Goal: Task Accomplishment & Management: Manage account settings

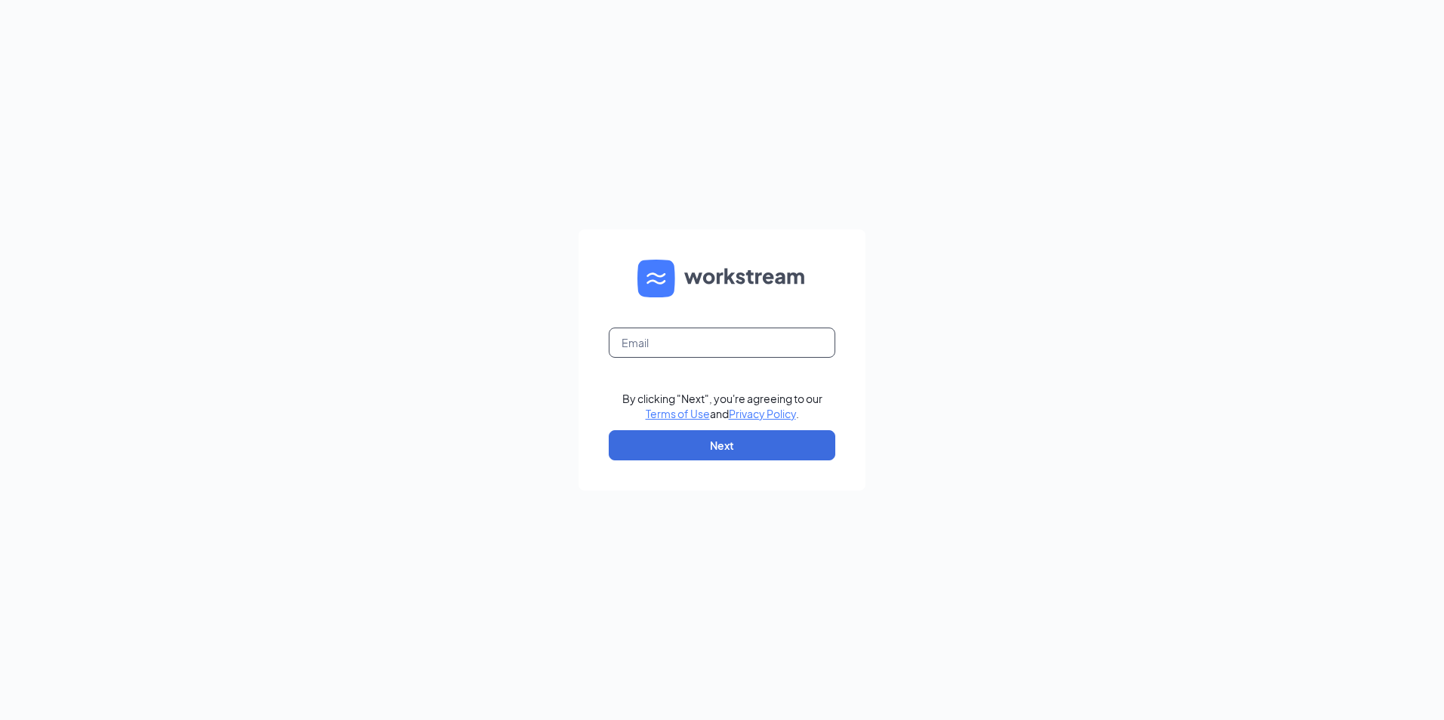
click at [698, 339] on input "text" at bounding box center [722, 343] width 227 height 30
type input "[EMAIL_ADDRESS][DOMAIN_NAME]"
click at [680, 459] on button "Next" at bounding box center [722, 445] width 227 height 30
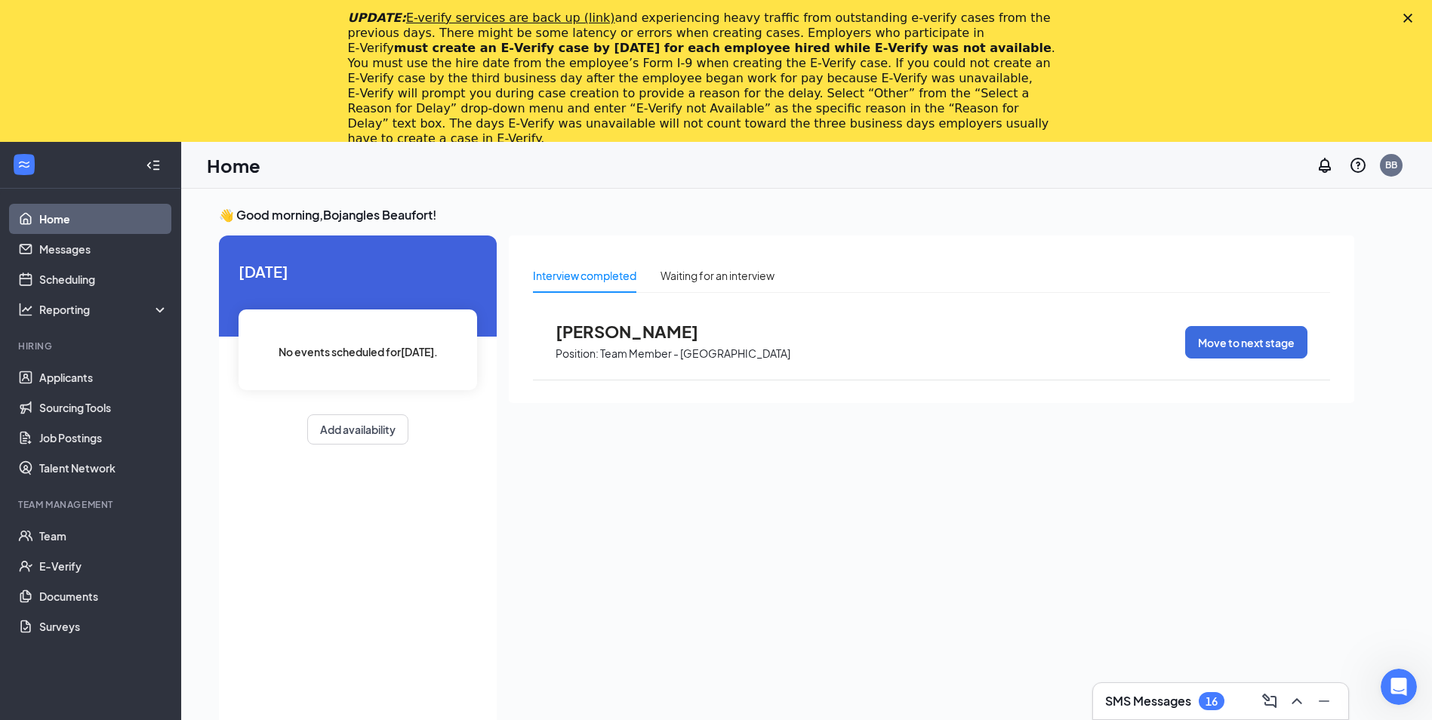
click at [1413, 20] on icon "Close" at bounding box center [1408, 18] width 9 height 9
click at [1419, 20] on html "Home Messages Scheduling Reporting Hiring Applicants Sourcing Tools Job Posting…" at bounding box center [716, 360] width 1432 height 720
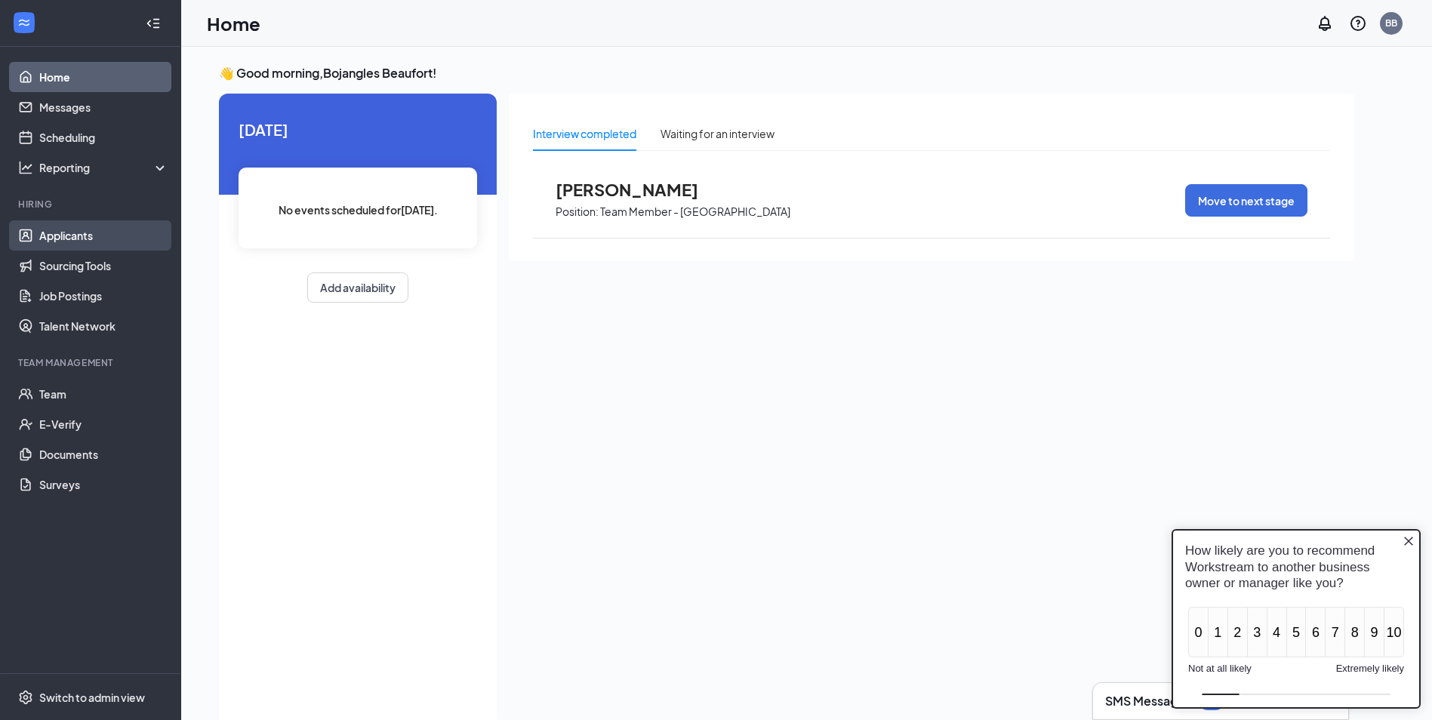
click at [87, 248] on link "Applicants" at bounding box center [103, 235] width 129 height 30
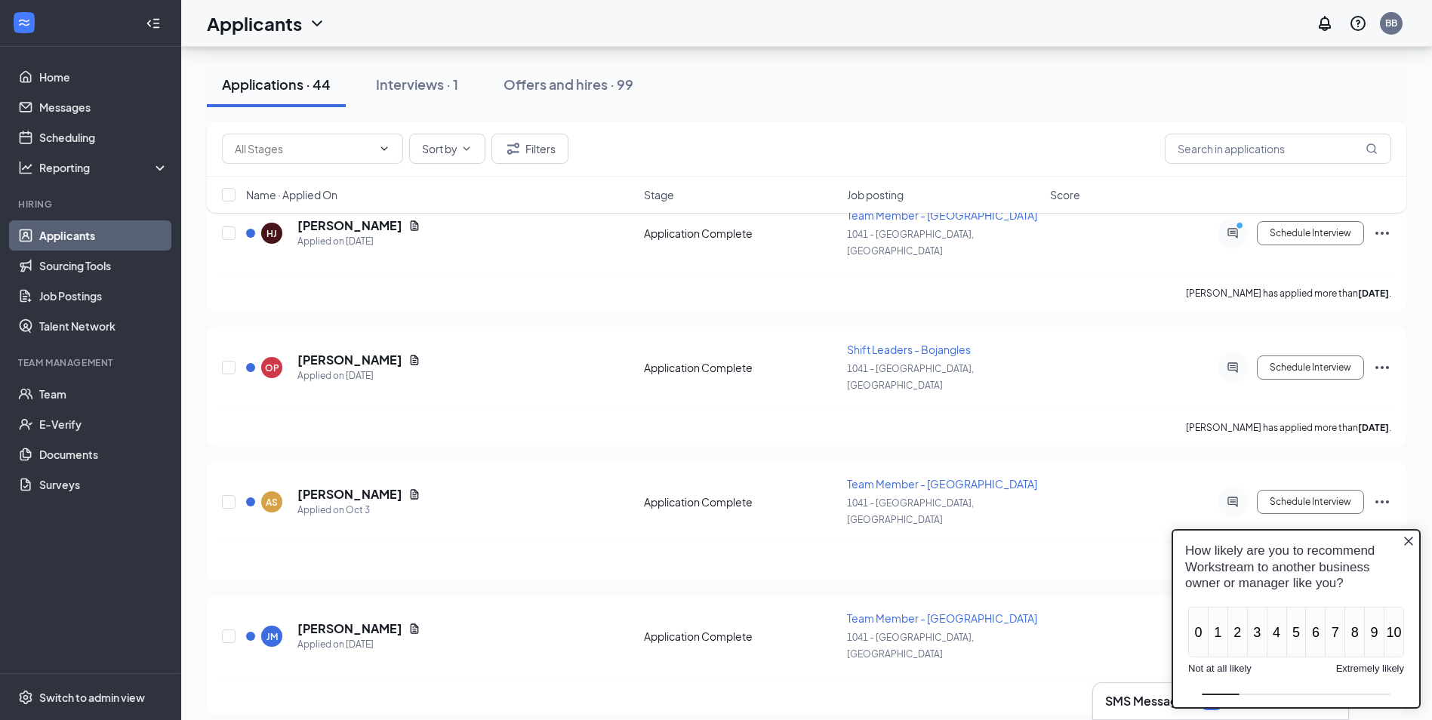
scroll to position [831, 0]
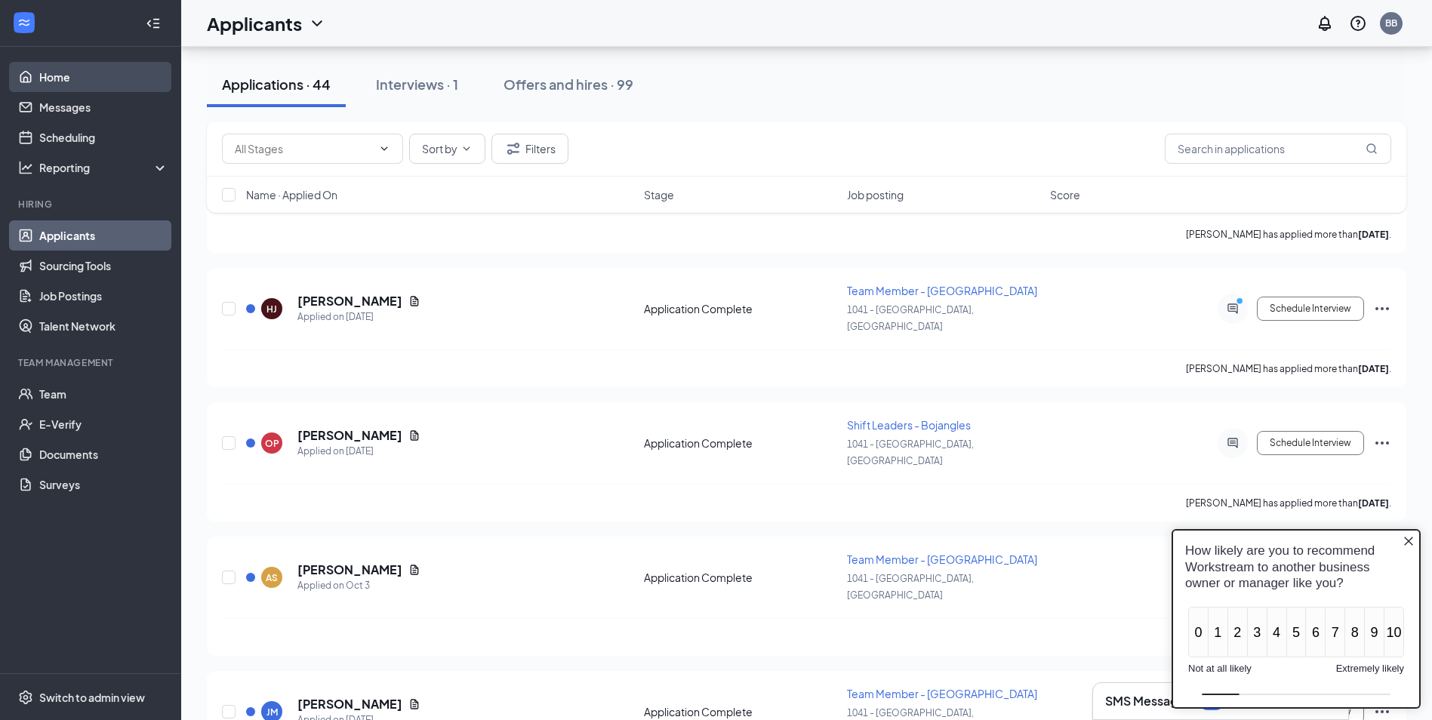
click at [63, 66] on link "Home" at bounding box center [103, 77] width 129 height 30
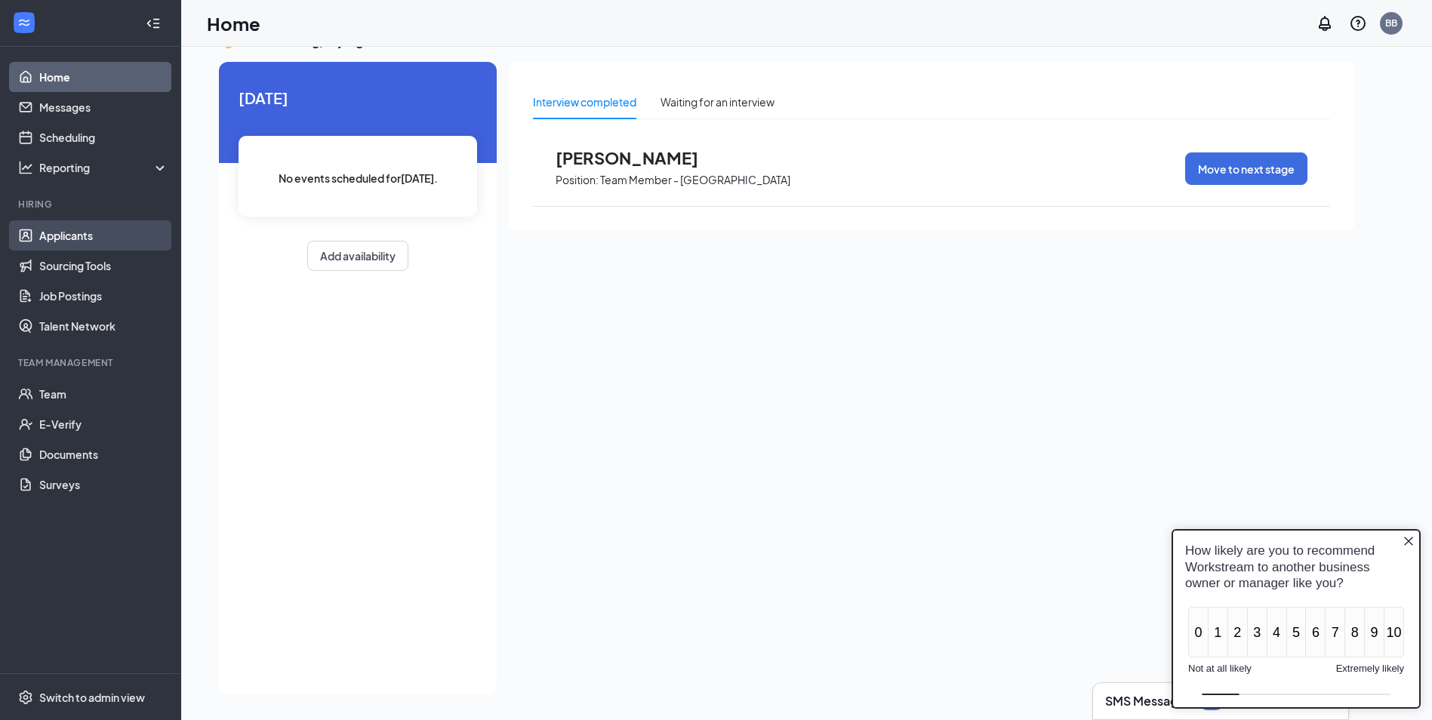
click at [91, 246] on link "Applicants" at bounding box center [103, 235] width 129 height 30
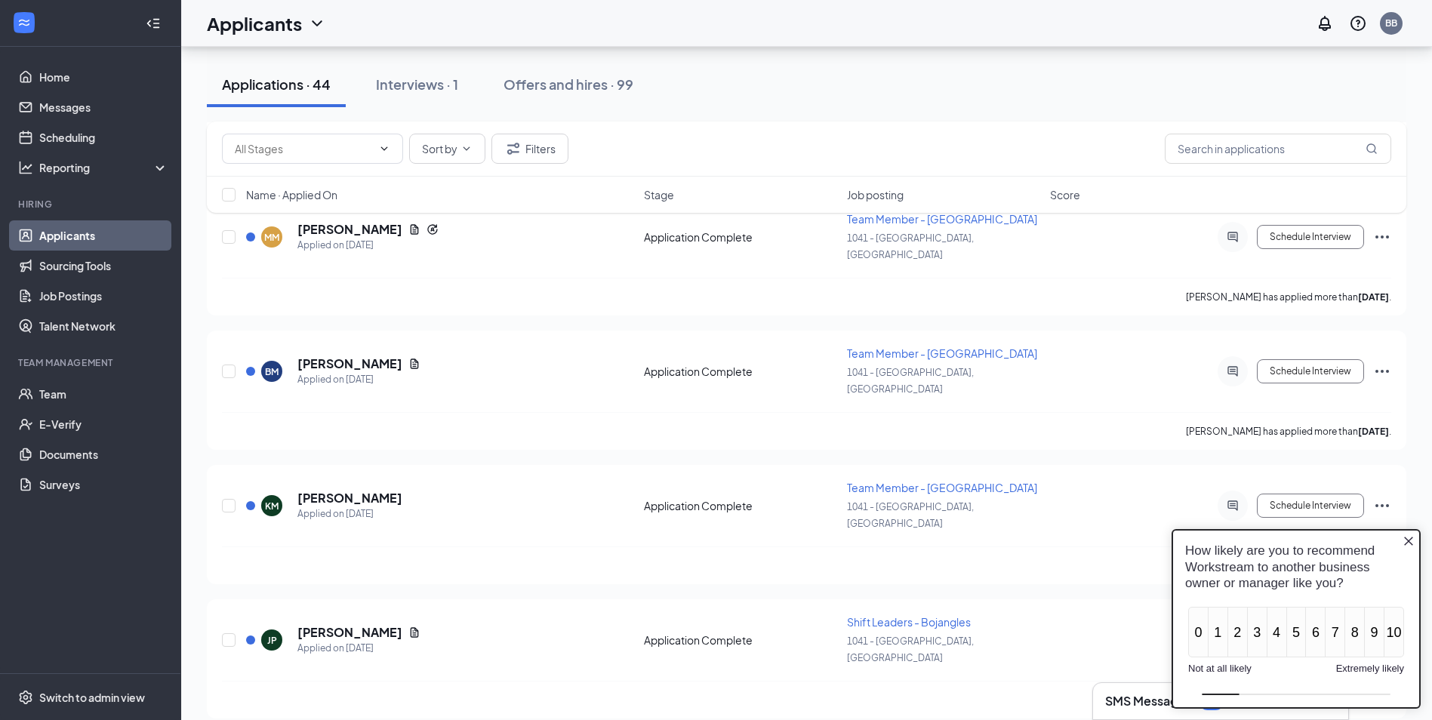
scroll to position [3052, 0]
click at [1410, 547] on icon "Close button" at bounding box center [1409, 541] width 12 height 12
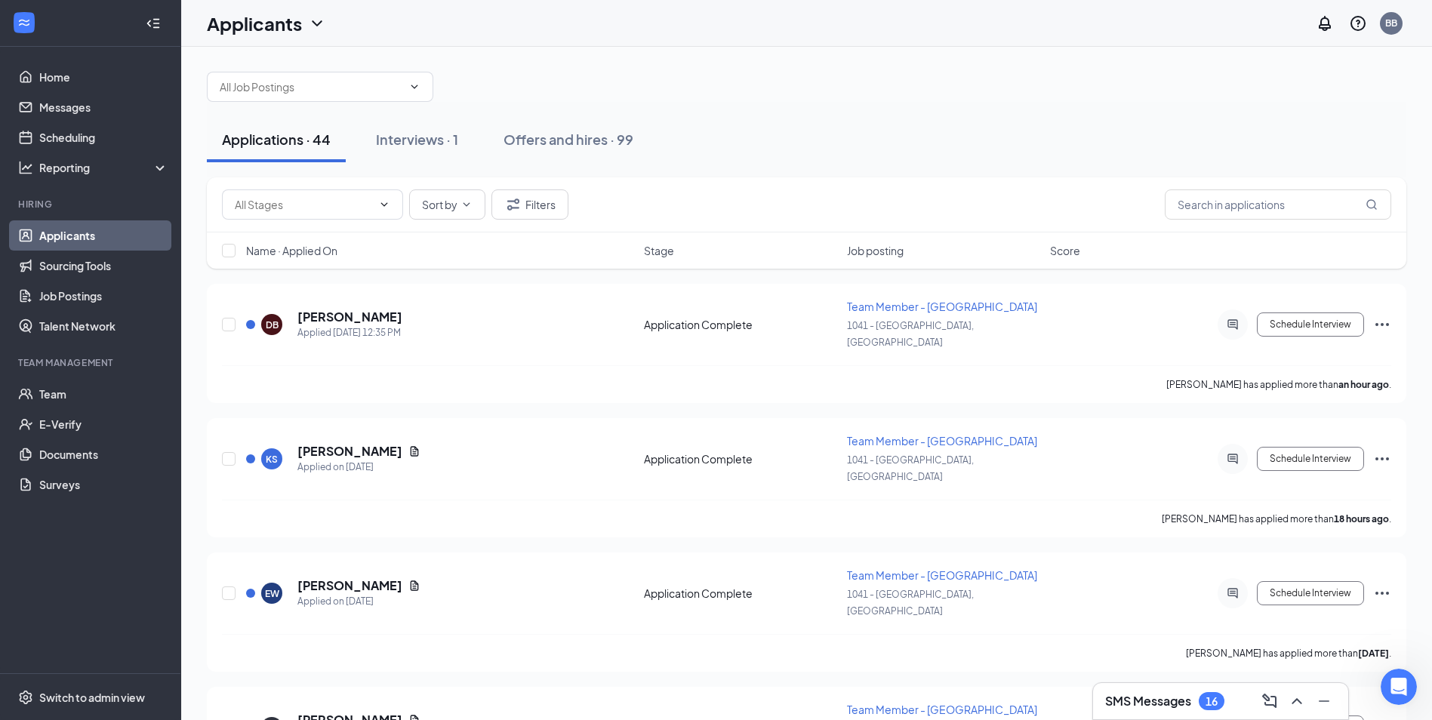
scroll to position [0, 0]
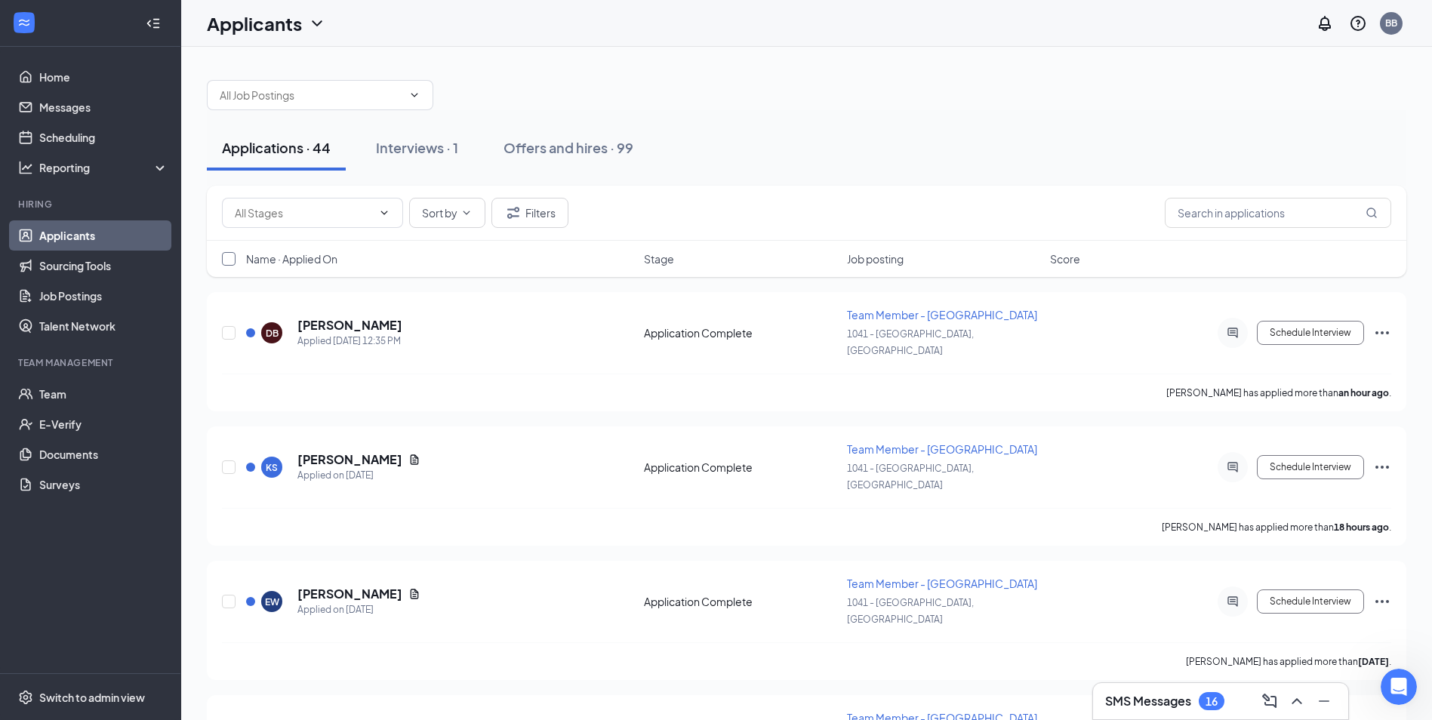
click at [225, 258] on input "checkbox" at bounding box center [229, 259] width 14 height 14
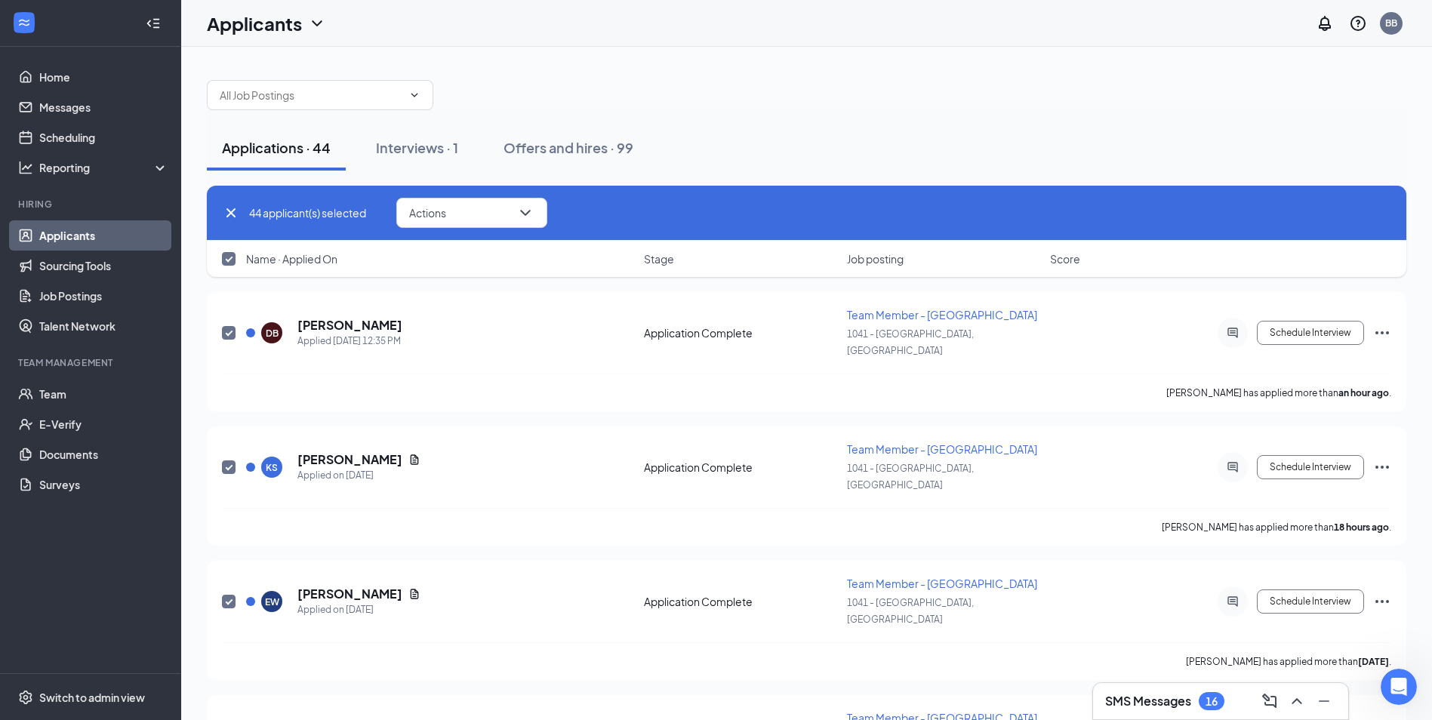
checkbox input "true"
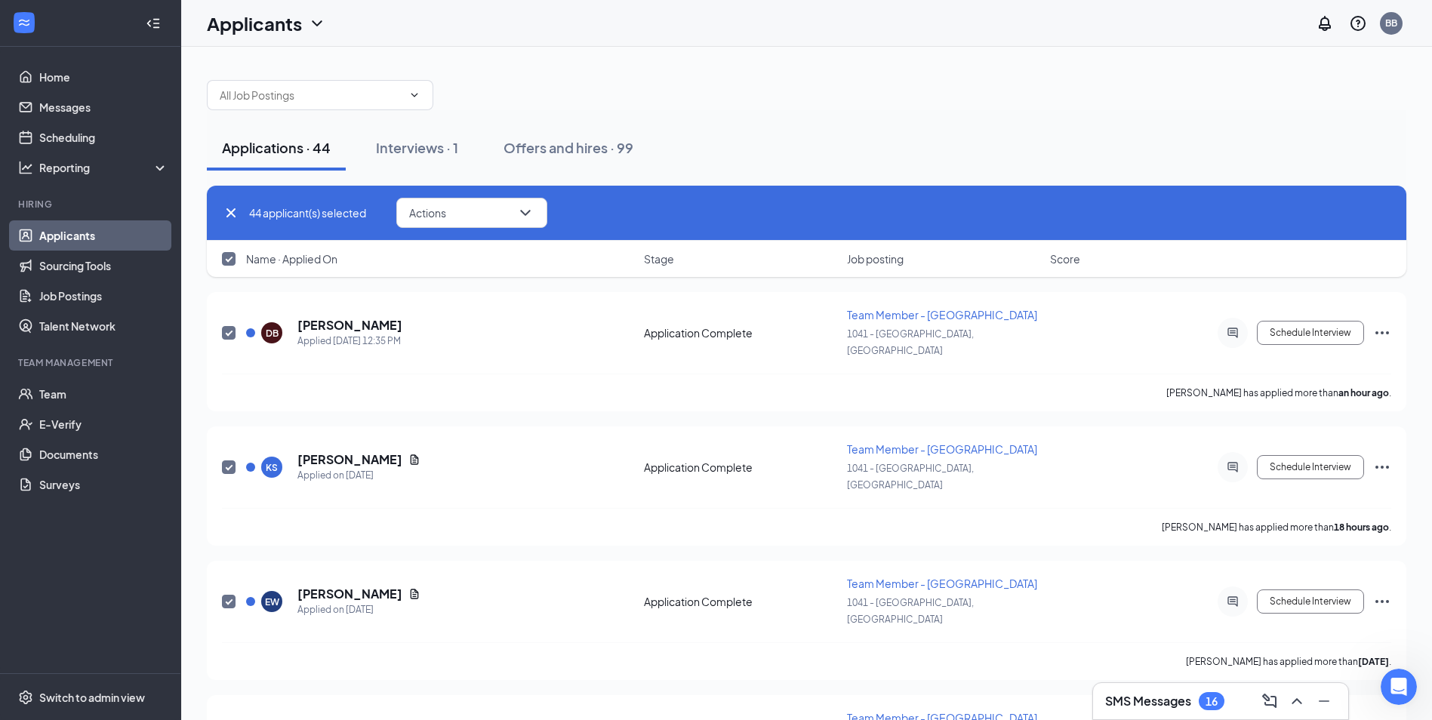
checkbox input "true"
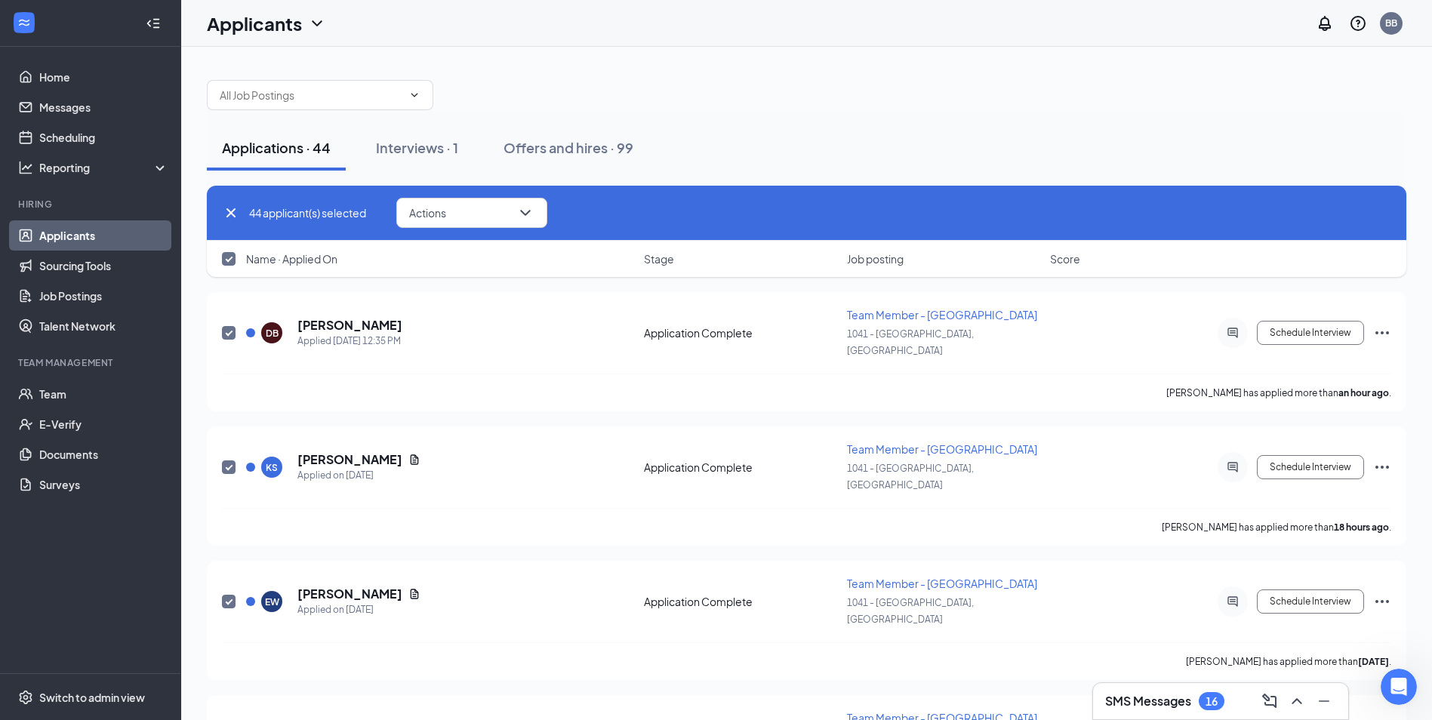
checkbox input "true"
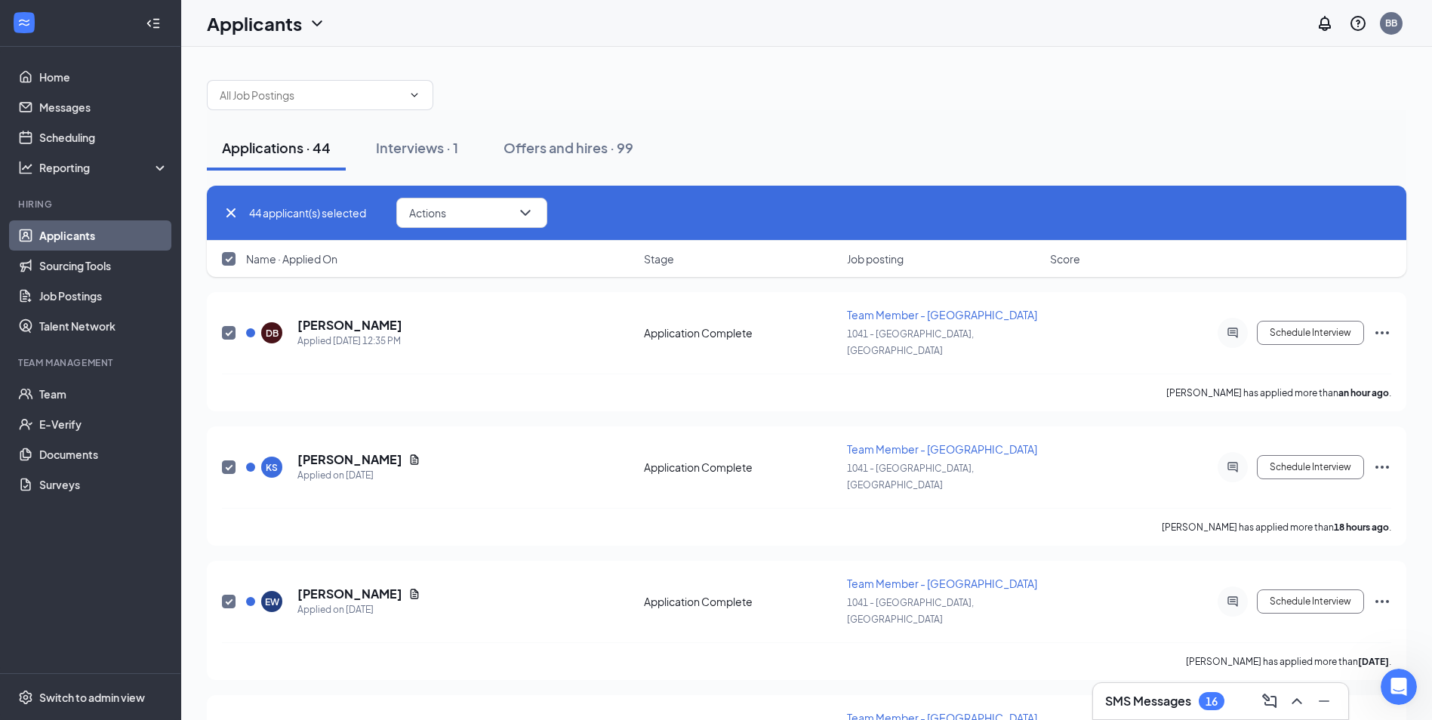
checkbox input "true"
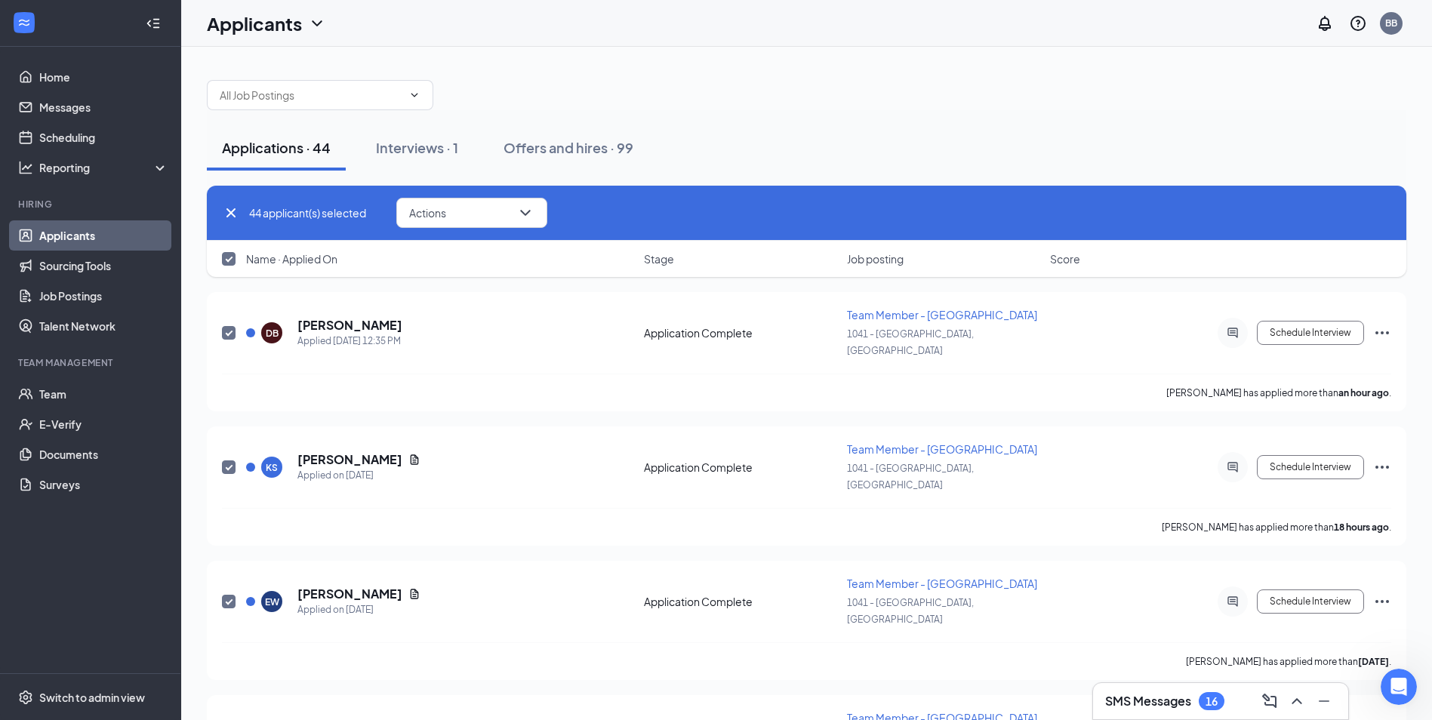
checkbox input "true"
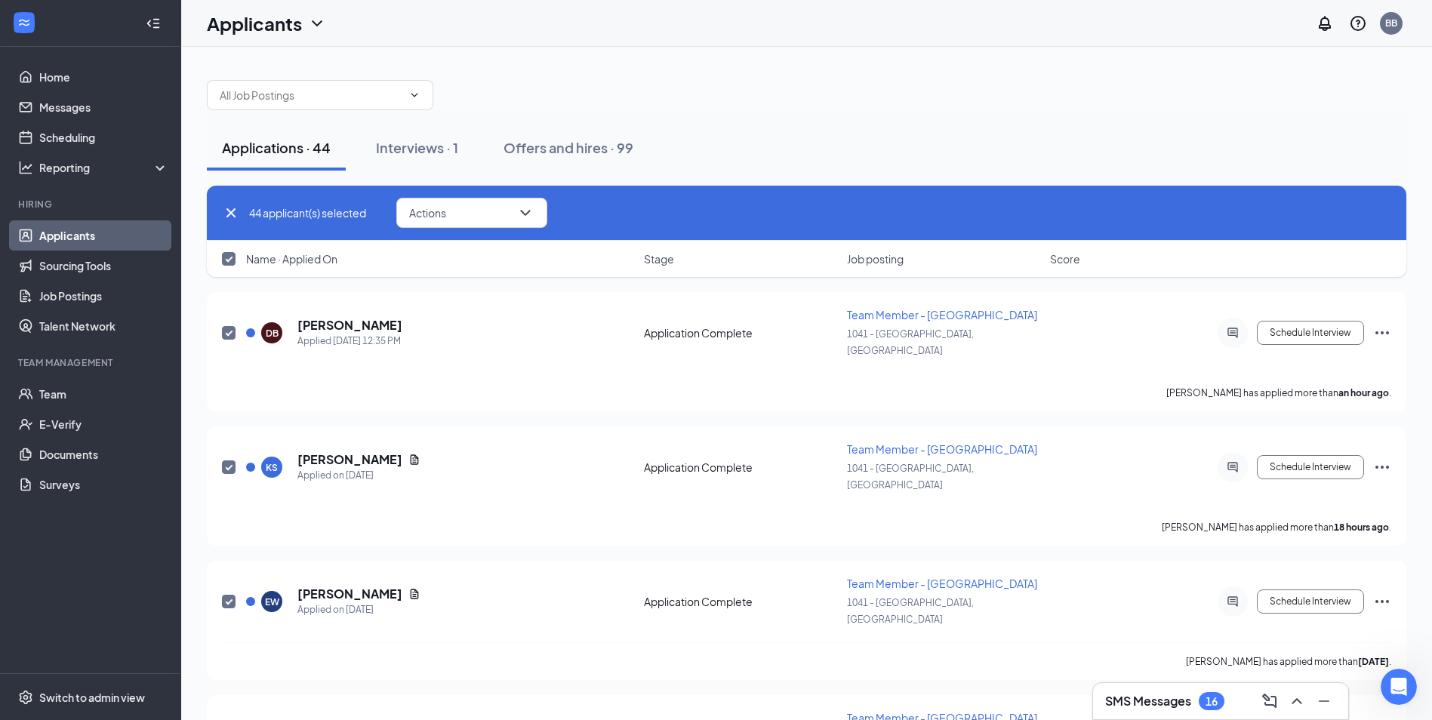
checkbox input "true"
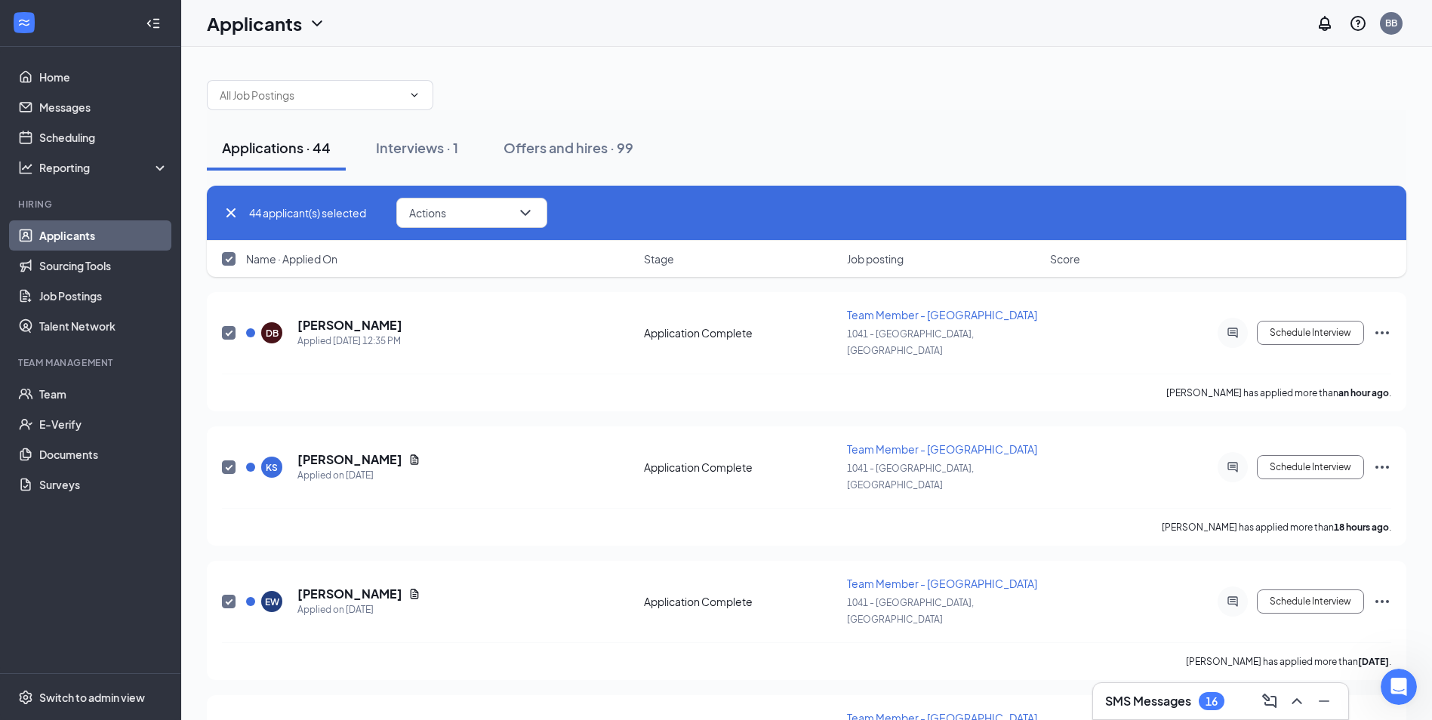
checkbox input "true"
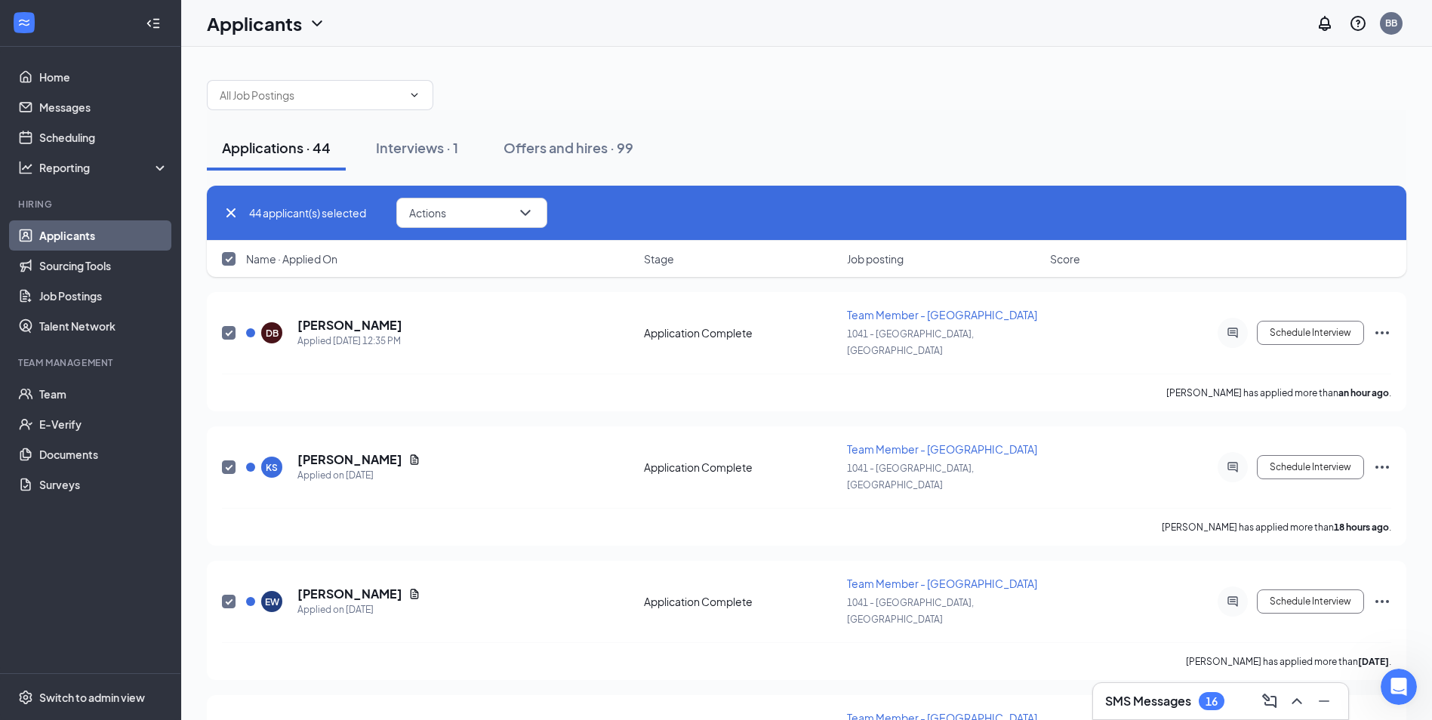
checkbox input "true"
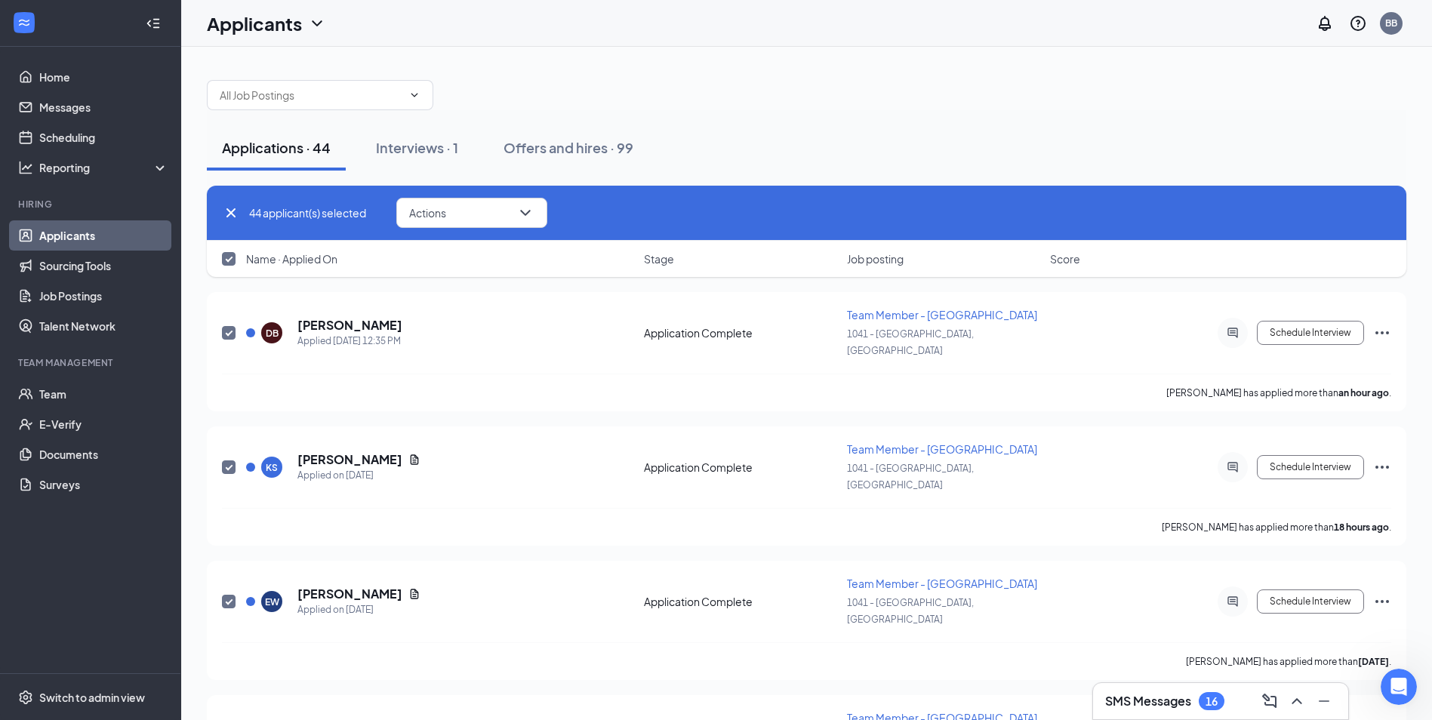
checkbox input "true"
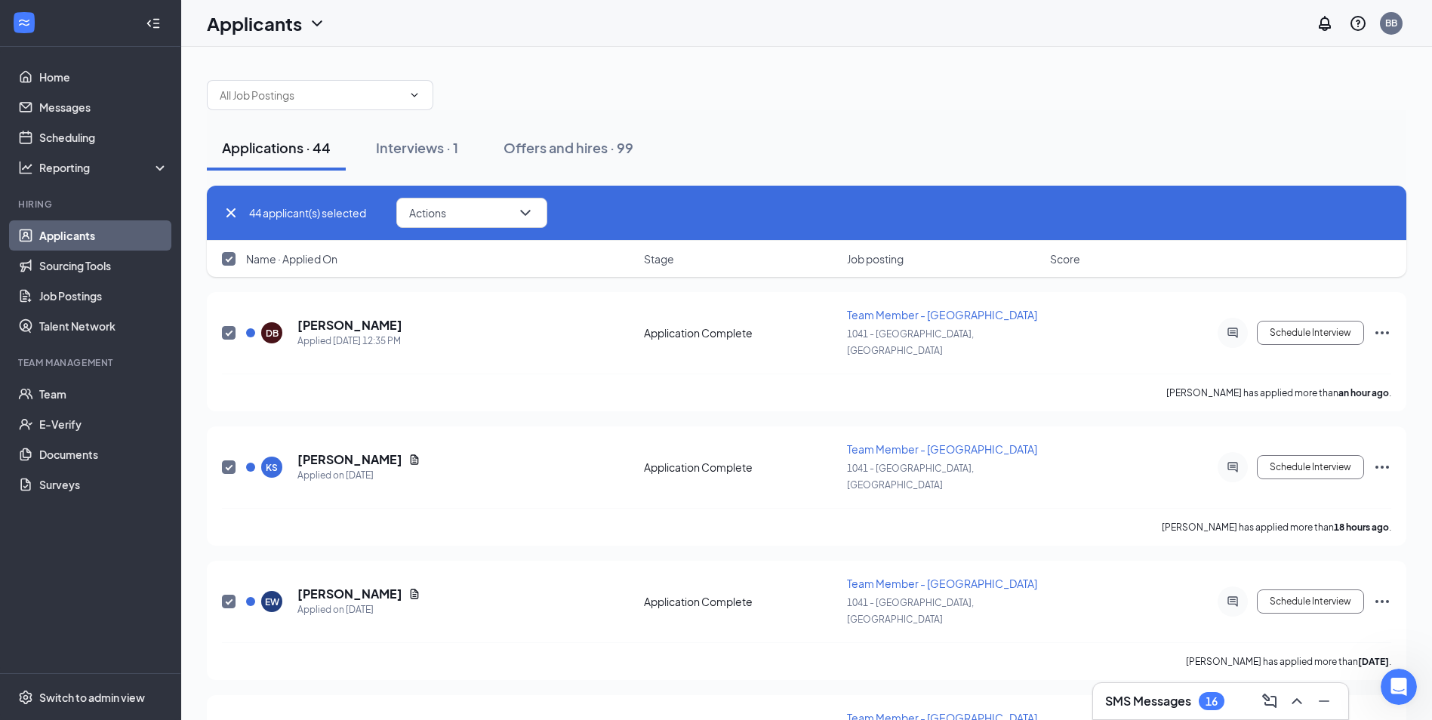
click at [228, 260] on input "checkbox" at bounding box center [229, 259] width 14 height 14
checkbox input "false"
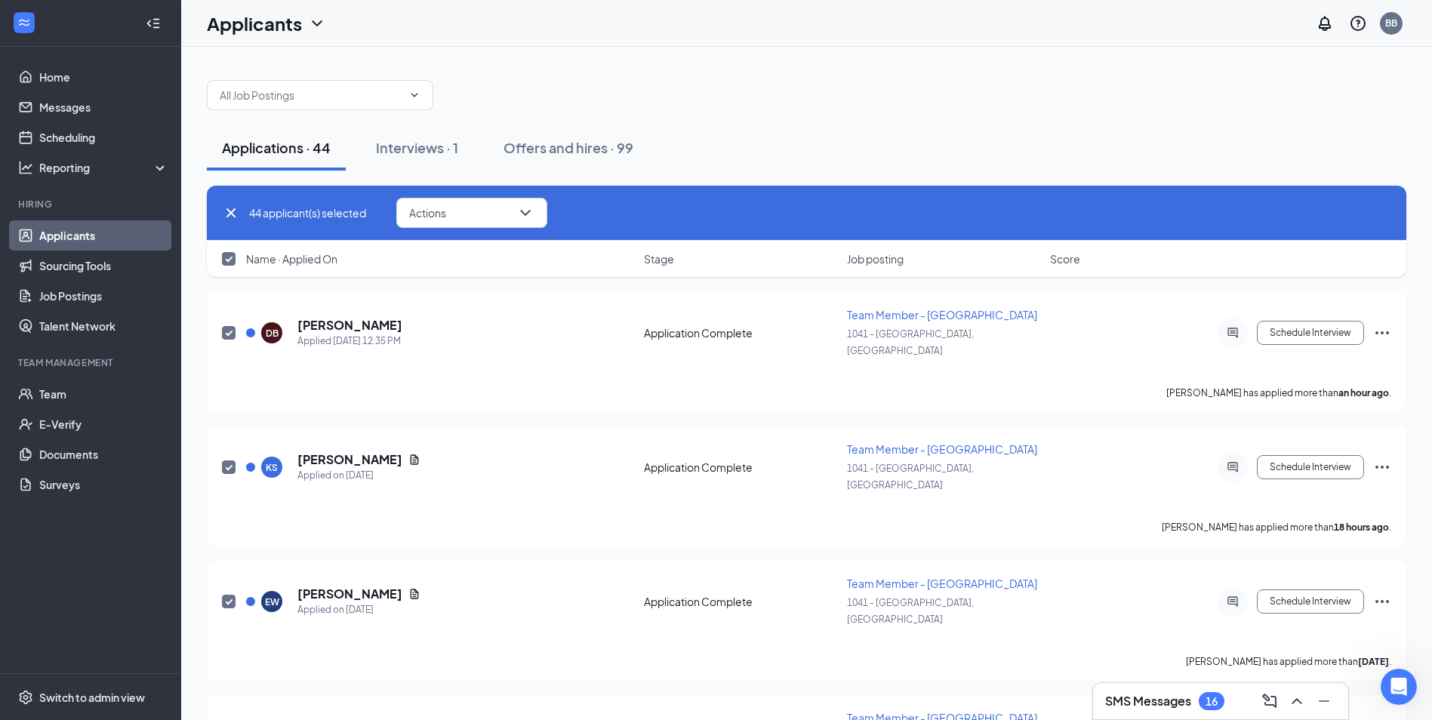
checkbox input "false"
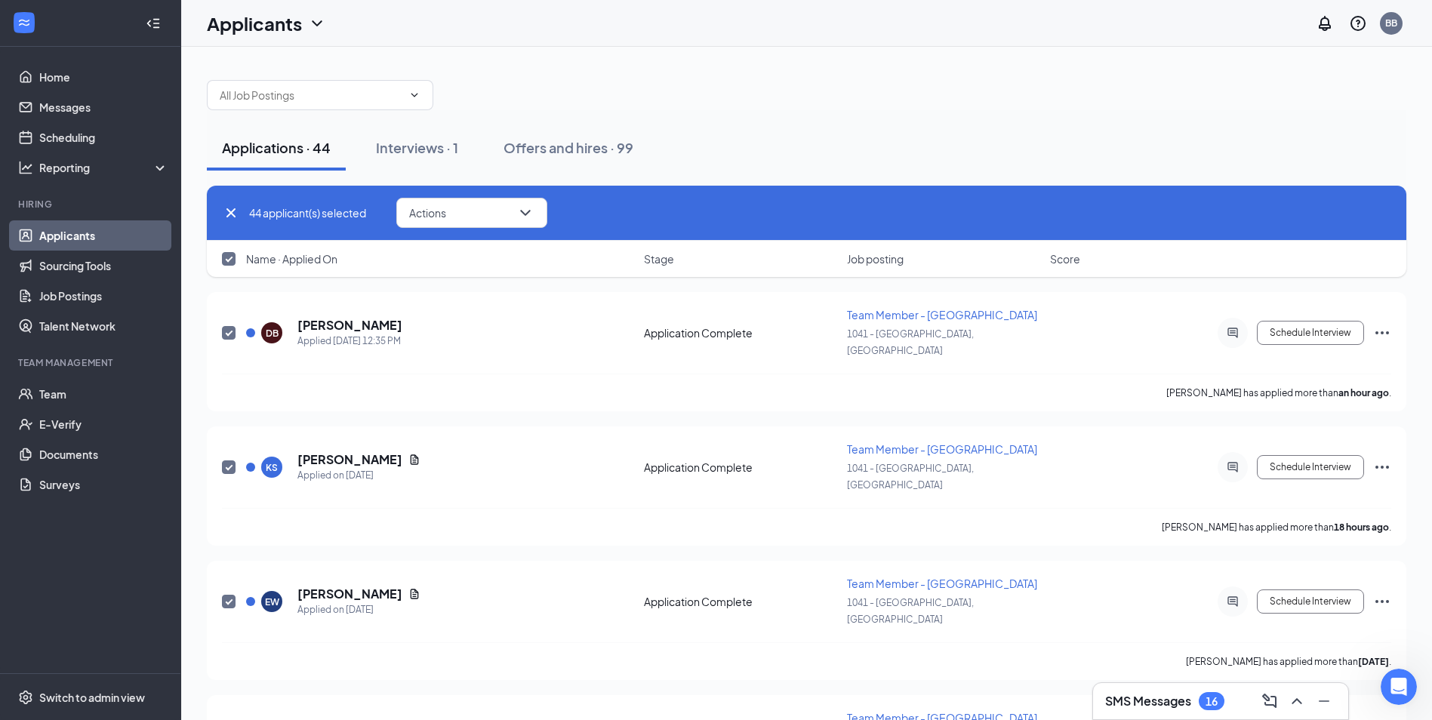
checkbox input "false"
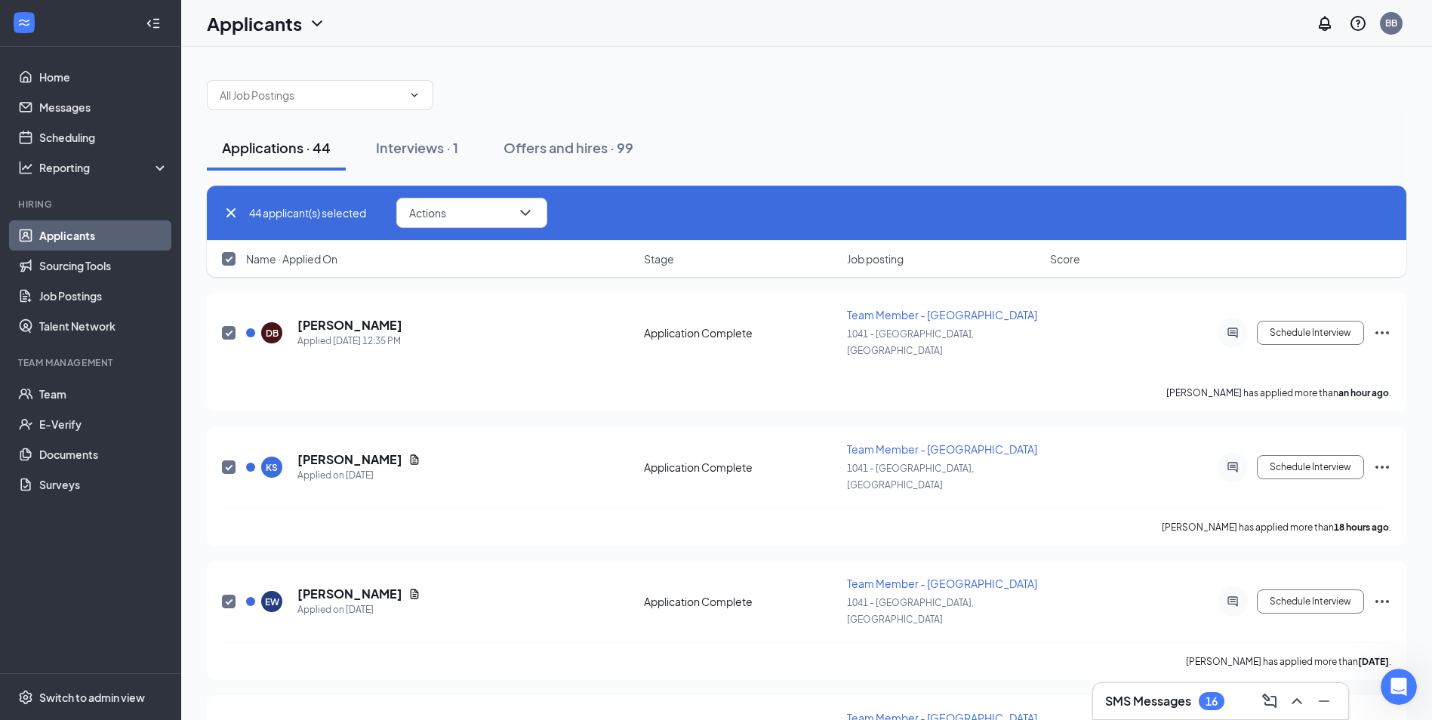
checkbox input "false"
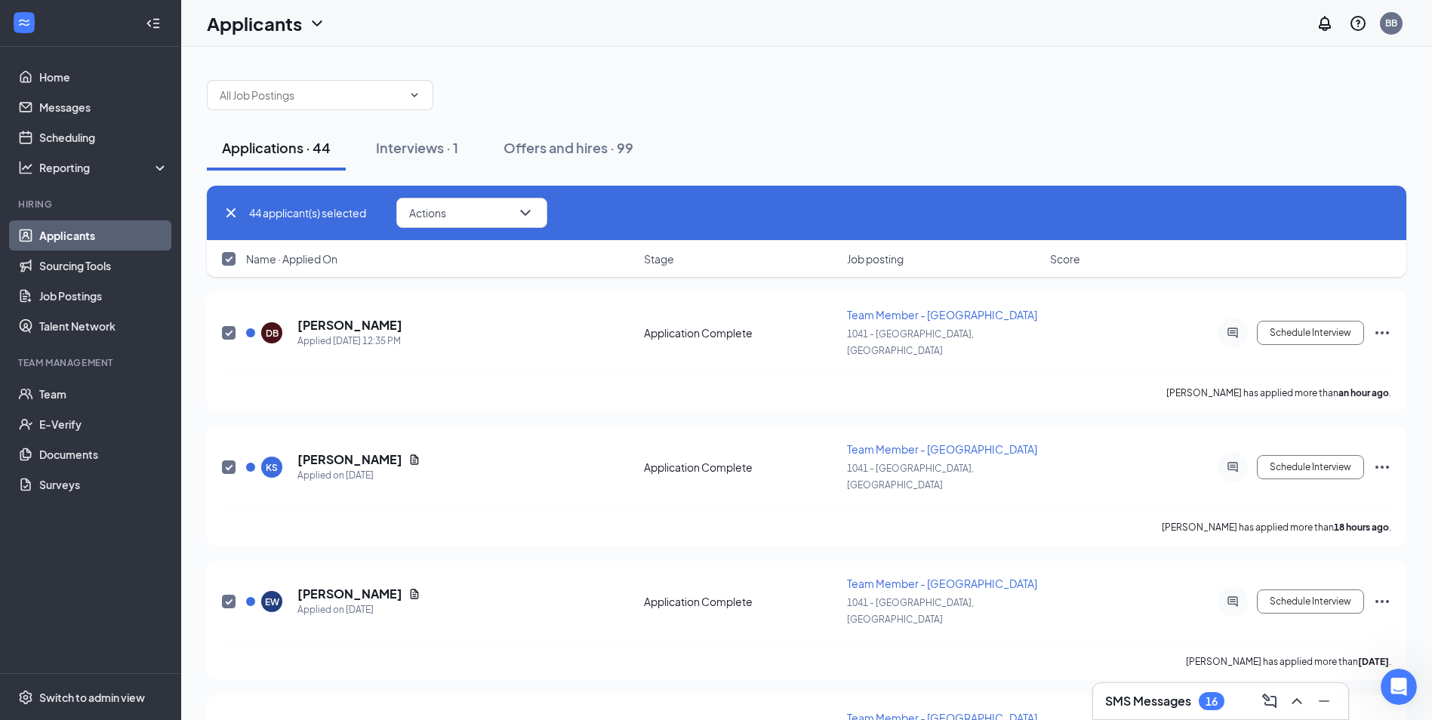
checkbox input "false"
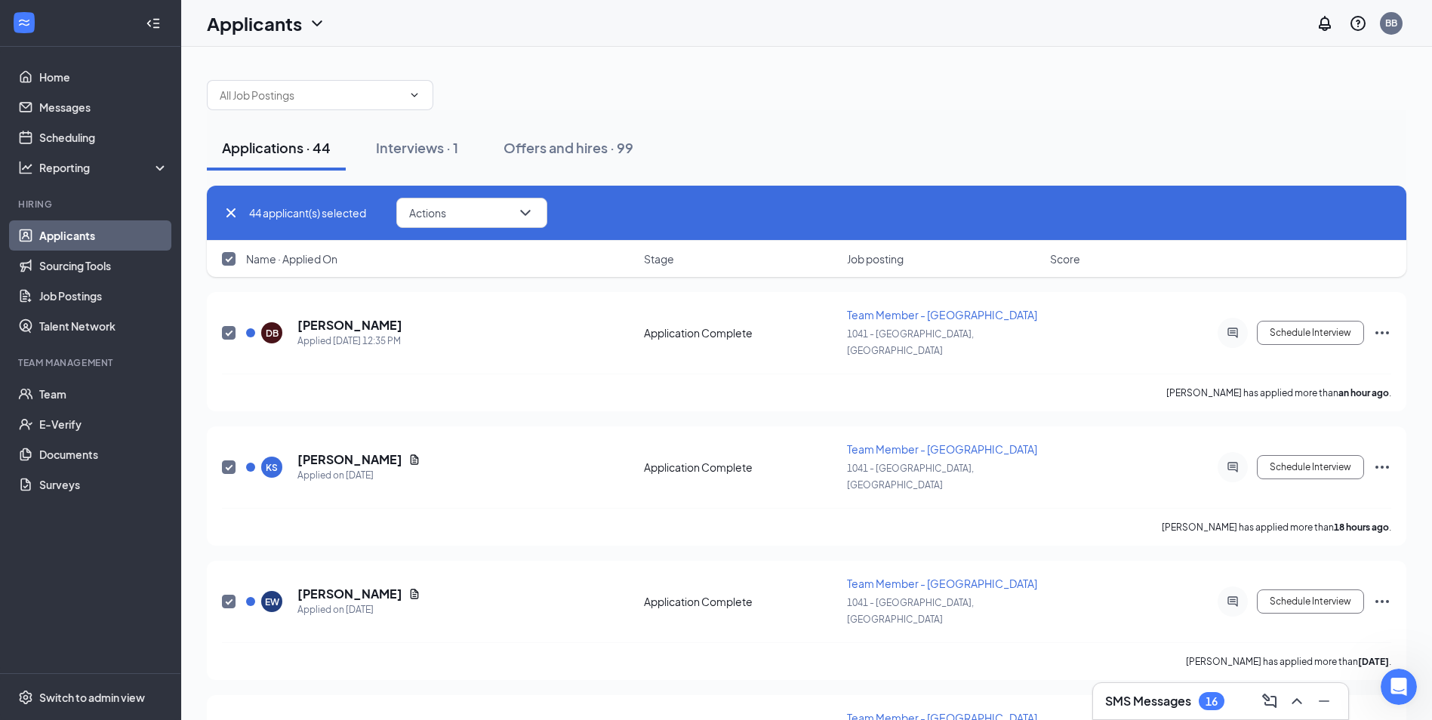
checkbox input "false"
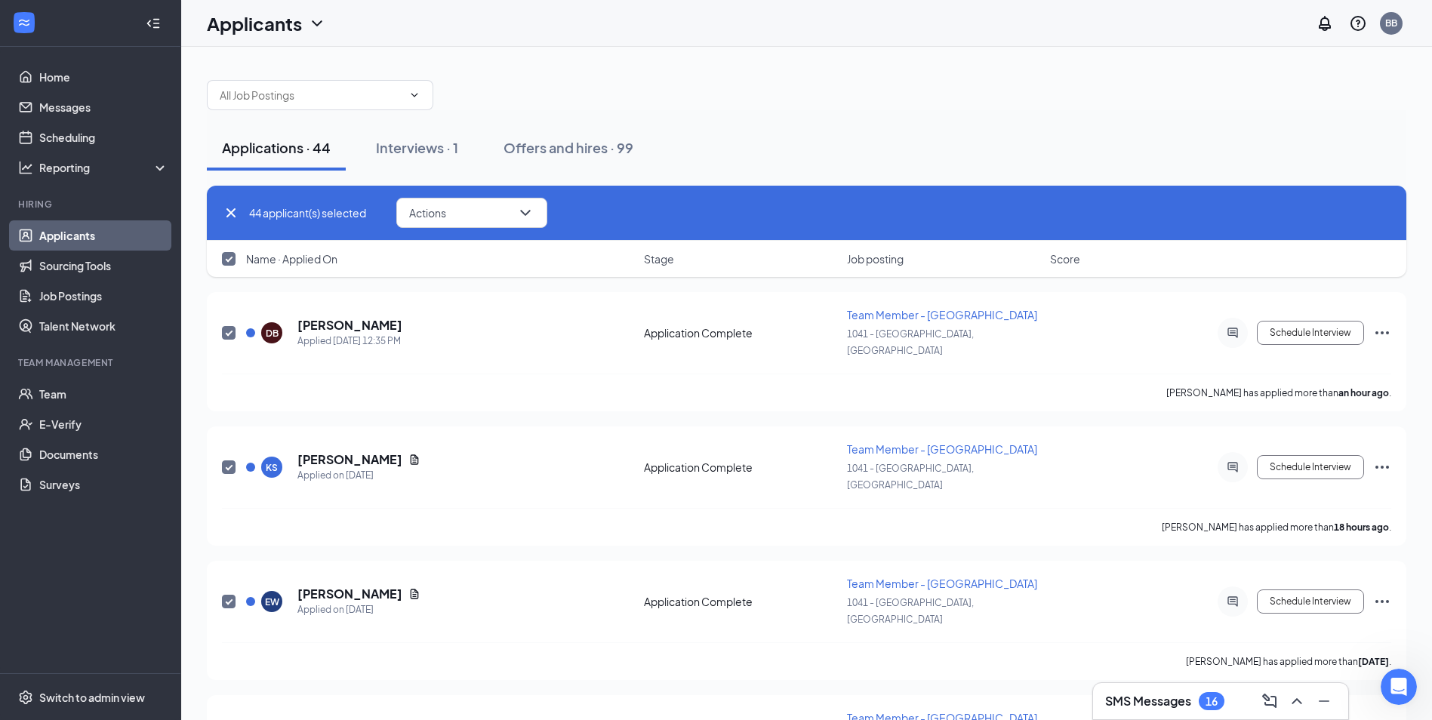
checkbox input "false"
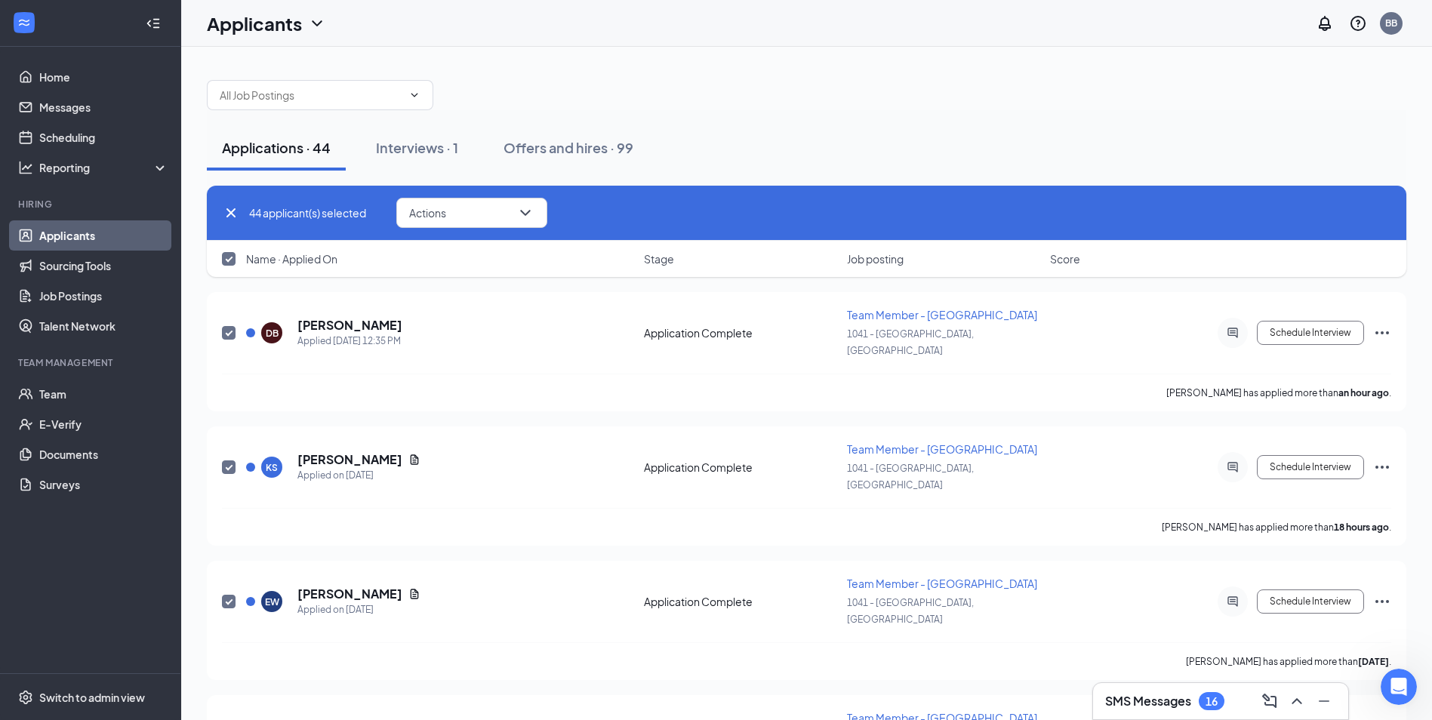
checkbox input "false"
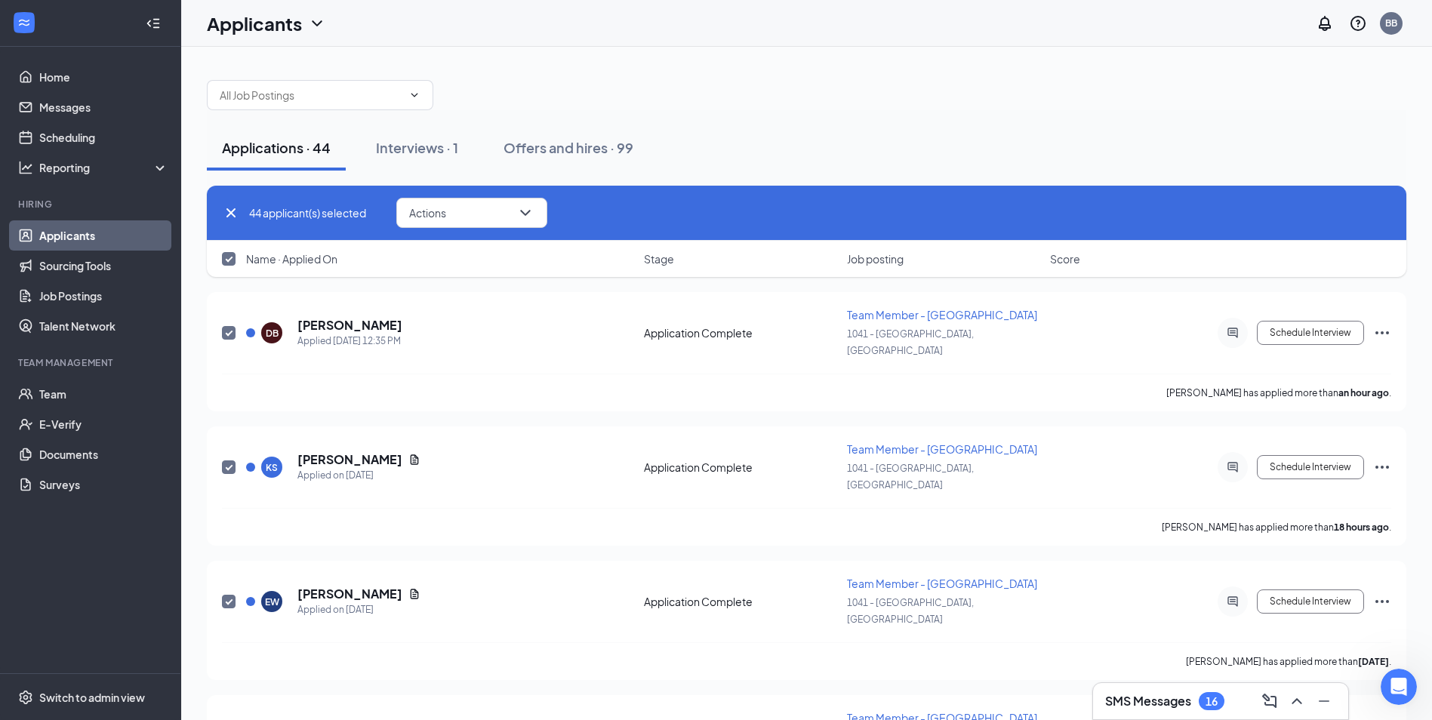
checkbox input "false"
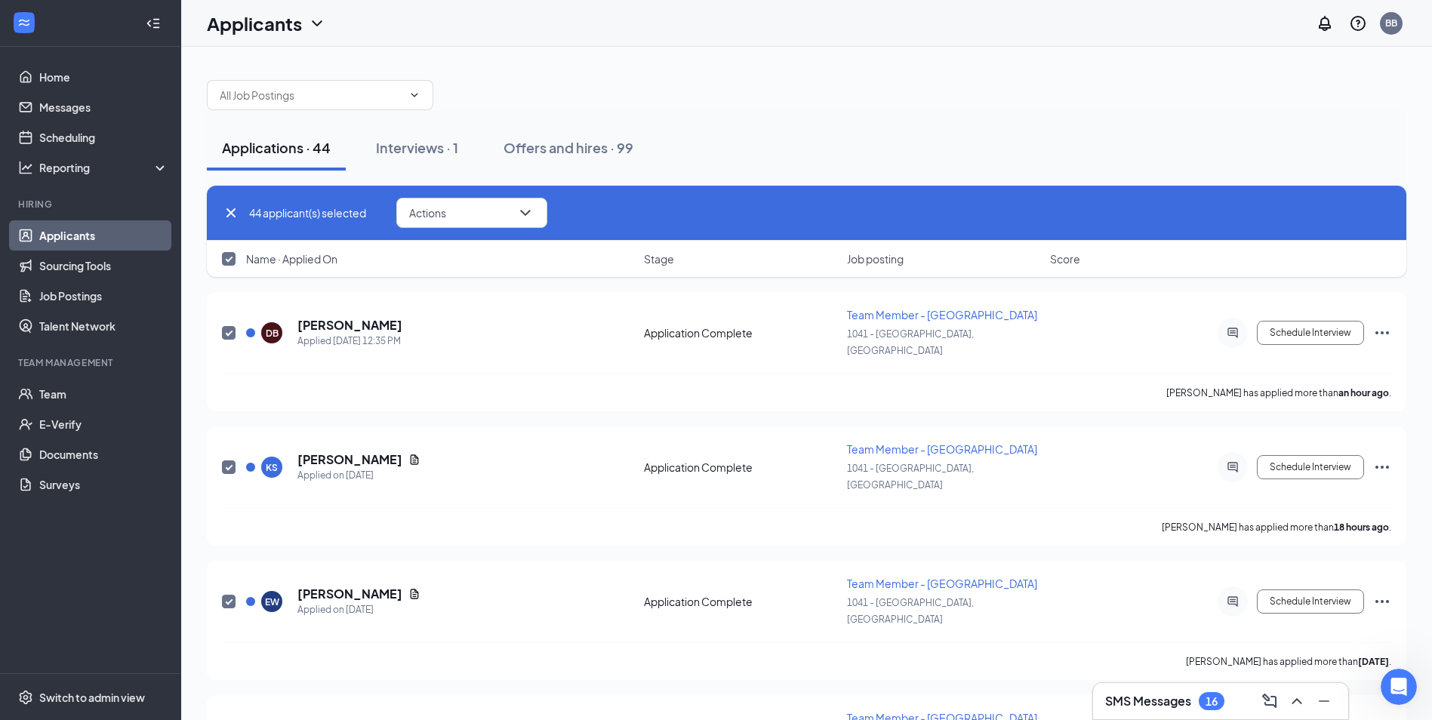
checkbox input "false"
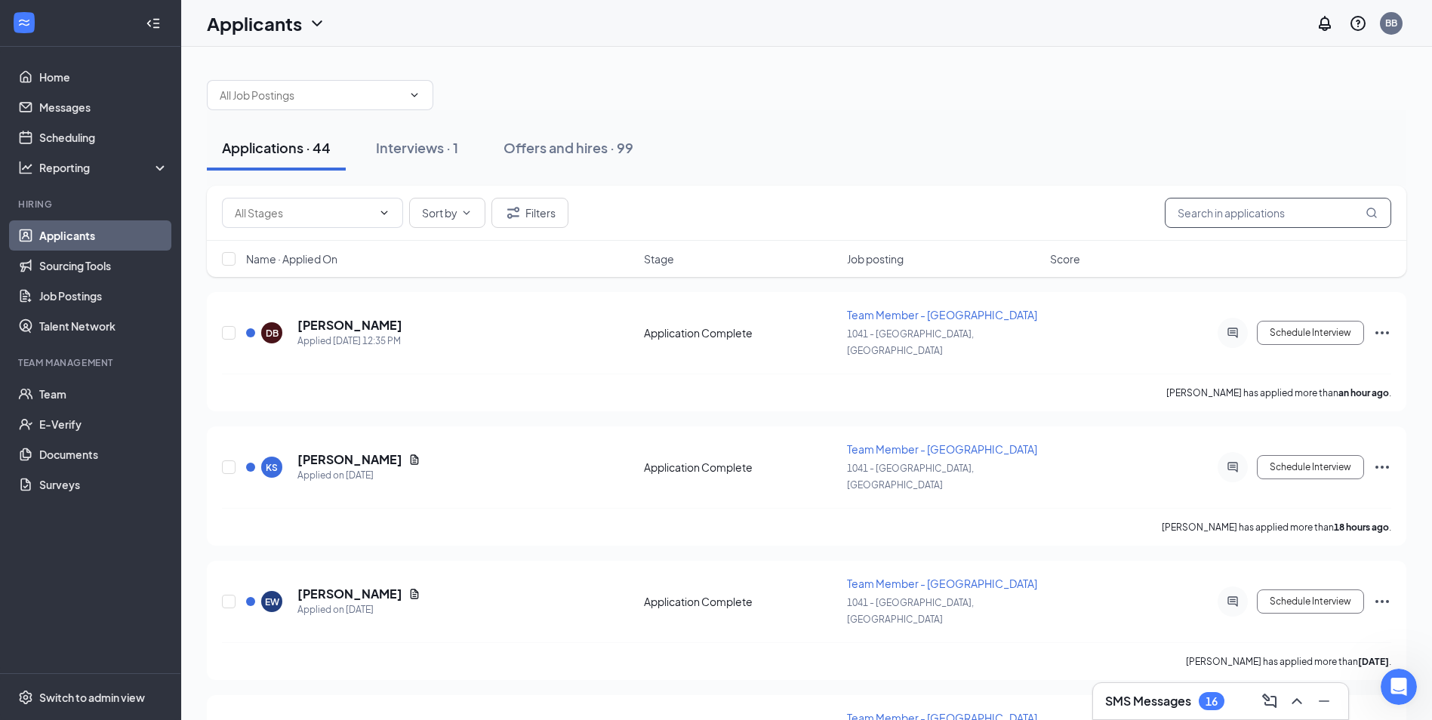
click at [1278, 214] on input "text" at bounding box center [1278, 213] width 227 height 30
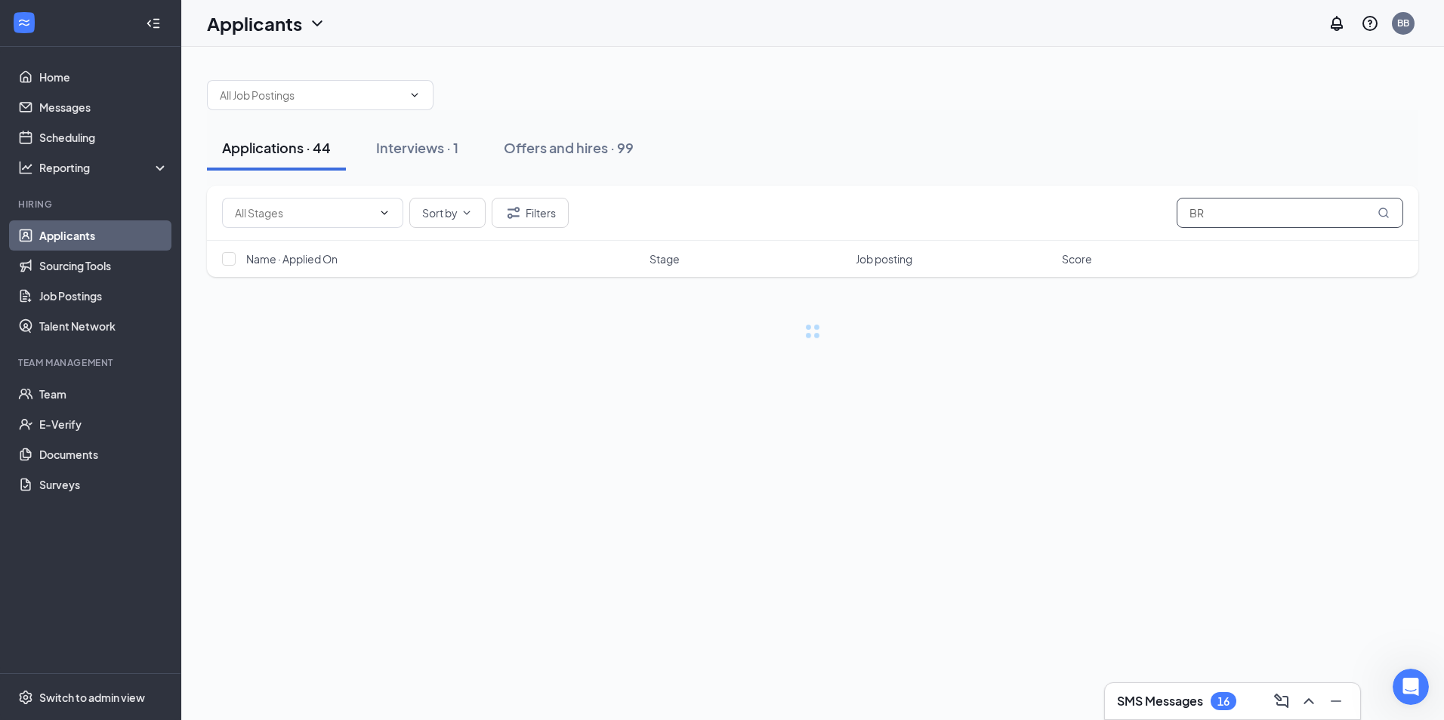
type input "B"
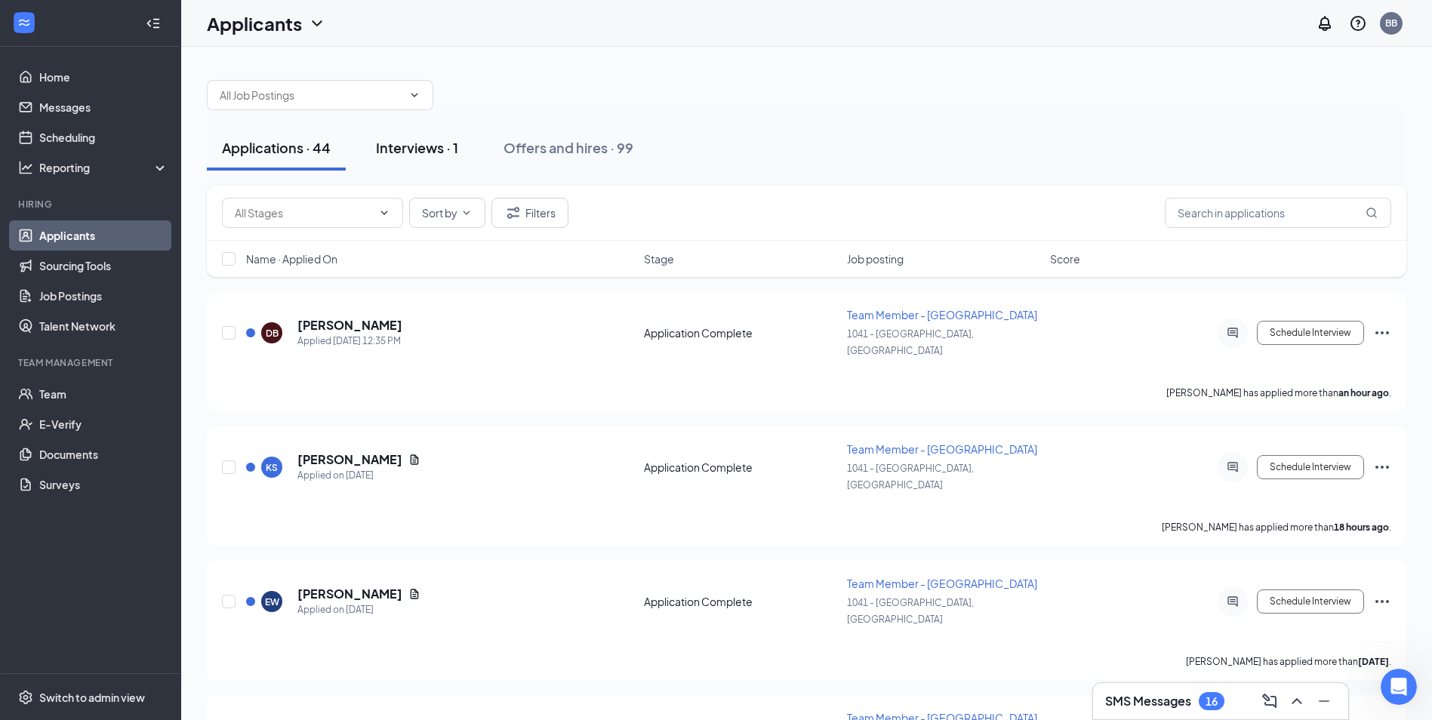
click at [402, 143] on div "Interviews · 1" at bounding box center [417, 147] width 82 height 19
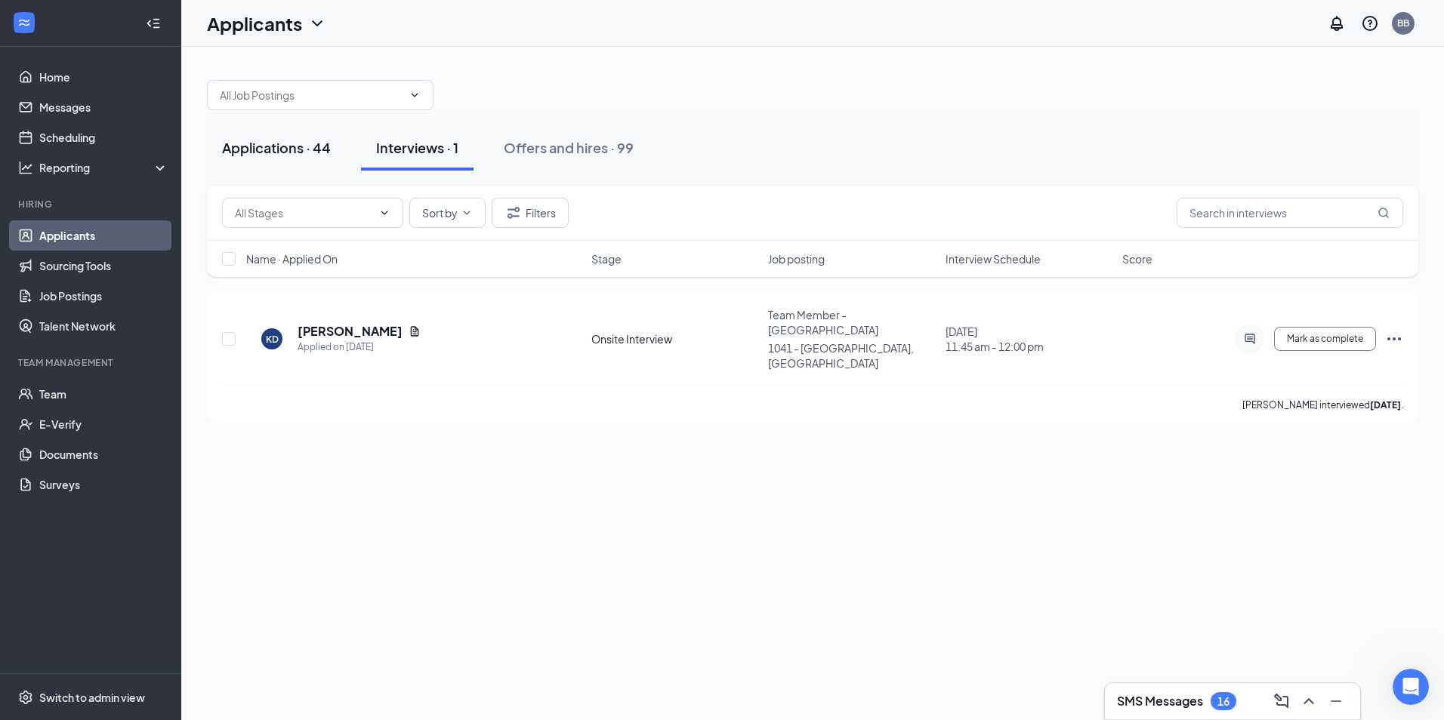
click at [286, 168] on button "Applications · 44" at bounding box center [276, 147] width 139 height 45
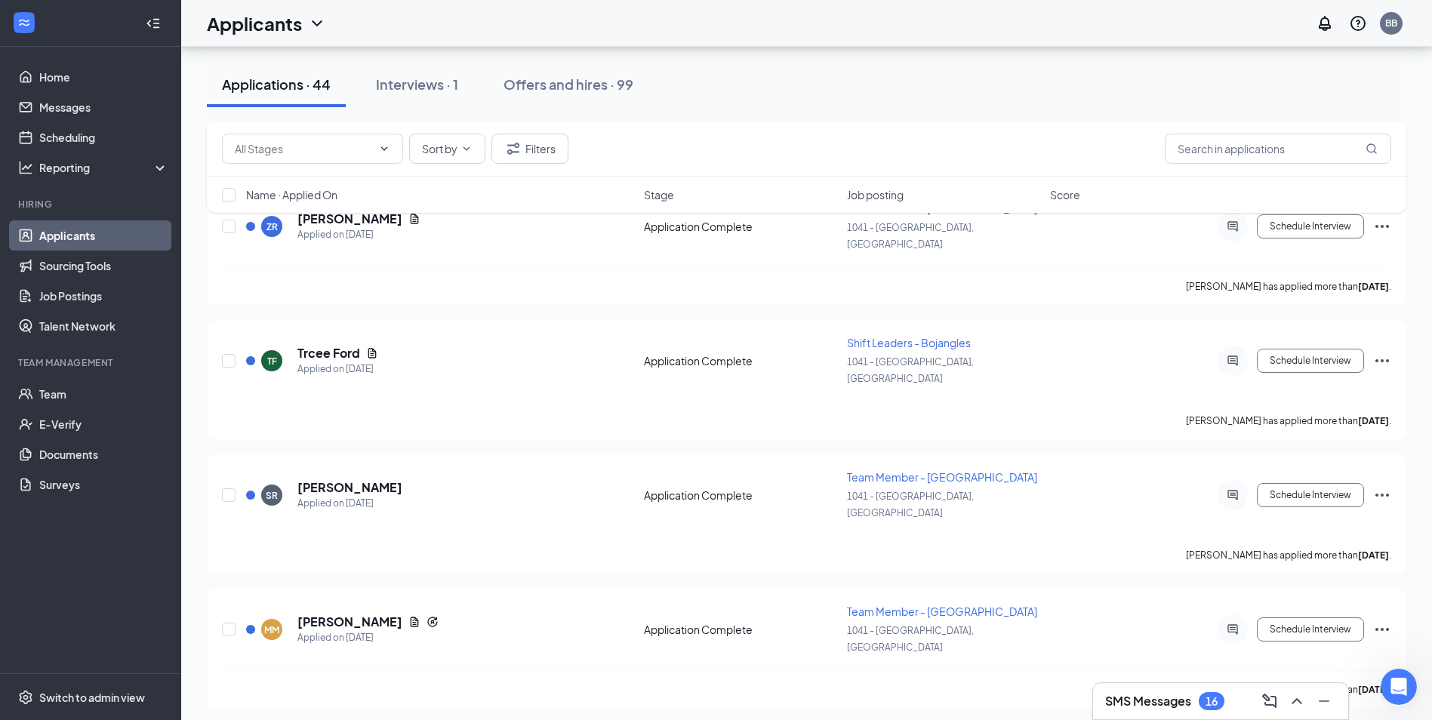
scroll to position [2718, 0]
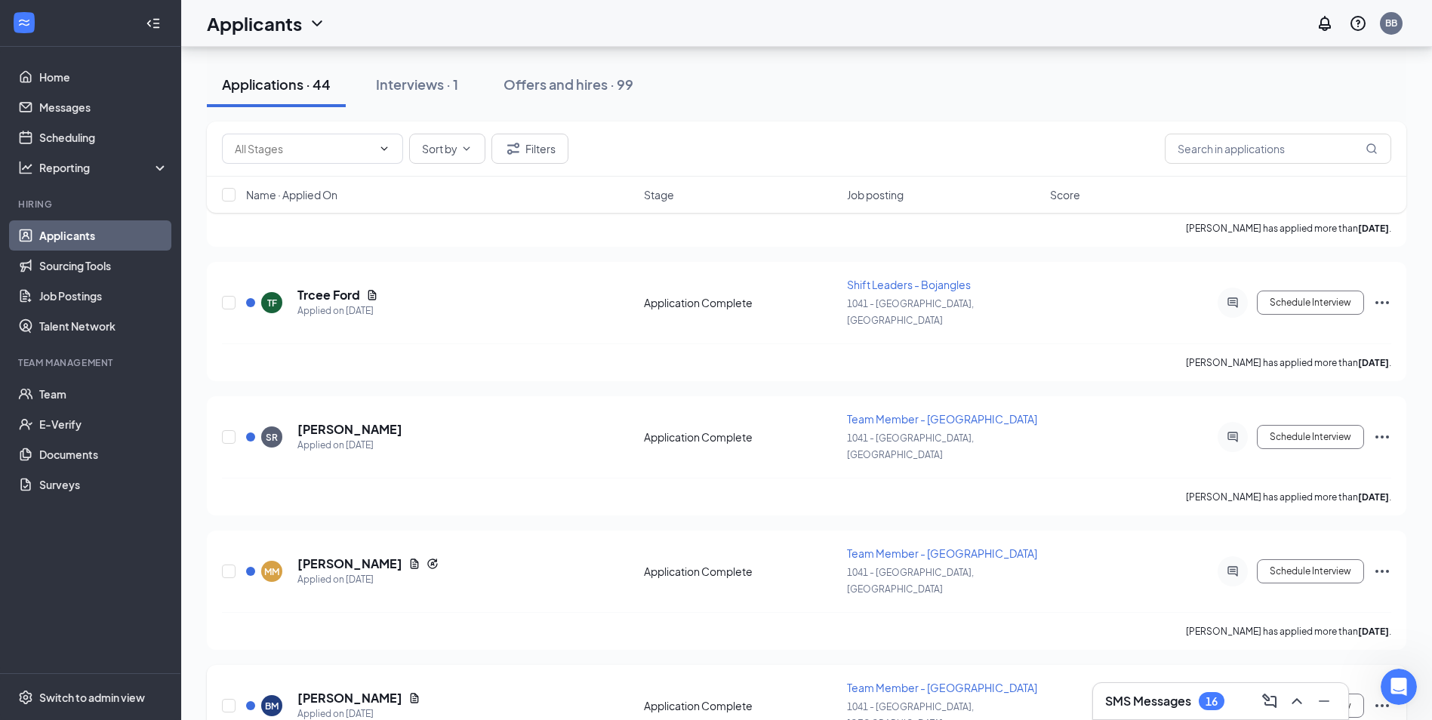
click at [1378, 697] on icon "Ellipses" at bounding box center [1382, 706] width 18 height 18
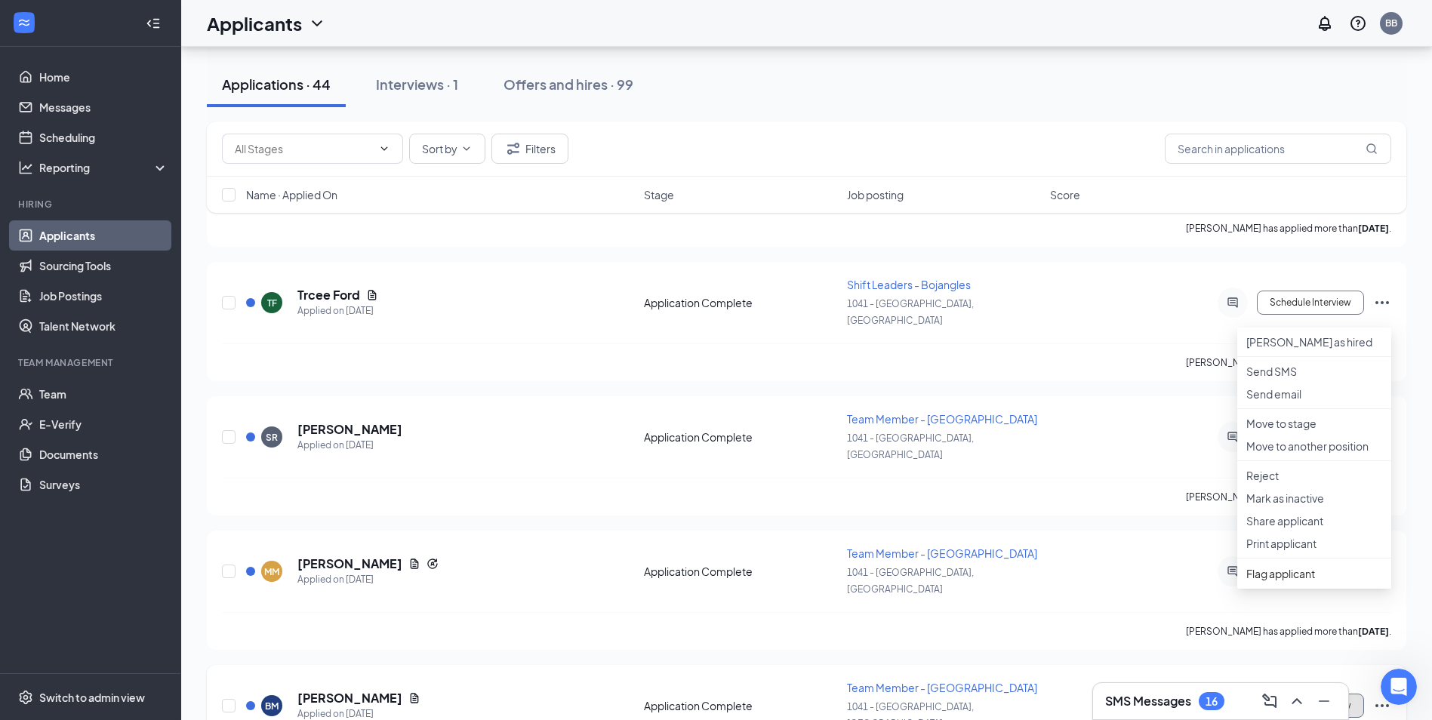
click at [1330, 694] on button "Schedule Interview" at bounding box center [1310, 706] width 107 height 24
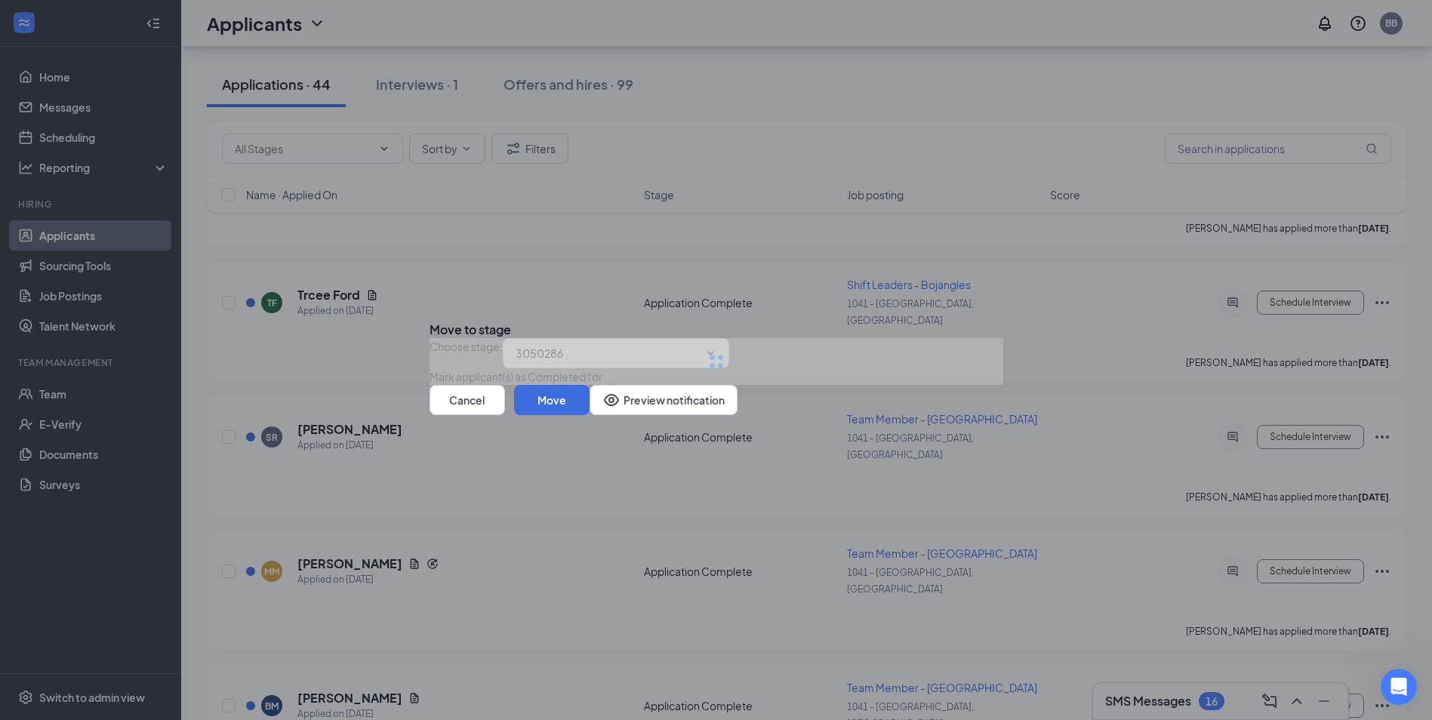
type input "Onsite Interview (next stage)"
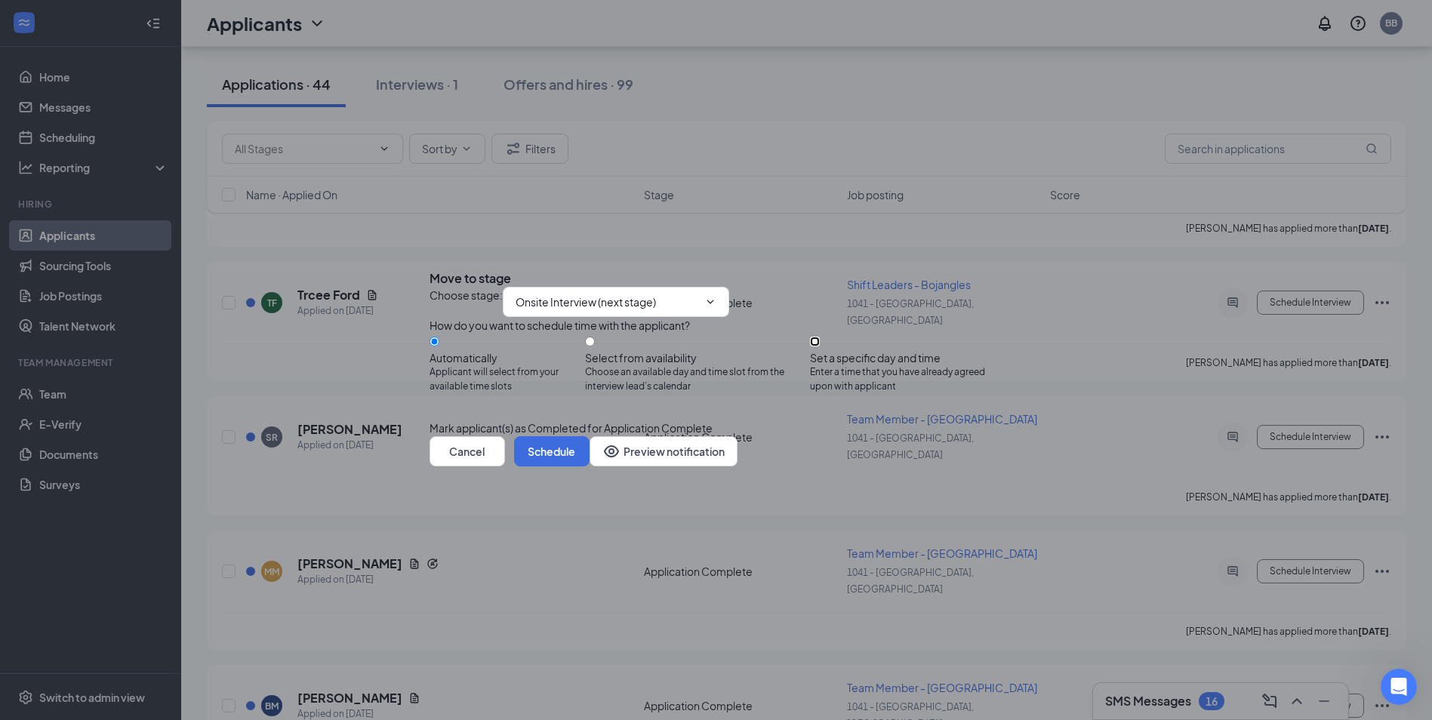
click at [820, 344] on input "Set a specific day and time Enter a time that you have already agreed upon with…" at bounding box center [815, 342] width 10 height 10
radio input "true"
radio input "false"
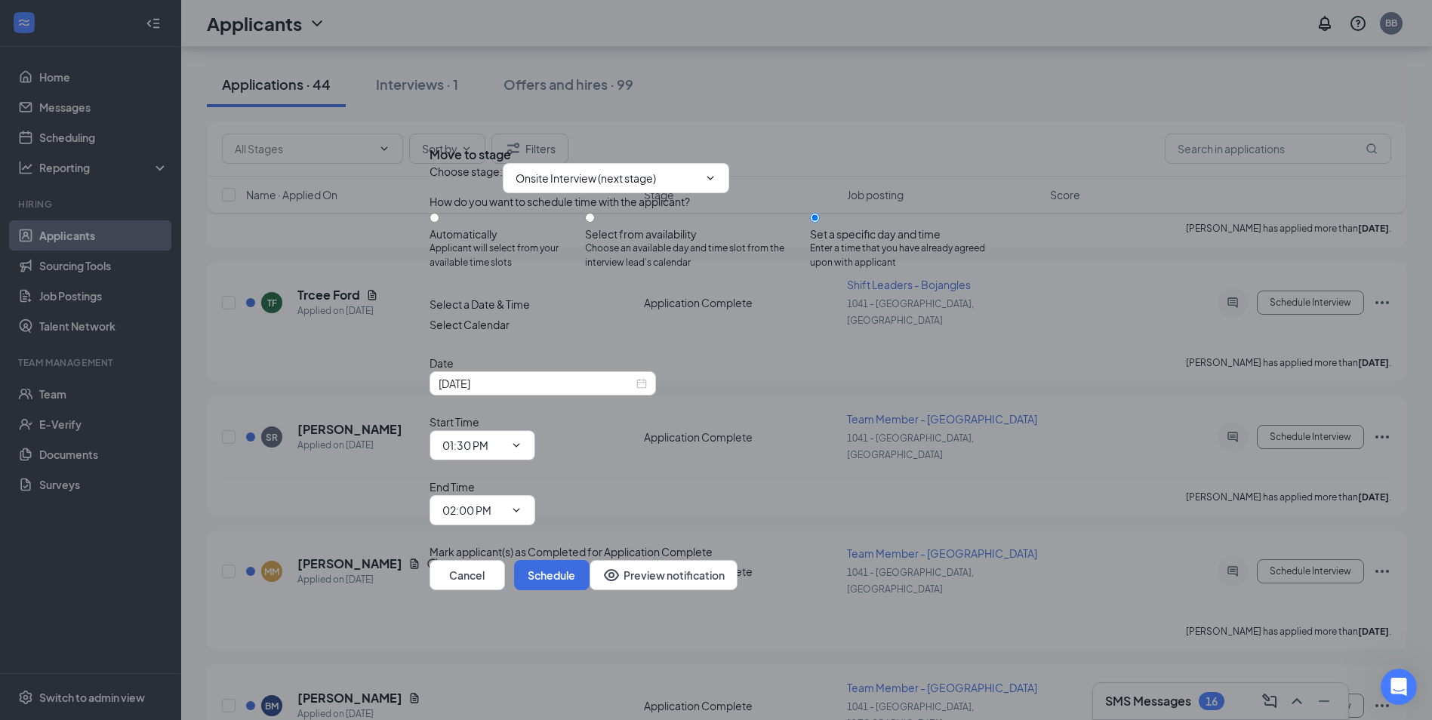
click at [535, 452] on span "01:30 PM" at bounding box center [483, 445] width 106 height 30
click at [535, 429] on div "Start Time 01:30 PM" at bounding box center [483, 437] width 106 height 47
click at [504, 445] on input "01:30 PM" at bounding box center [473, 445] width 62 height 17
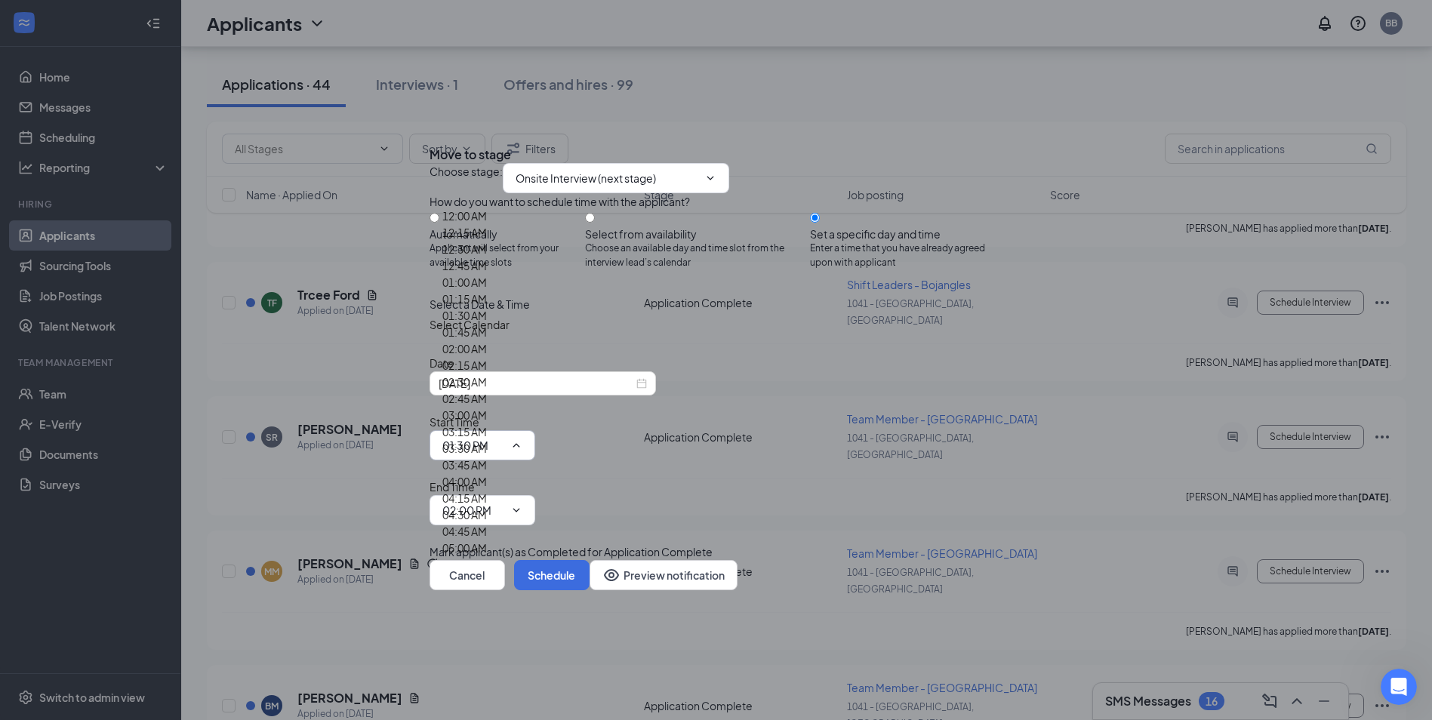
click at [504, 446] on input "01:30 PM" at bounding box center [473, 445] width 62 height 17
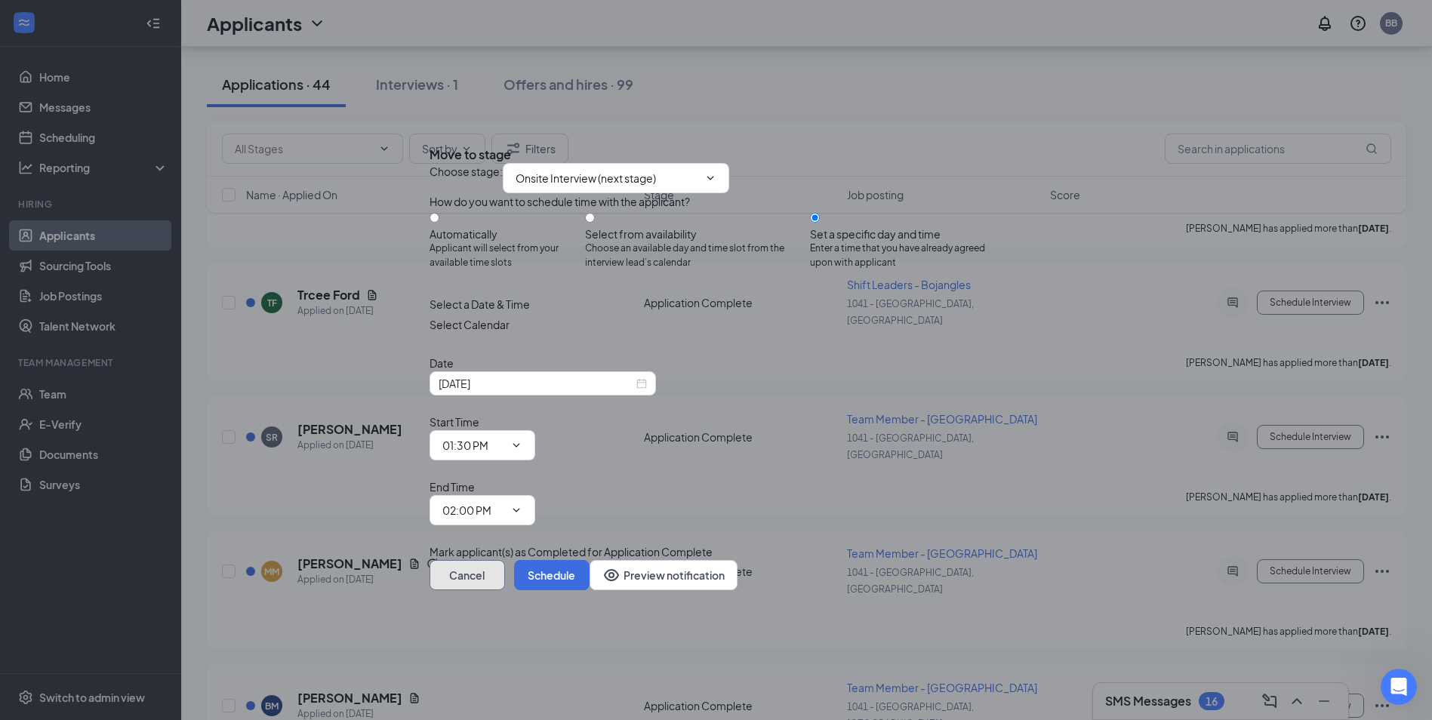
click at [505, 560] on button "Cancel" at bounding box center [468, 575] width 76 height 30
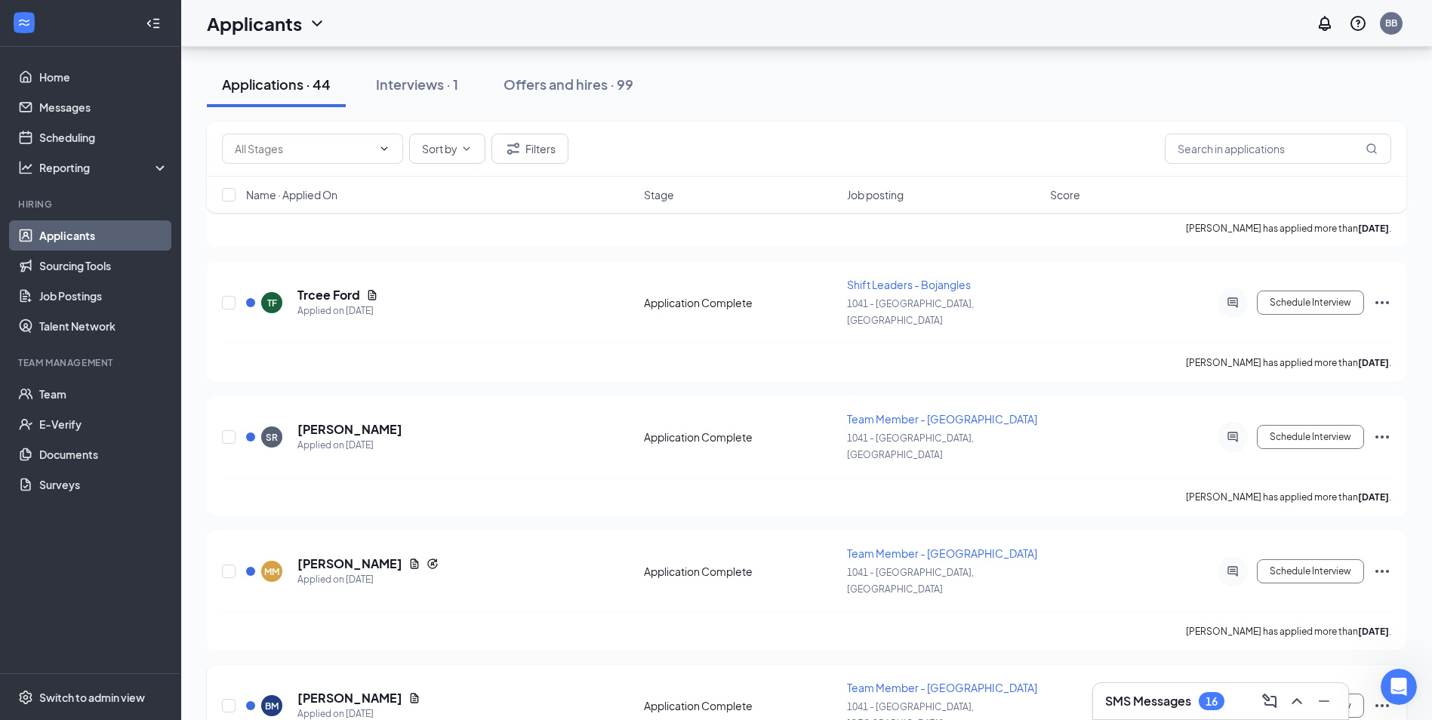
click at [1386, 697] on icon "Ellipses" at bounding box center [1382, 706] width 18 height 18
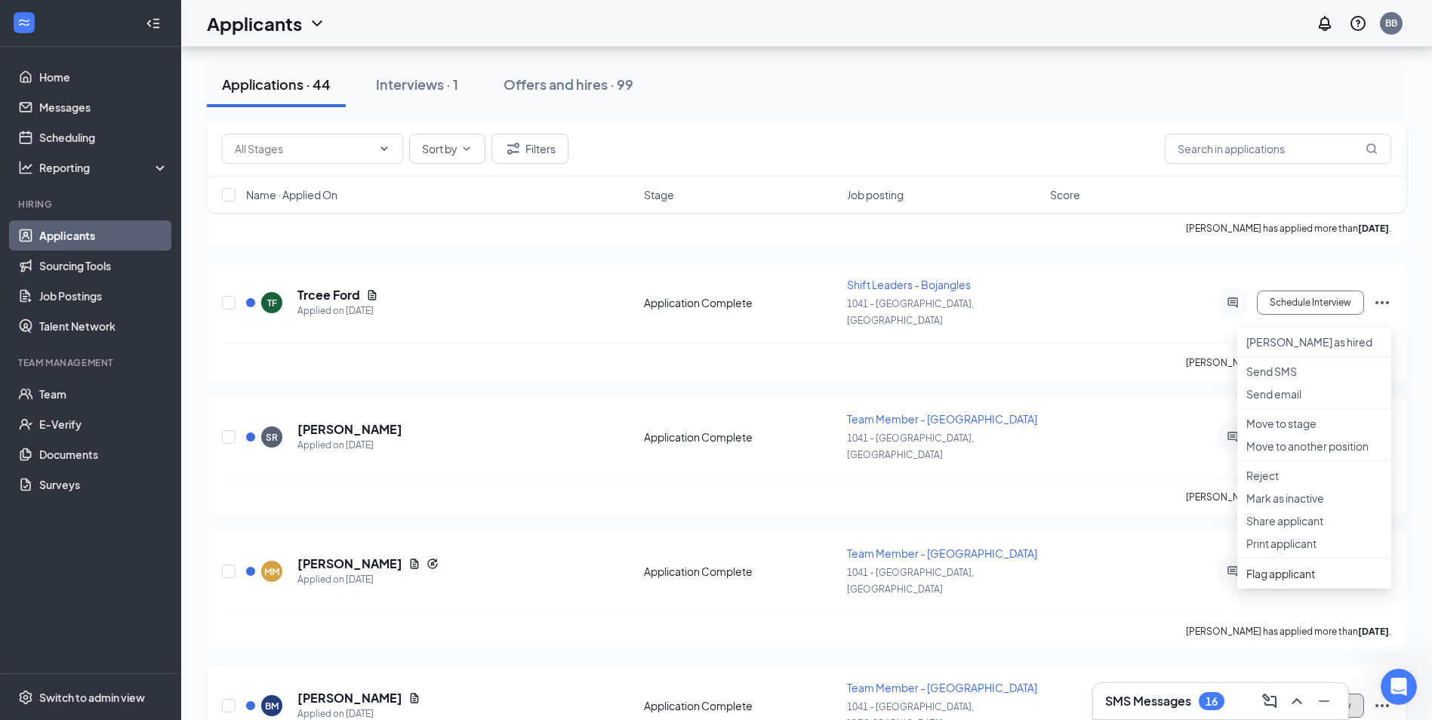
click at [1309, 694] on button "Schedule Interview" at bounding box center [1310, 706] width 107 height 24
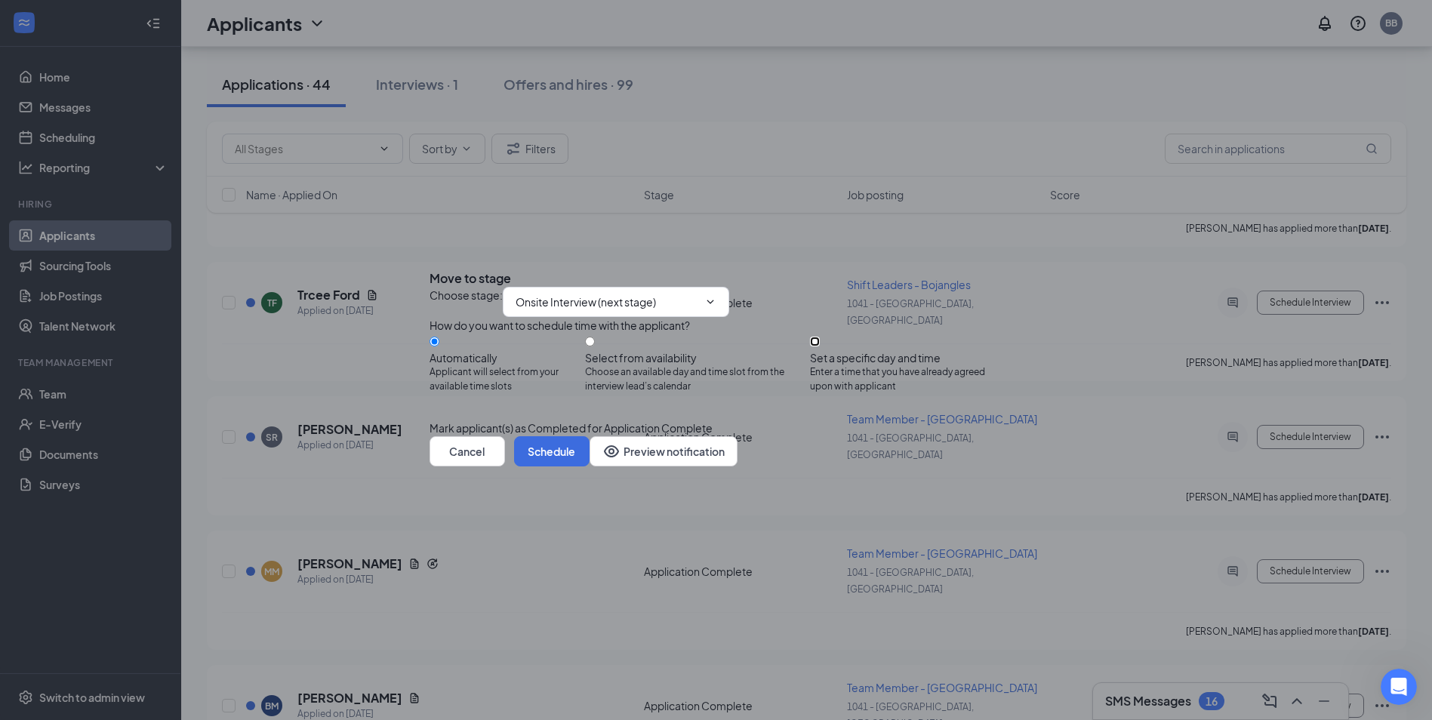
click at [820, 337] on input "Set a specific day and time Enter a time that you have already agreed upon with…" at bounding box center [815, 342] width 10 height 10
radio input "true"
radio input "false"
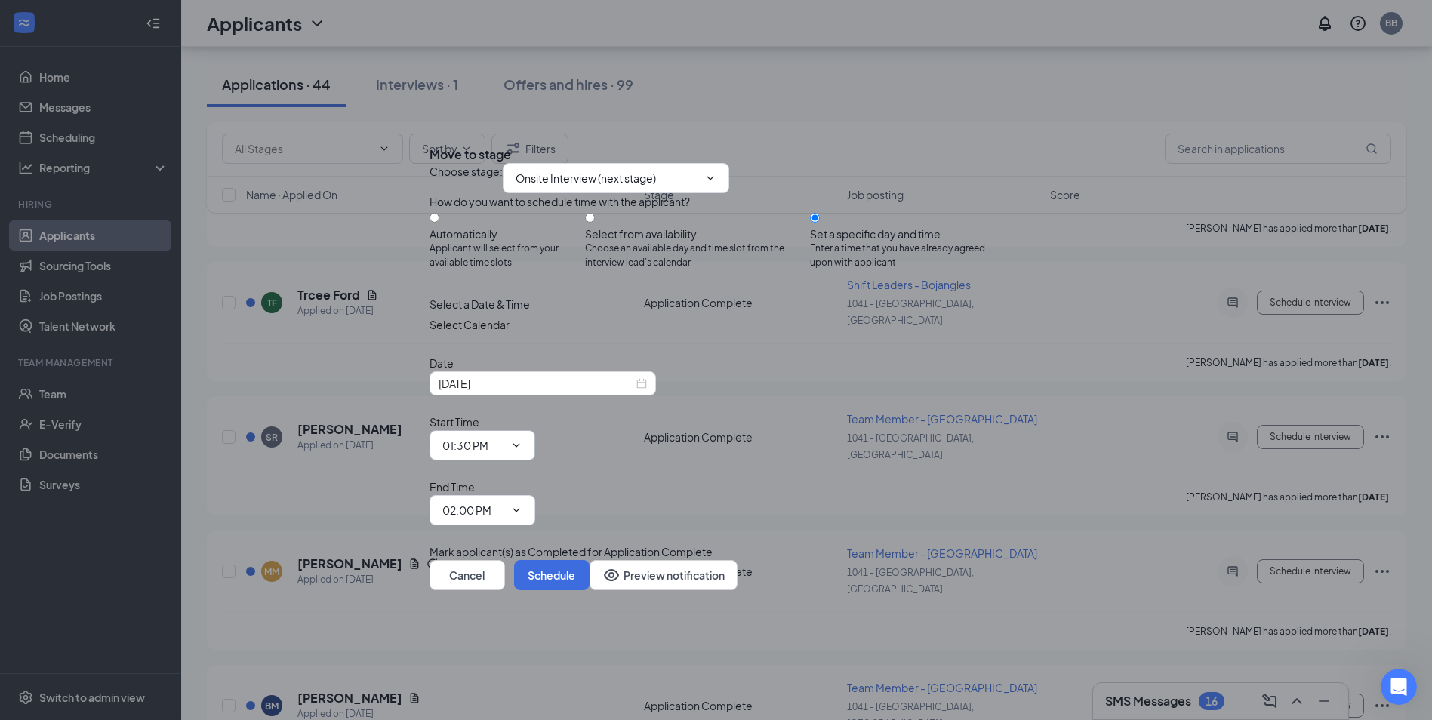
click at [535, 439] on span "01:30 PM" at bounding box center [483, 445] width 106 height 30
click at [595, 223] on input "Select from availability Choose an available day and time slot from the intervi…" at bounding box center [590, 218] width 10 height 10
radio input "true"
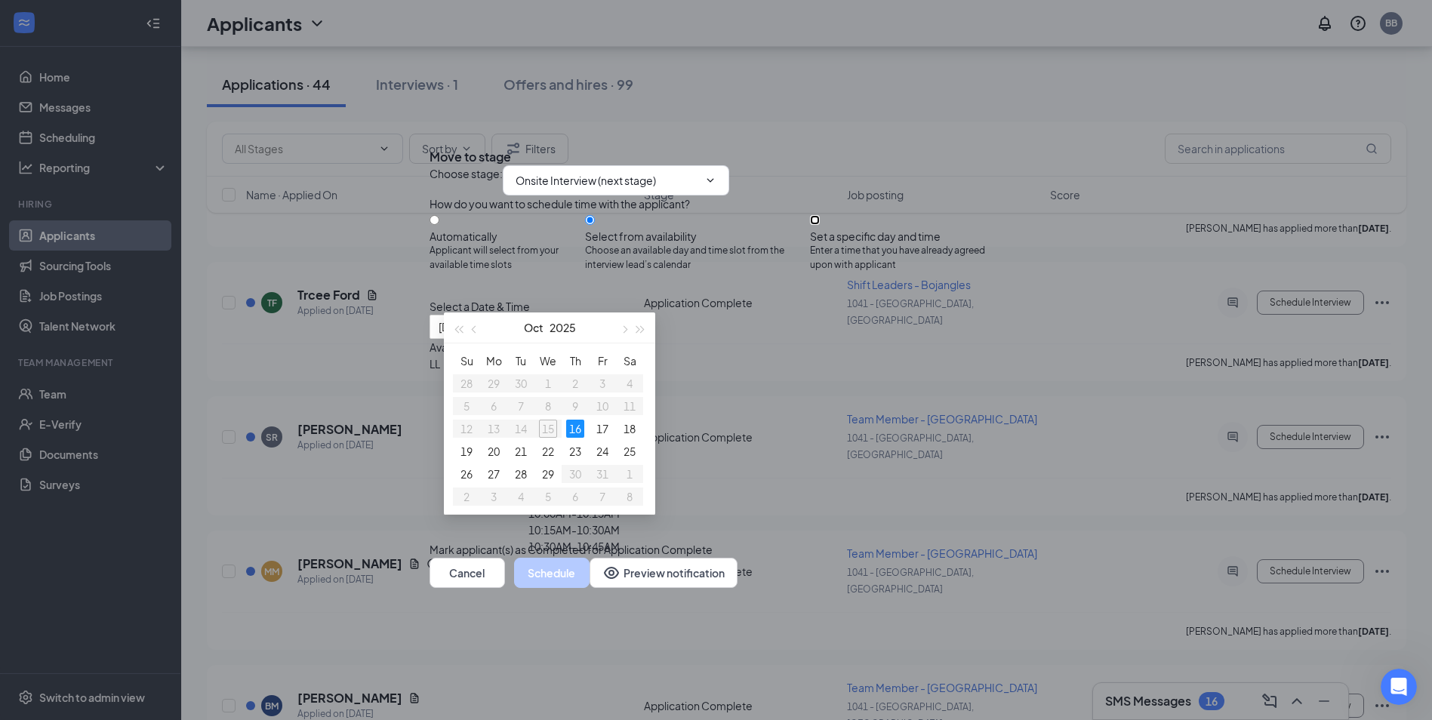
click at [820, 215] on input "Set a specific day and time Enter a time that you have already agreed upon with…" at bounding box center [815, 220] width 10 height 10
radio input "true"
radio input "false"
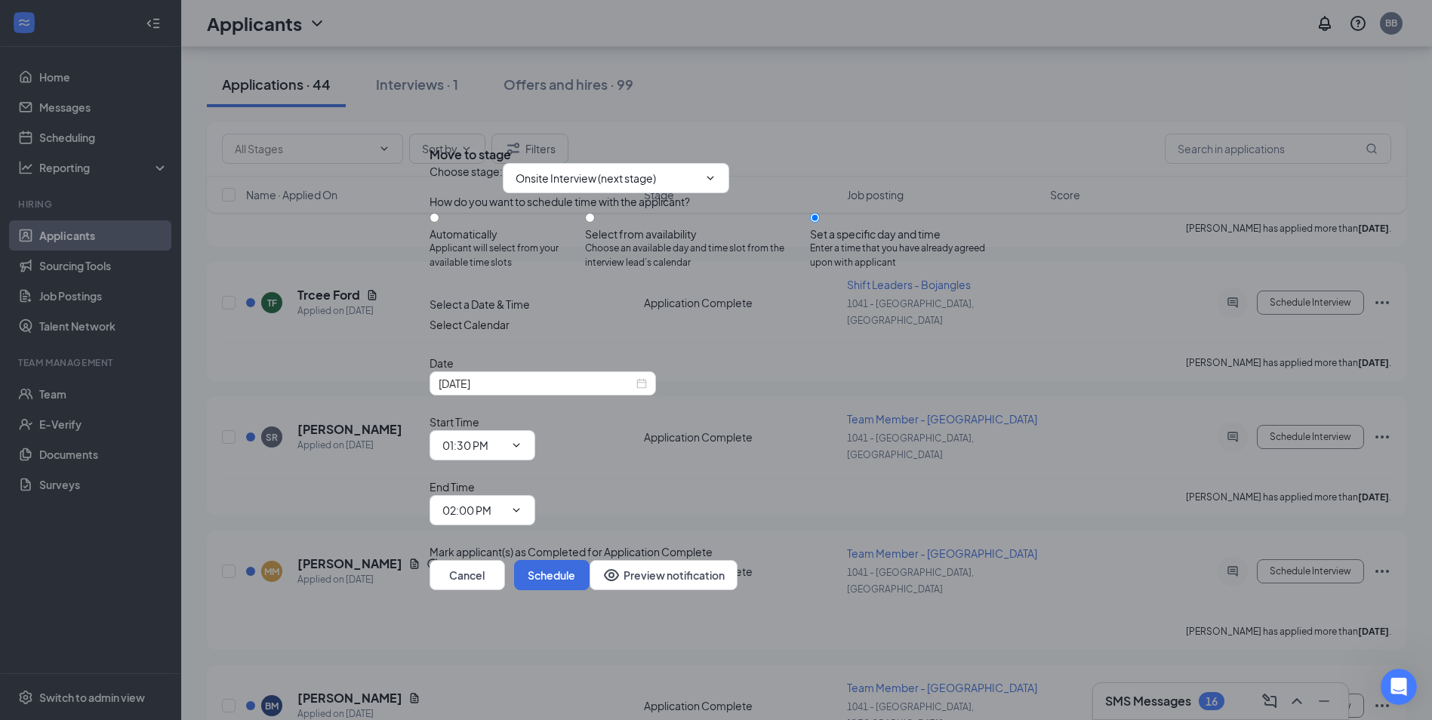
click at [442, 156] on icon "Cross" at bounding box center [437, 151] width 9 height 9
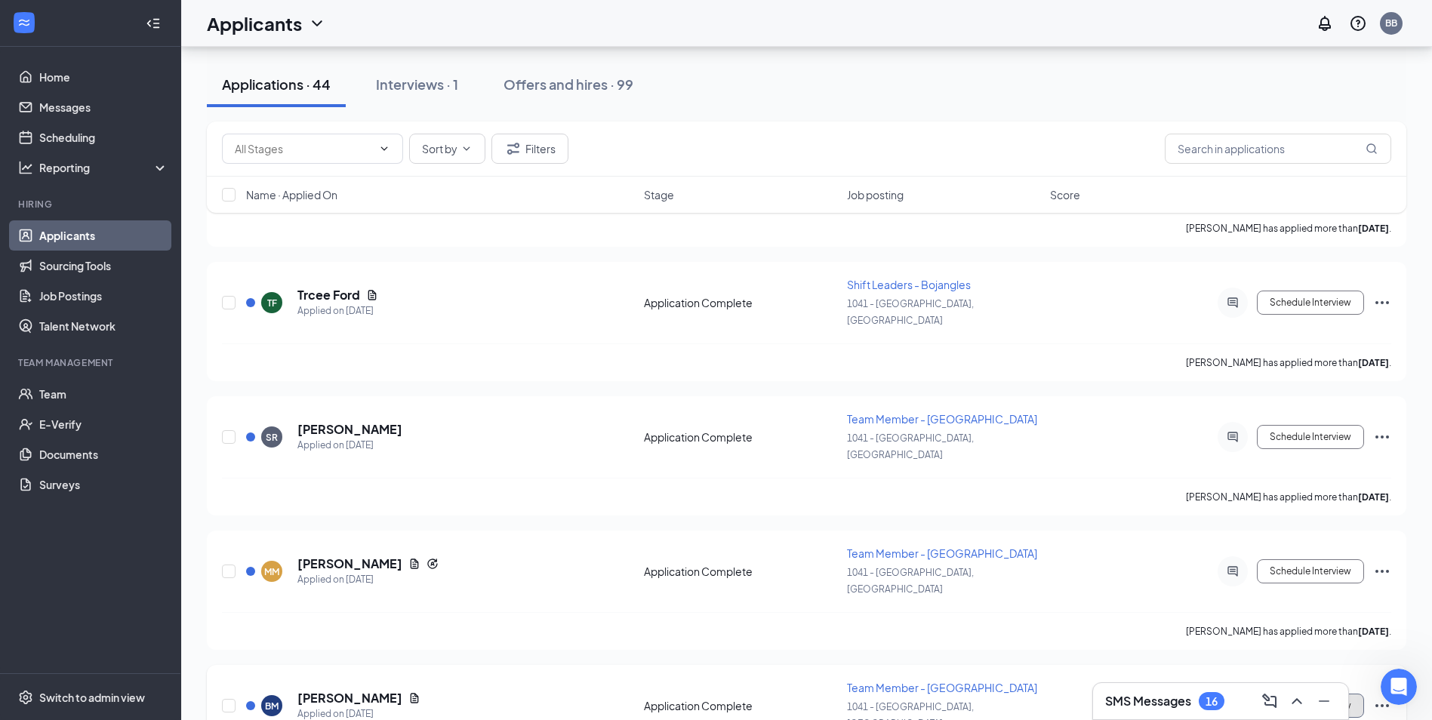
click at [1351, 694] on button "Schedule Interview" at bounding box center [1310, 706] width 107 height 24
type input "Onsite Interview (next stage)"
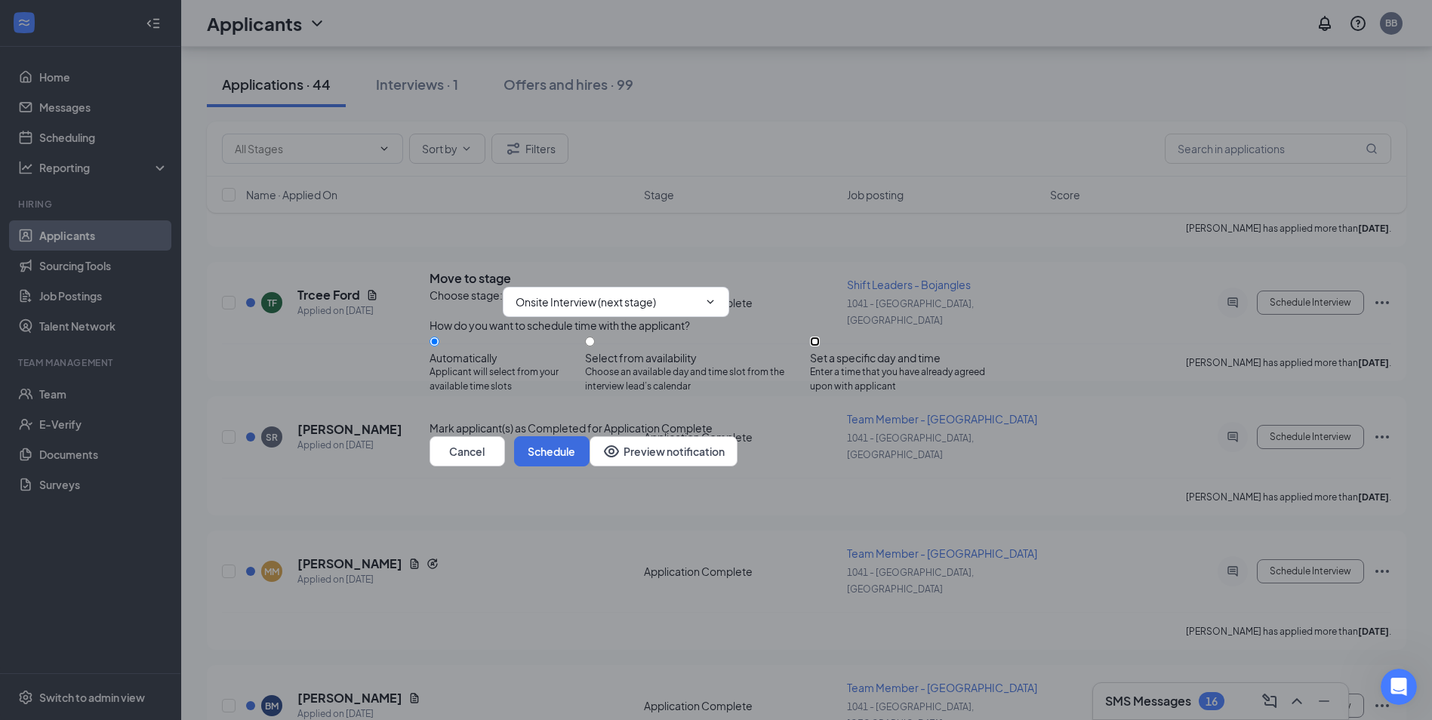
click at [820, 347] on input "Set a specific day and time Enter a time that you have already agreed upon with…" at bounding box center [815, 342] width 10 height 10
radio input "true"
radio input "false"
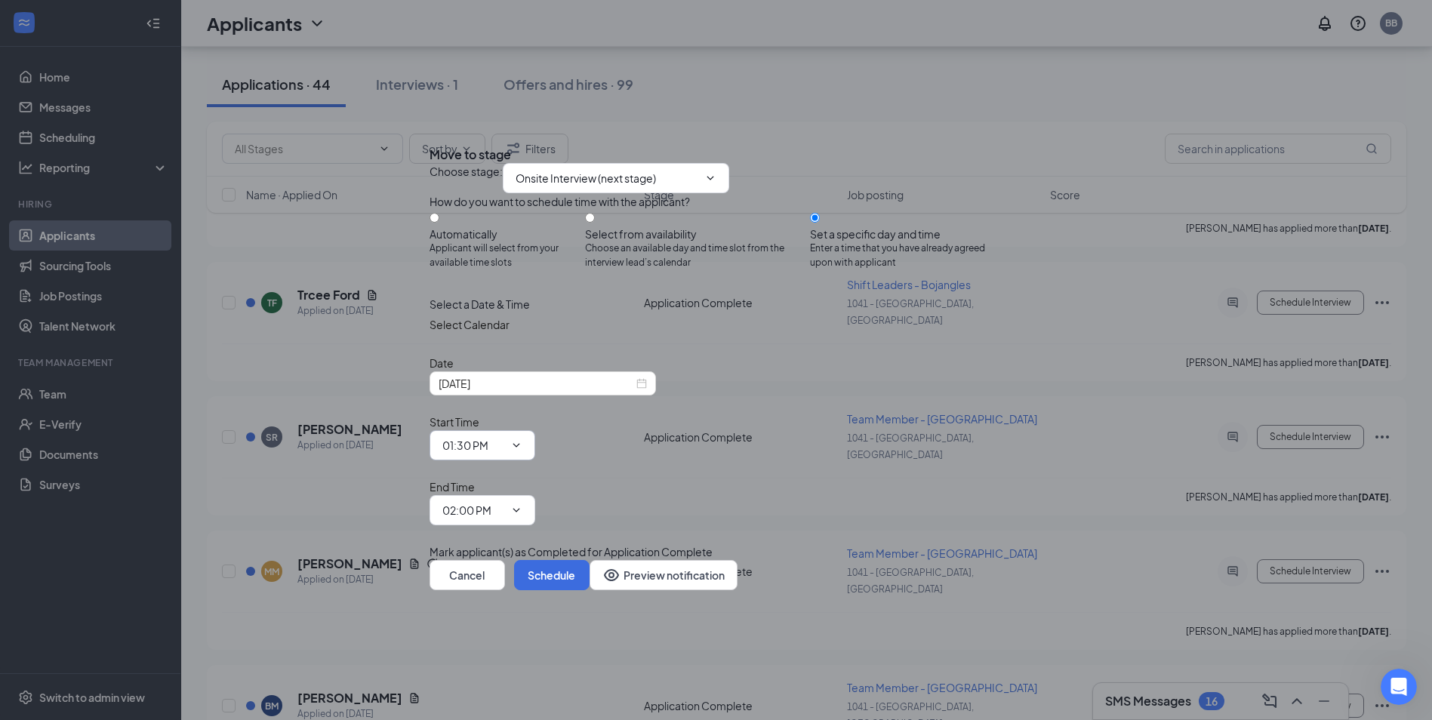
click at [504, 451] on input "01:30 PM" at bounding box center [473, 445] width 62 height 17
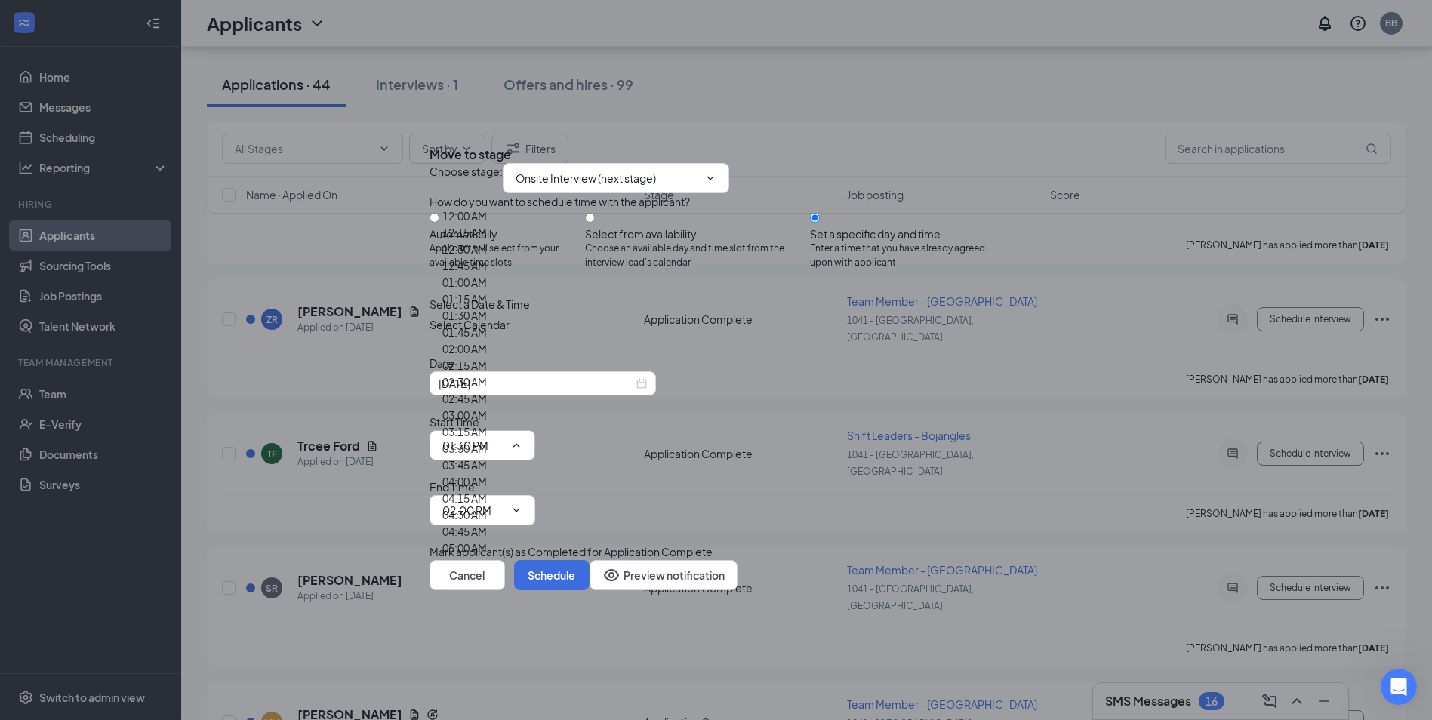
scroll to position [1586, 0]
type input "12:00 PM"
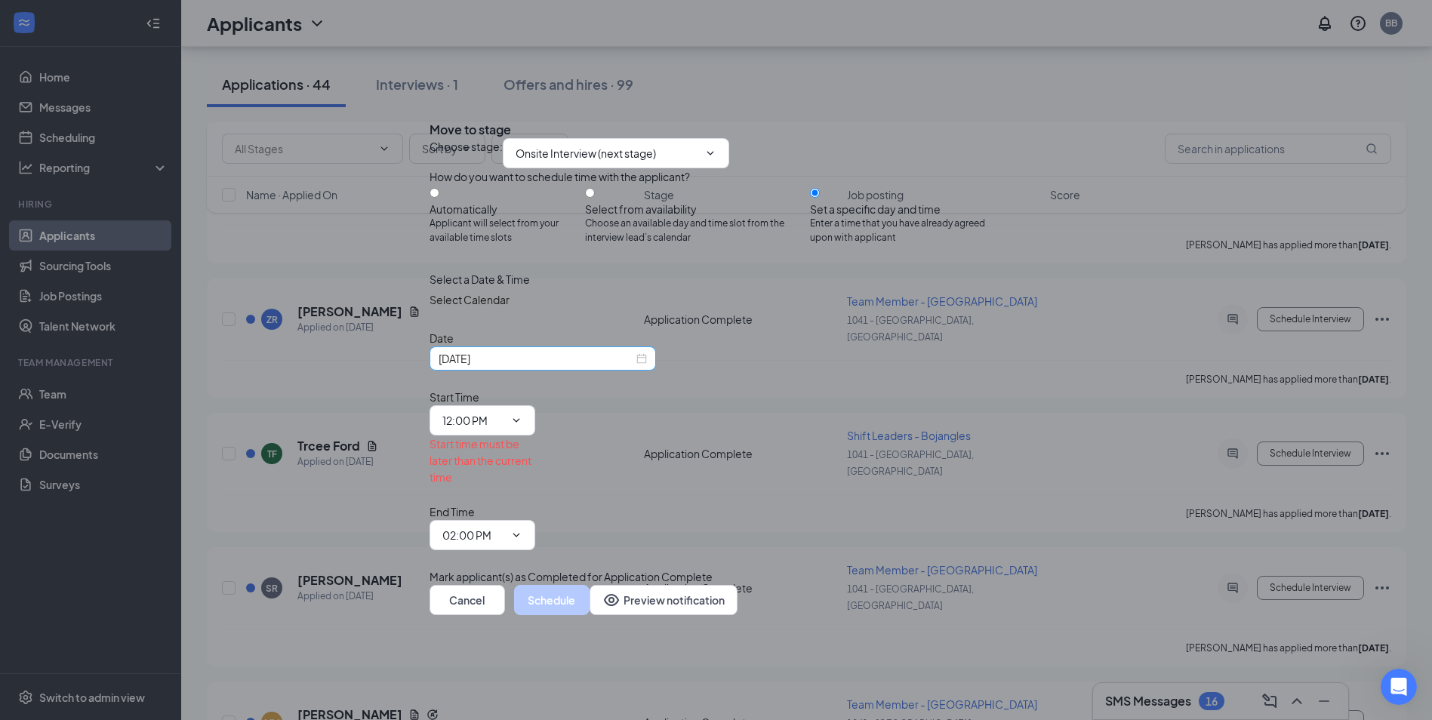
click at [584, 367] on input "Oct 15, 2025" at bounding box center [536, 358] width 195 height 17
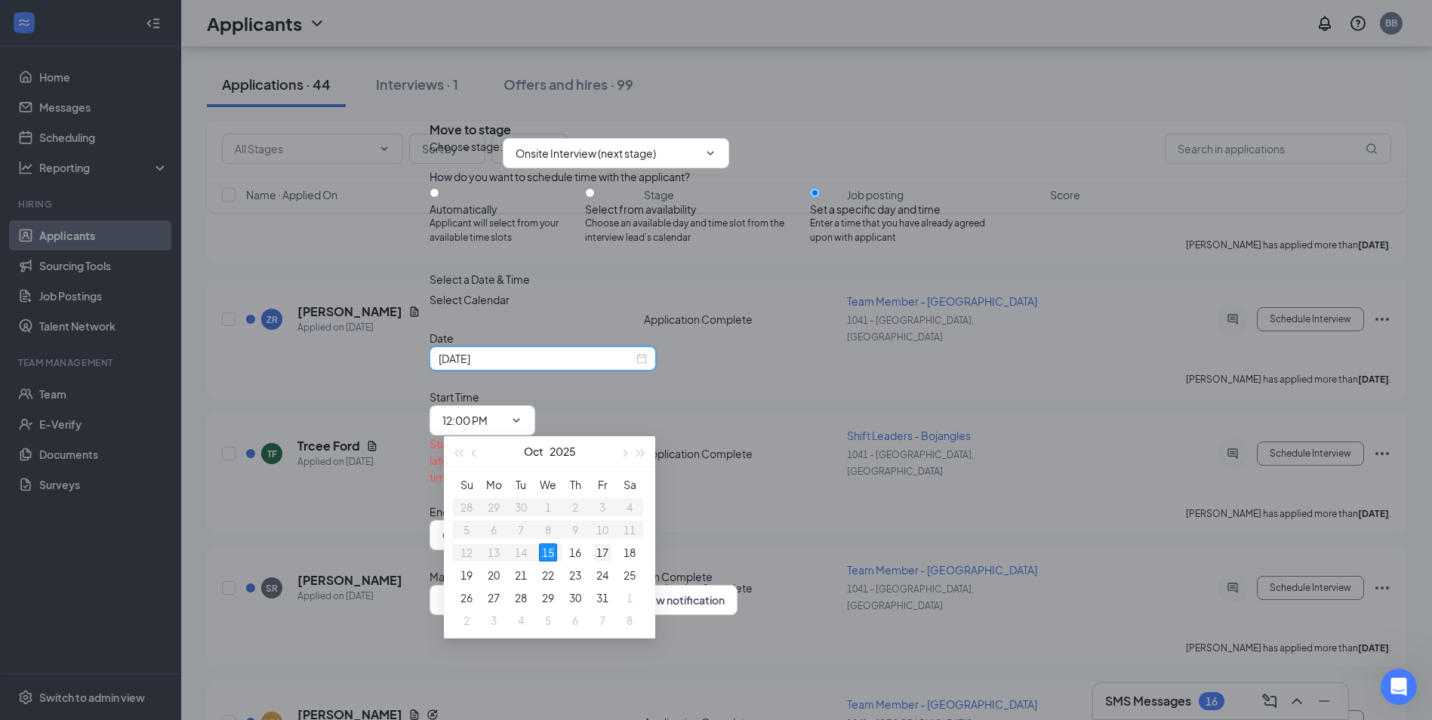
type input "Oct 17, 2025"
click at [598, 547] on div "17" at bounding box center [602, 553] width 18 height 18
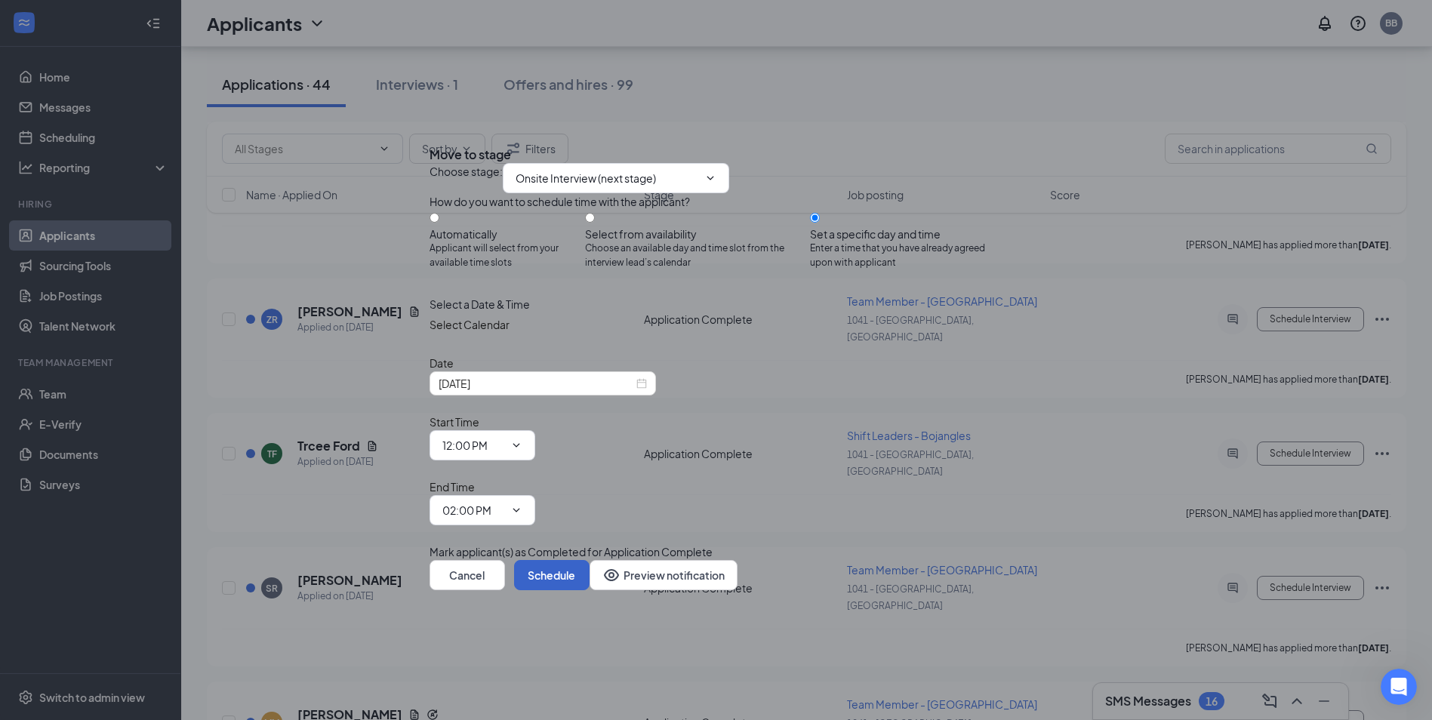
click at [590, 560] on button "Schedule" at bounding box center [552, 575] width 76 height 30
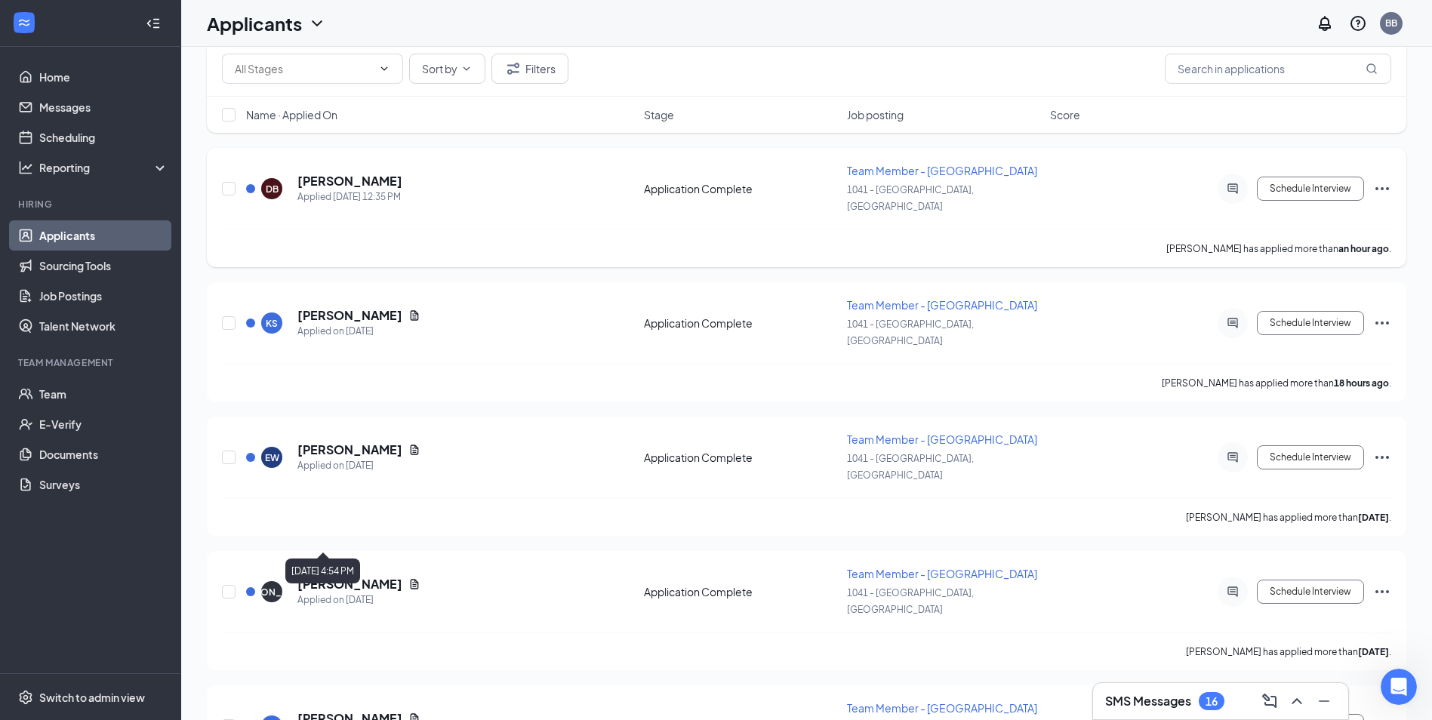
scroll to position [0, 0]
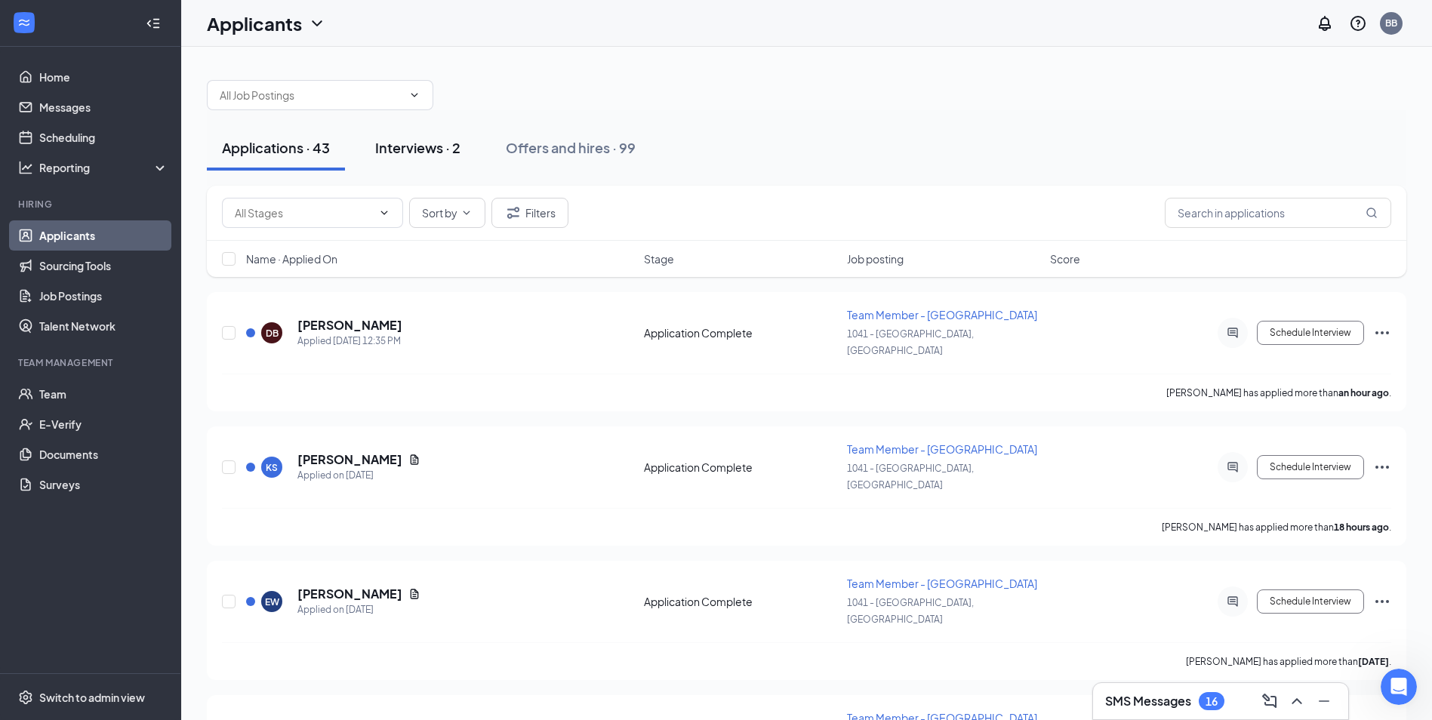
click at [412, 153] on div "Interviews · 2" at bounding box center [417, 147] width 85 height 19
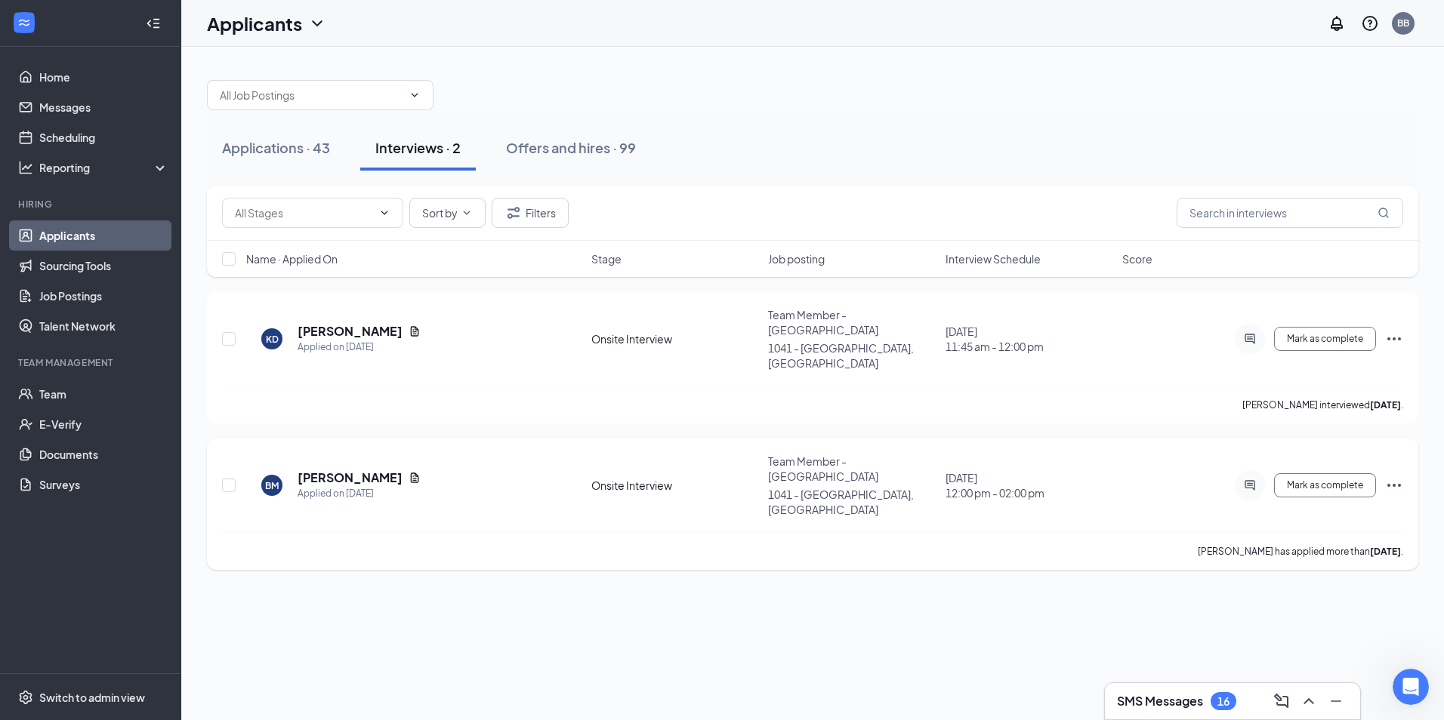
click at [1401, 476] on icon "Ellipses" at bounding box center [1394, 485] width 18 height 18
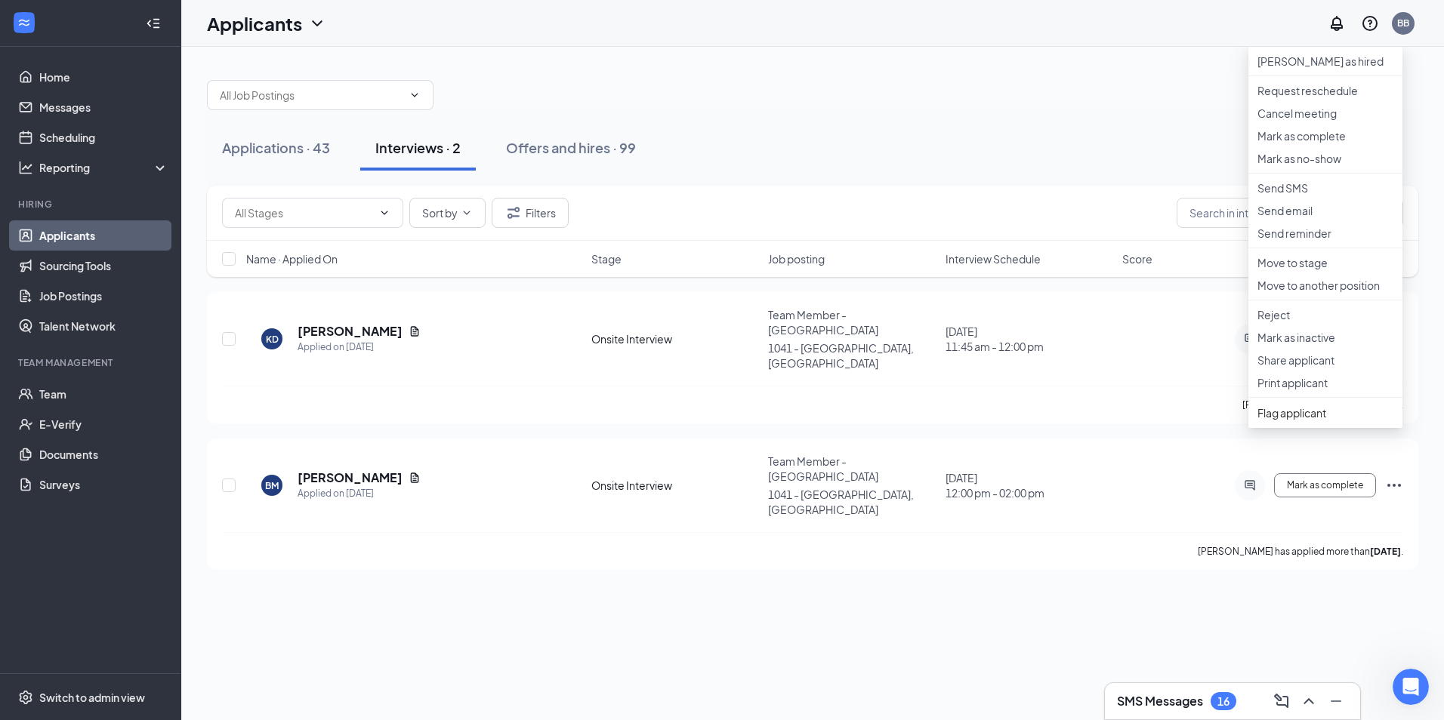
click at [965, 552] on div "Applications · 43 Interviews · 2 Offers and hires · 99 Sort by Filters Name · A…" at bounding box center [812, 384] width 1262 height 674
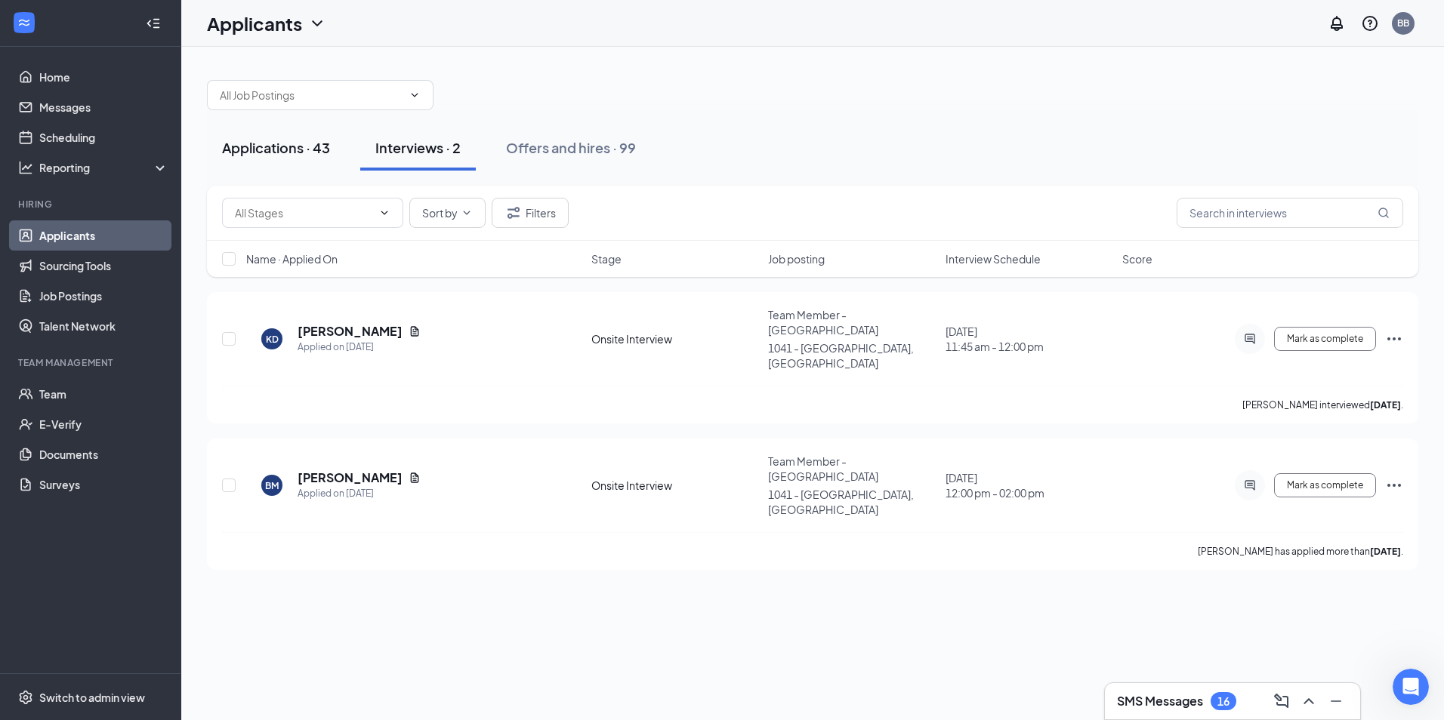
click at [316, 146] on div "Applications · 43" at bounding box center [276, 147] width 108 height 19
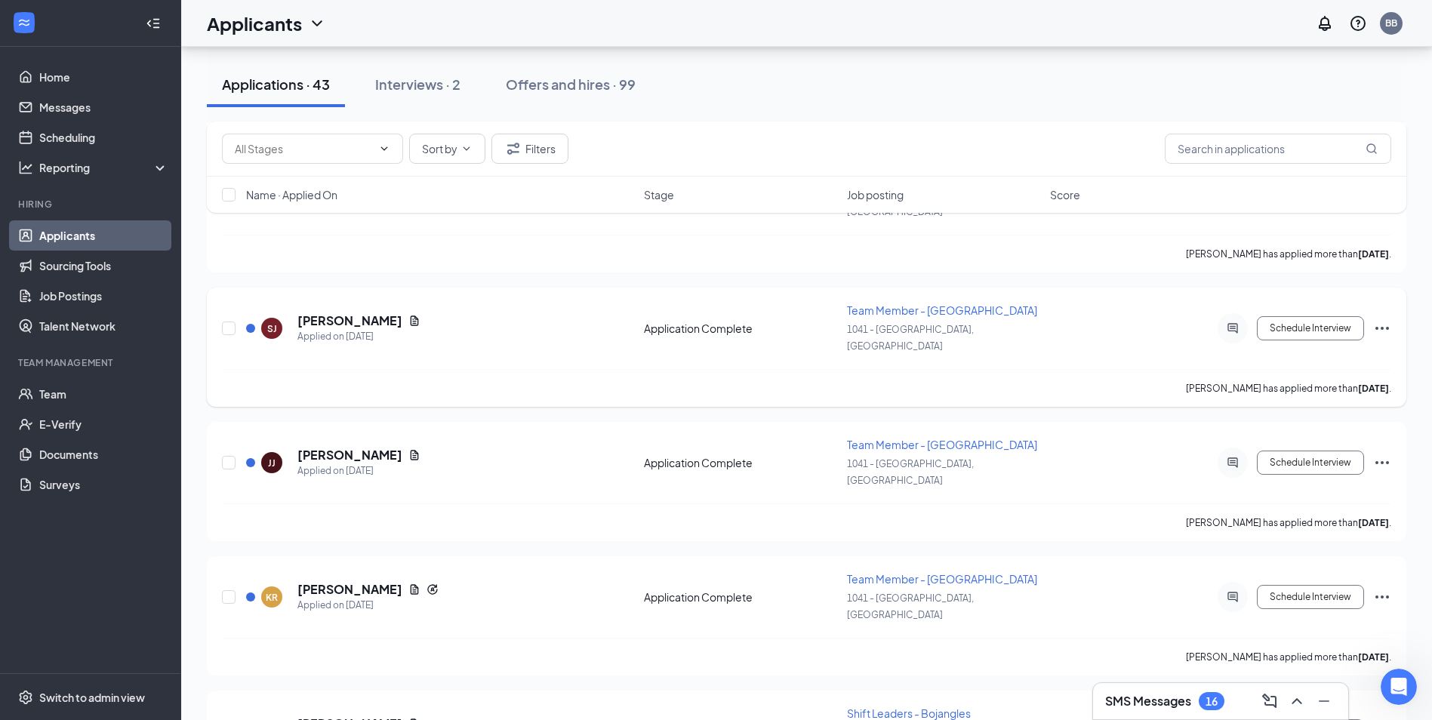
scroll to position [1586, 0]
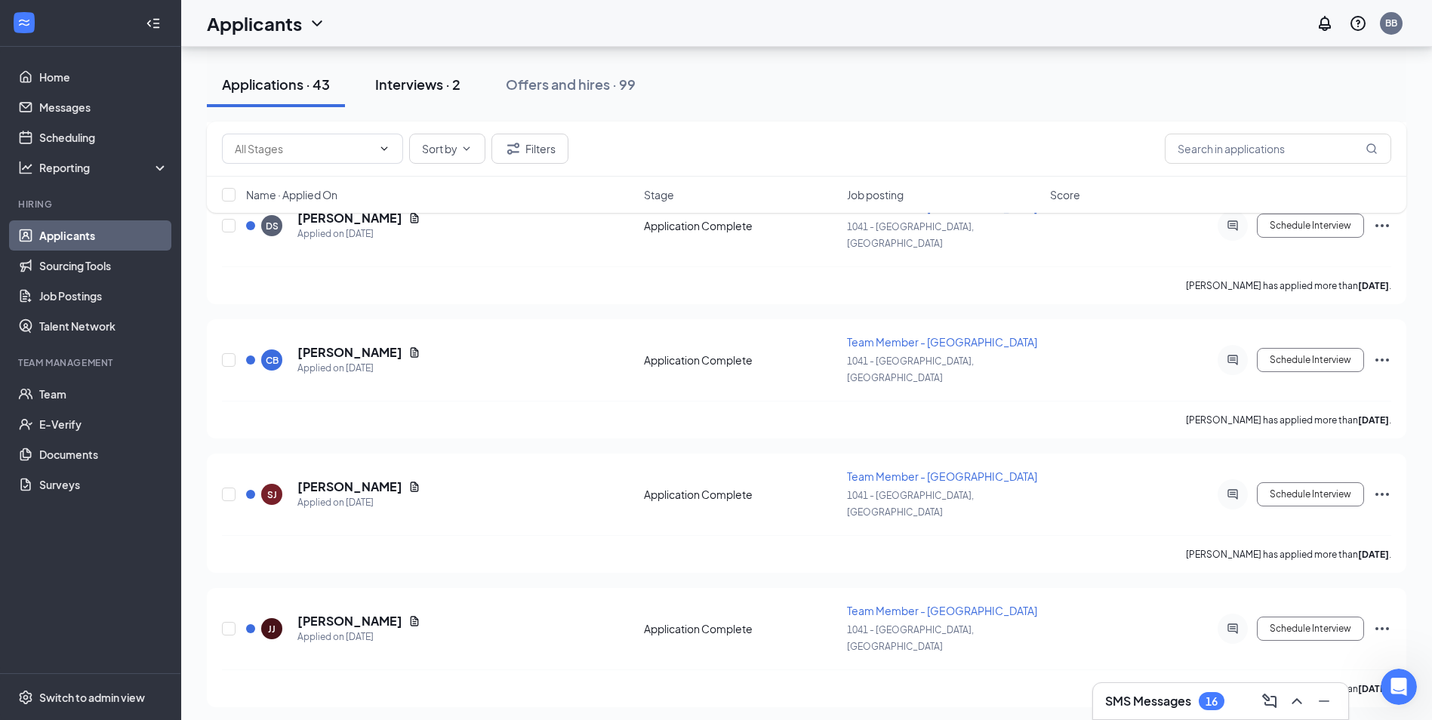
click at [433, 79] on div "Interviews · 2" at bounding box center [417, 84] width 85 height 19
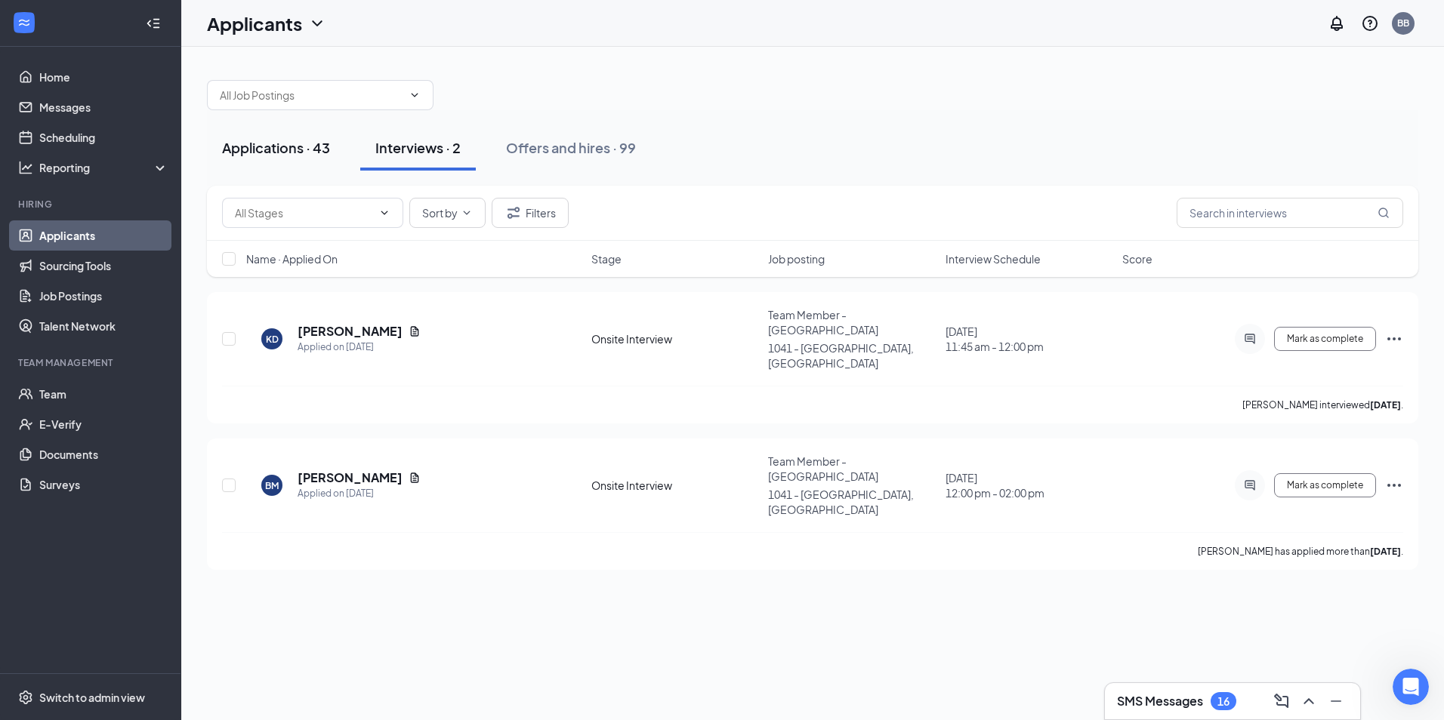
click at [268, 140] on div "Applications · 43" at bounding box center [276, 147] width 108 height 19
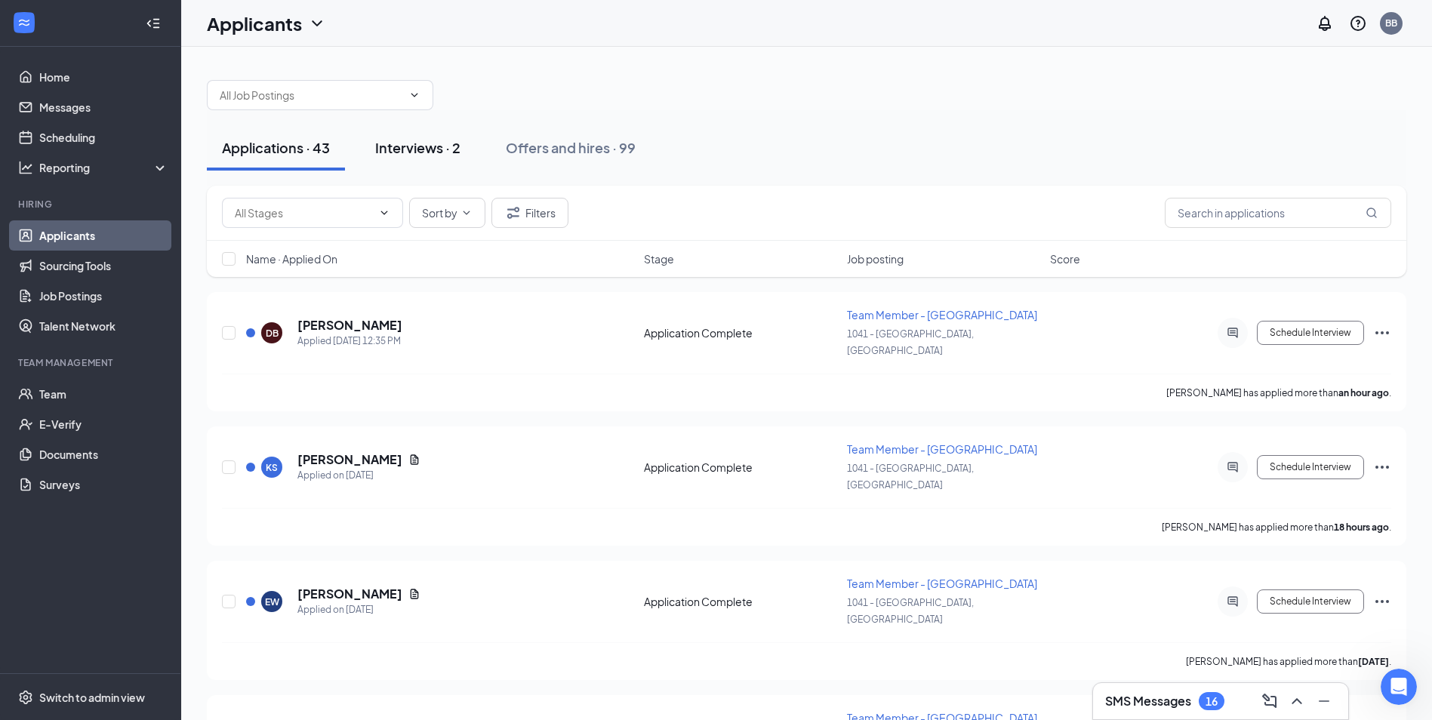
click at [445, 156] on div "Interviews · 2" at bounding box center [417, 147] width 85 height 19
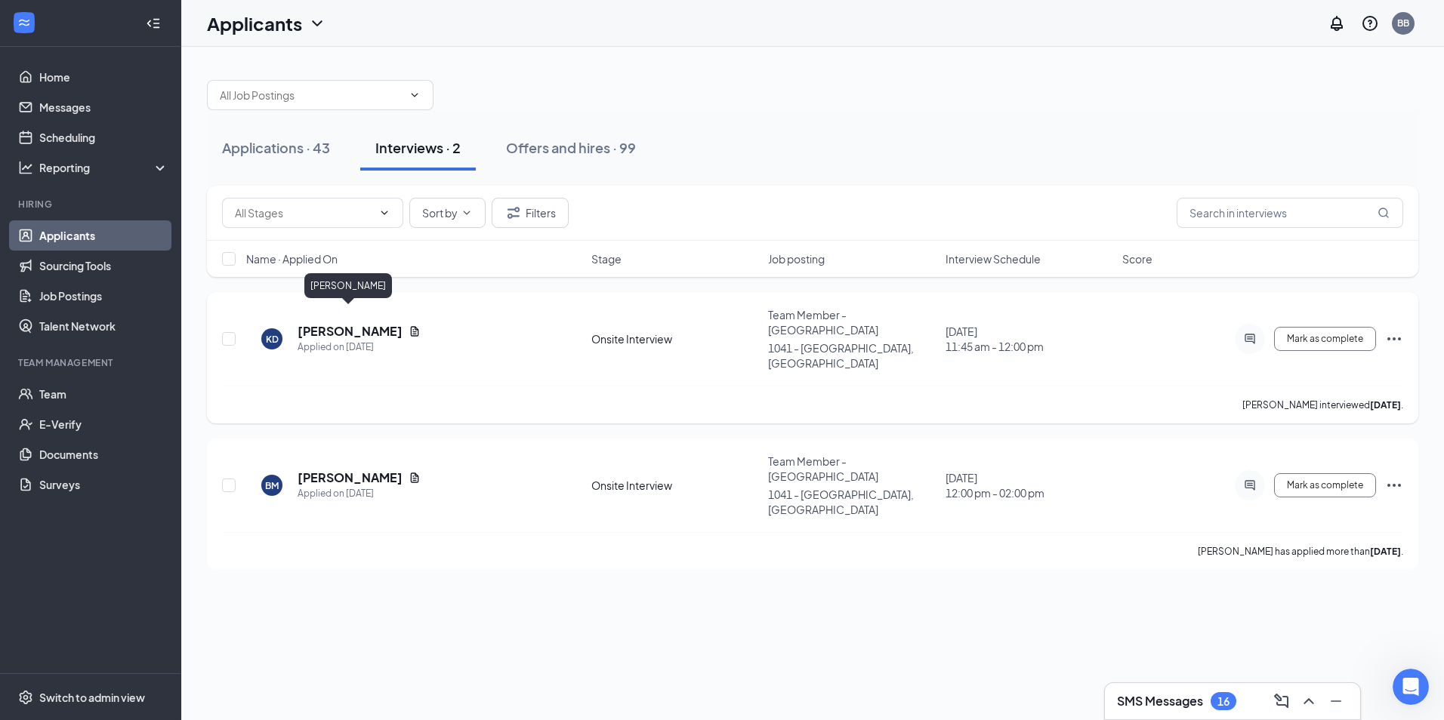
click at [369, 323] on h5 "Katrina Dawson" at bounding box center [350, 331] width 105 height 17
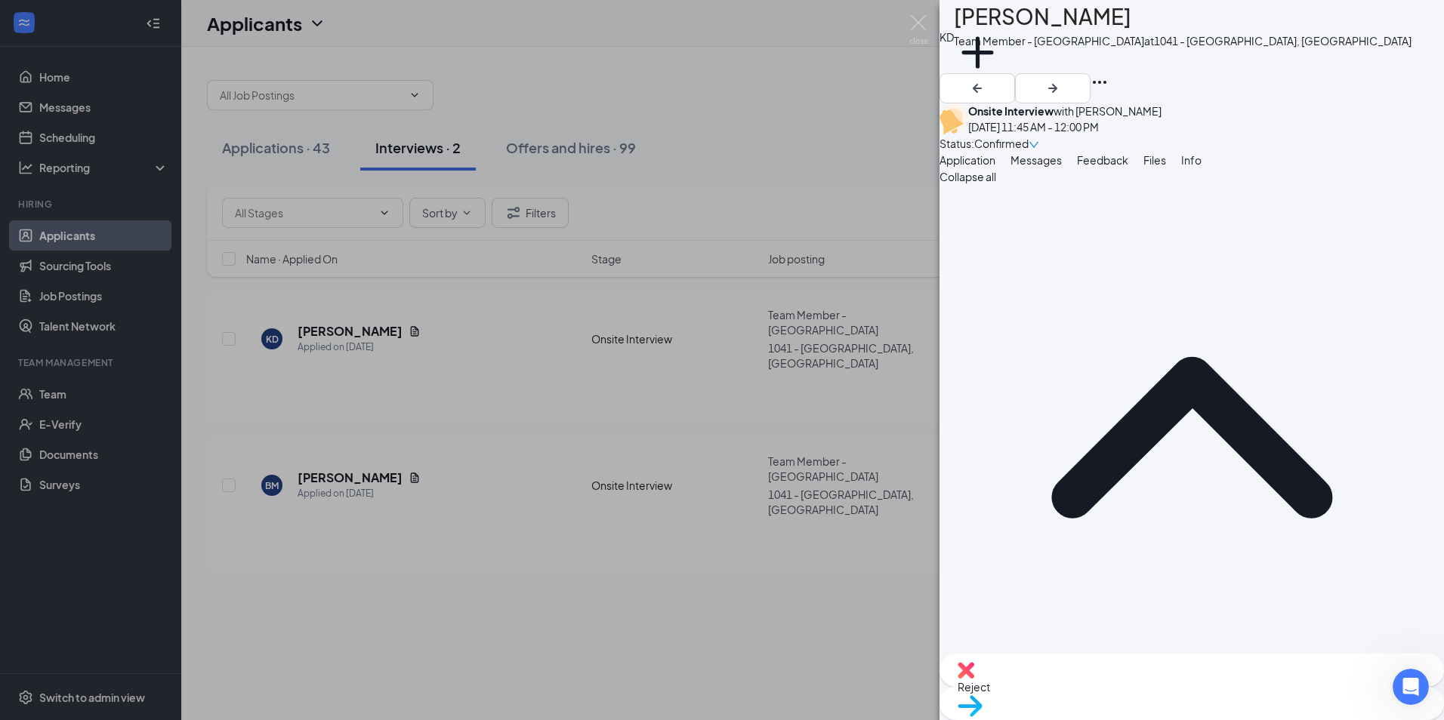
drag, startPoint x: 1068, startPoint y: 315, endPoint x: 1021, endPoint y: 312, distance: 47.7
drag, startPoint x: 994, startPoint y: 313, endPoint x: 1111, endPoint y: 314, distance: 116.3
click at [1111, 706] on div "Phone +1 (854) 240-7233" at bounding box center [1191, 731] width 504 height 51
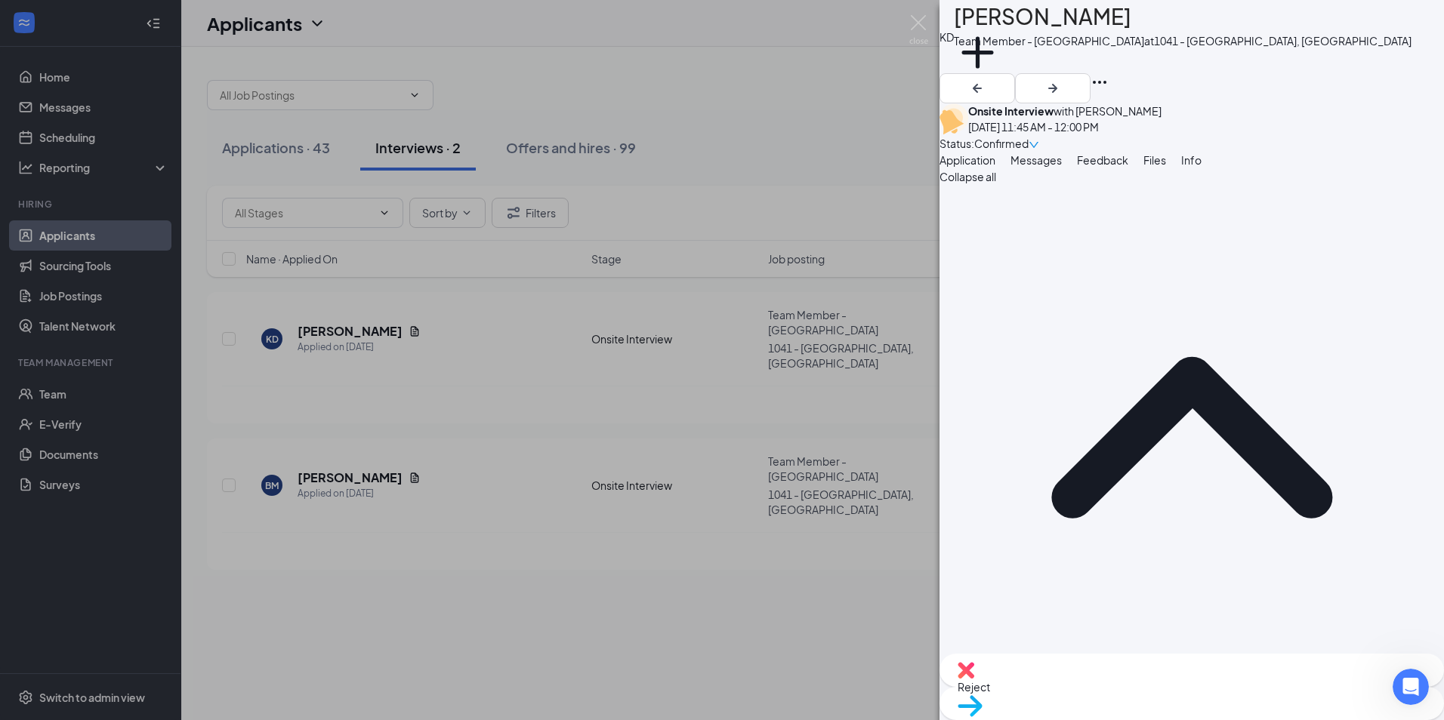
drag, startPoint x: 1111, startPoint y: 314, endPoint x: 1110, endPoint y: 322, distance: 7.6
drag, startPoint x: 1110, startPoint y: 322, endPoint x: 995, endPoint y: 322, distance: 114.8
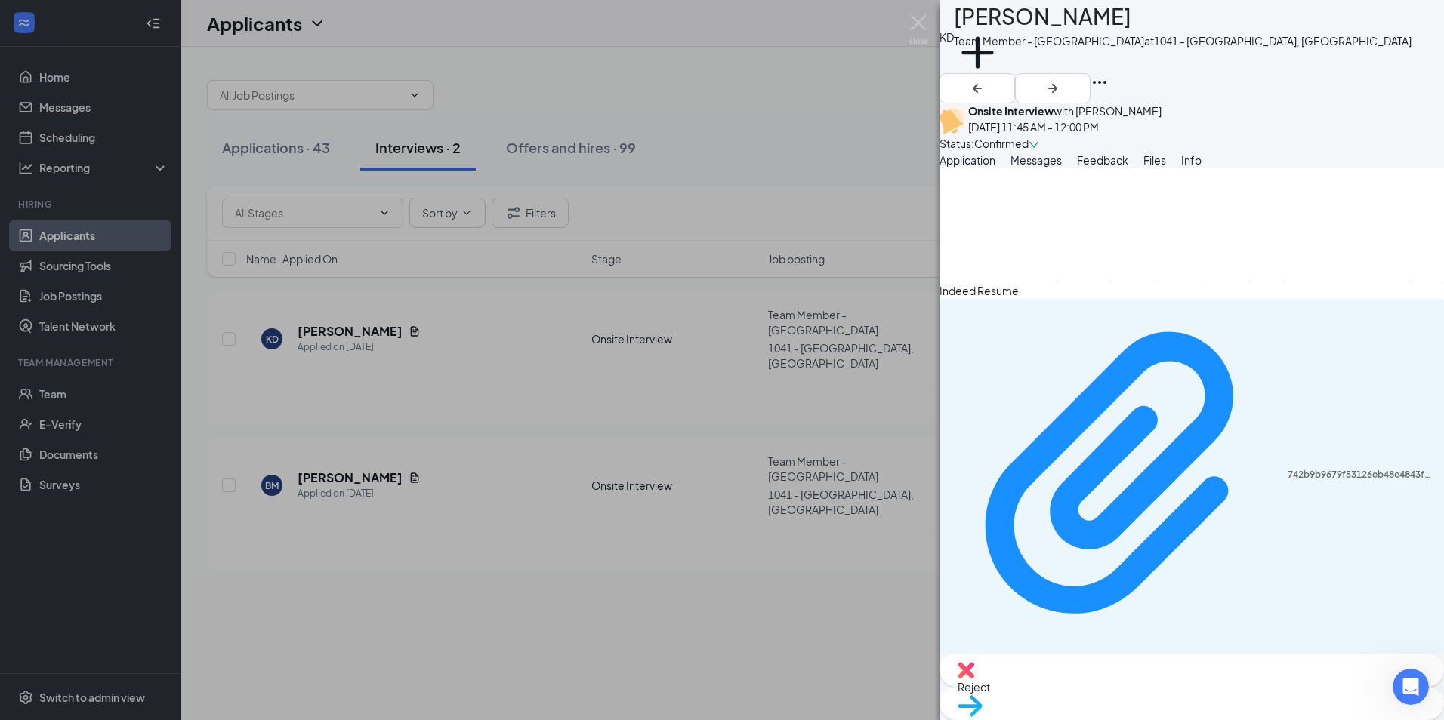
scroll to position [1310, 0]
drag, startPoint x: 911, startPoint y: 9, endPoint x: 916, endPoint y: 22, distance: 13.6
click at [912, 14] on div "KD Katrina Dawson Team Member - Bojangles at 1041 - Beaufort, SC Add a tag Onsi…" at bounding box center [722, 360] width 1444 height 720
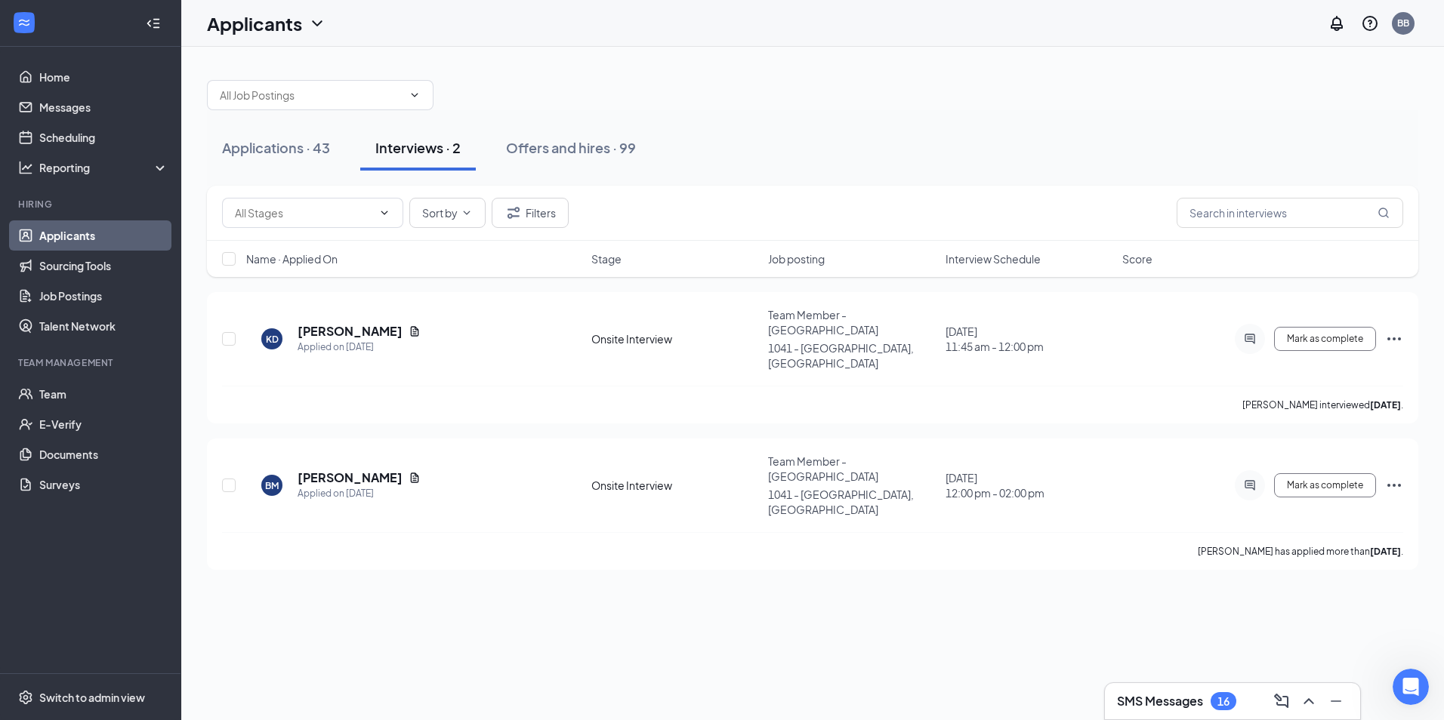
click at [916, 22] on div "Applicants BB" at bounding box center [812, 23] width 1262 height 47
click at [342, 470] on h5 "Briana Mungen" at bounding box center [350, 478] width 105 height 17
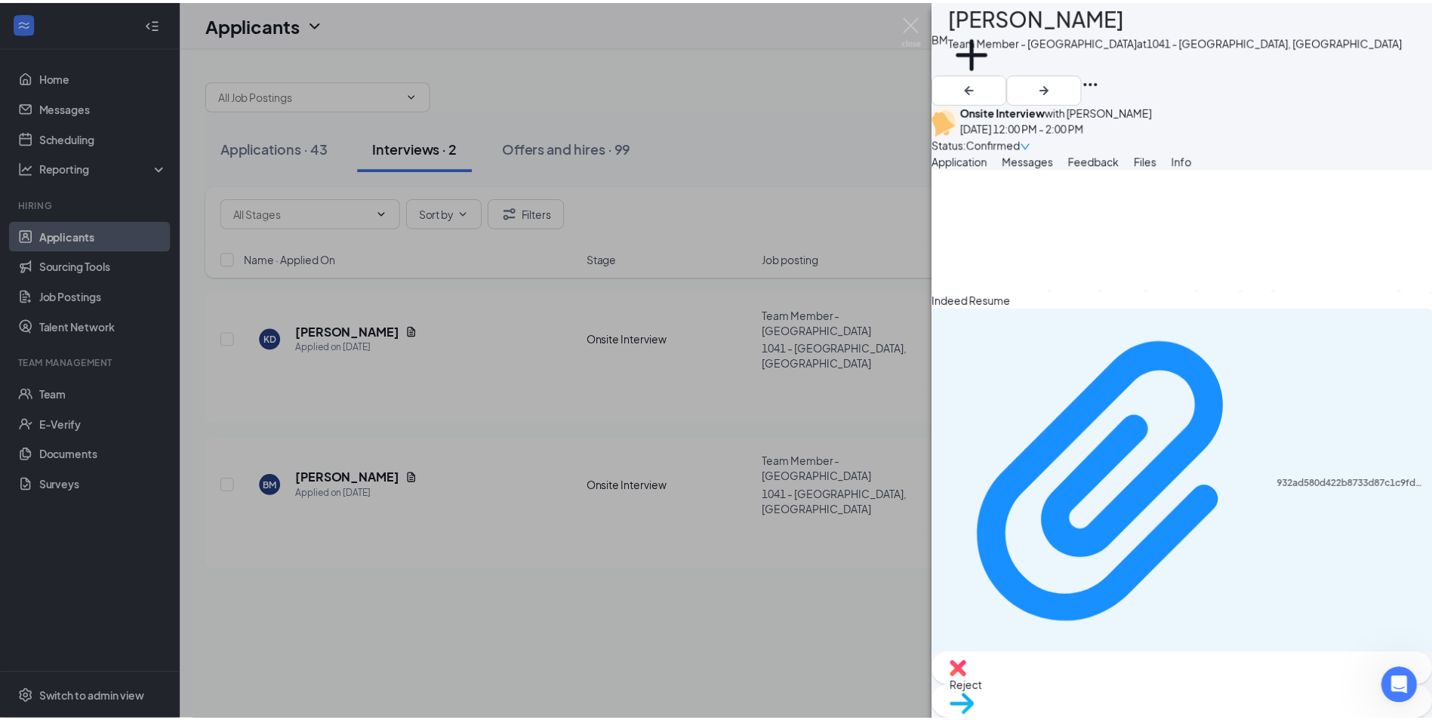
scroll to position [1133, 0]
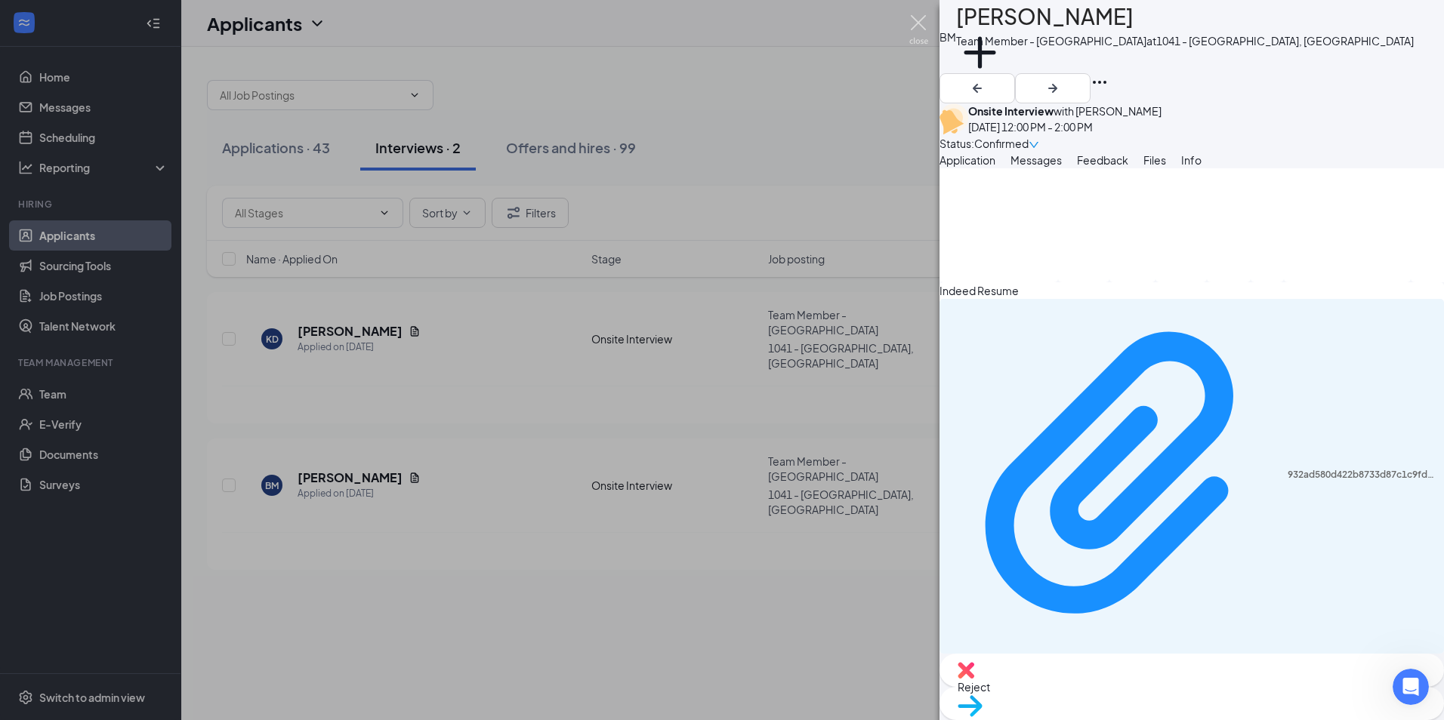
click at [915, 23] on img at bounding box center [918, 29] width 19 height 29
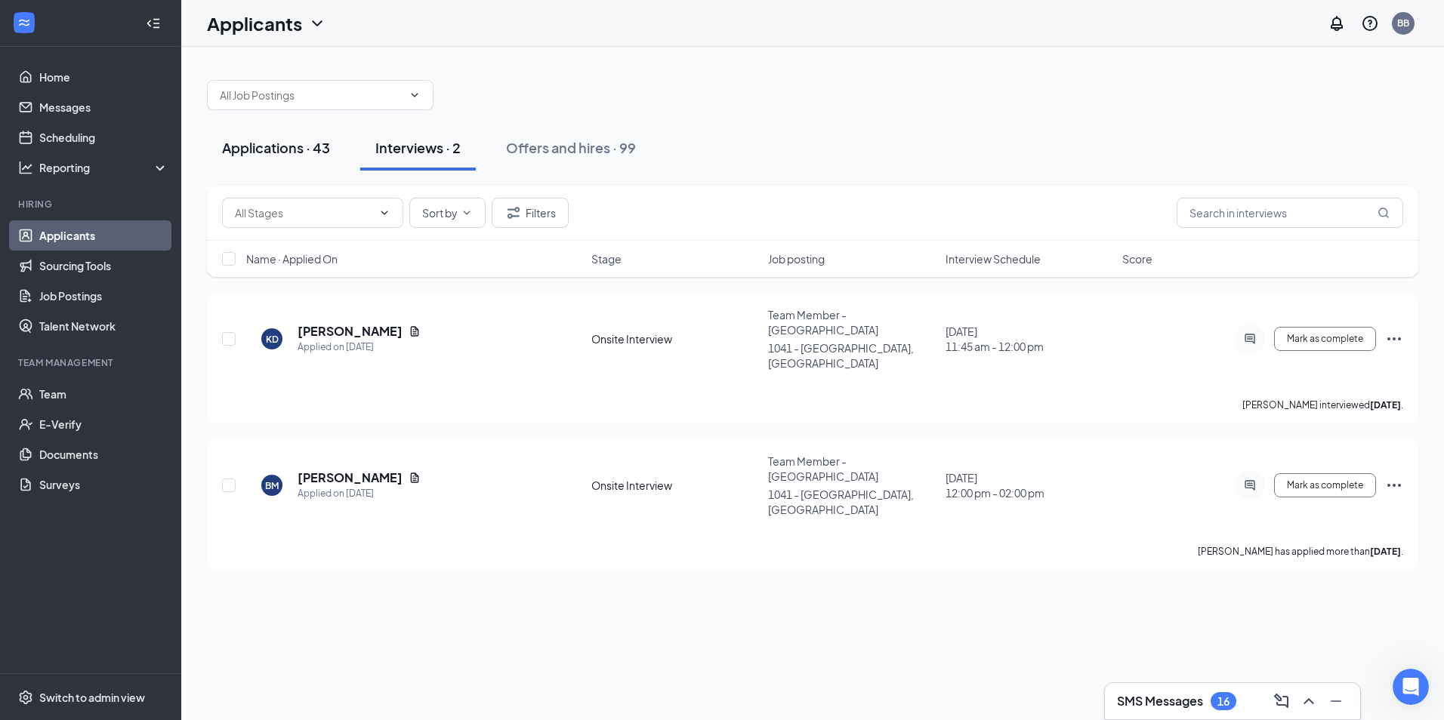
click at [285, 153] on div "Applications · 43" at bounding box center [276, 147] width 108 height 19
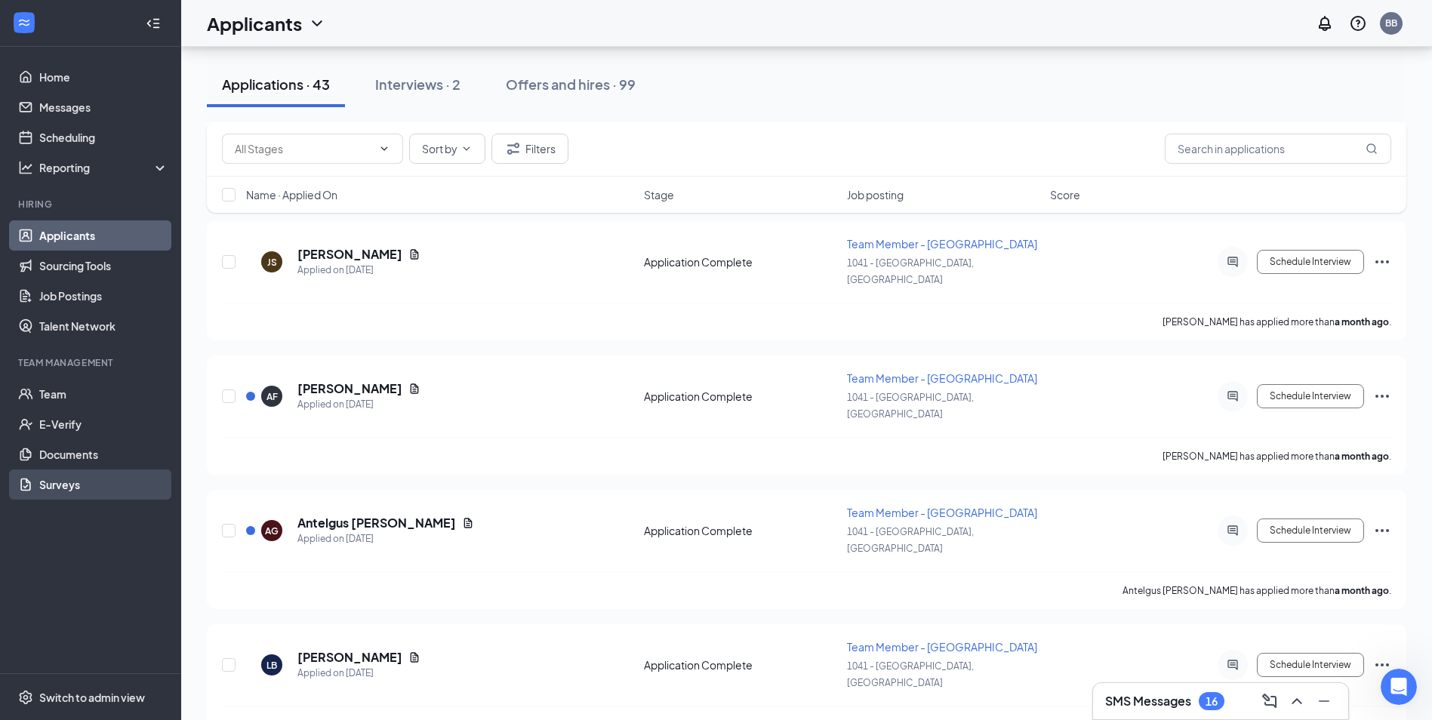
scroll to position [4650, 0]
